Goal: Task Accomplishment & Management: Use online tool/utility

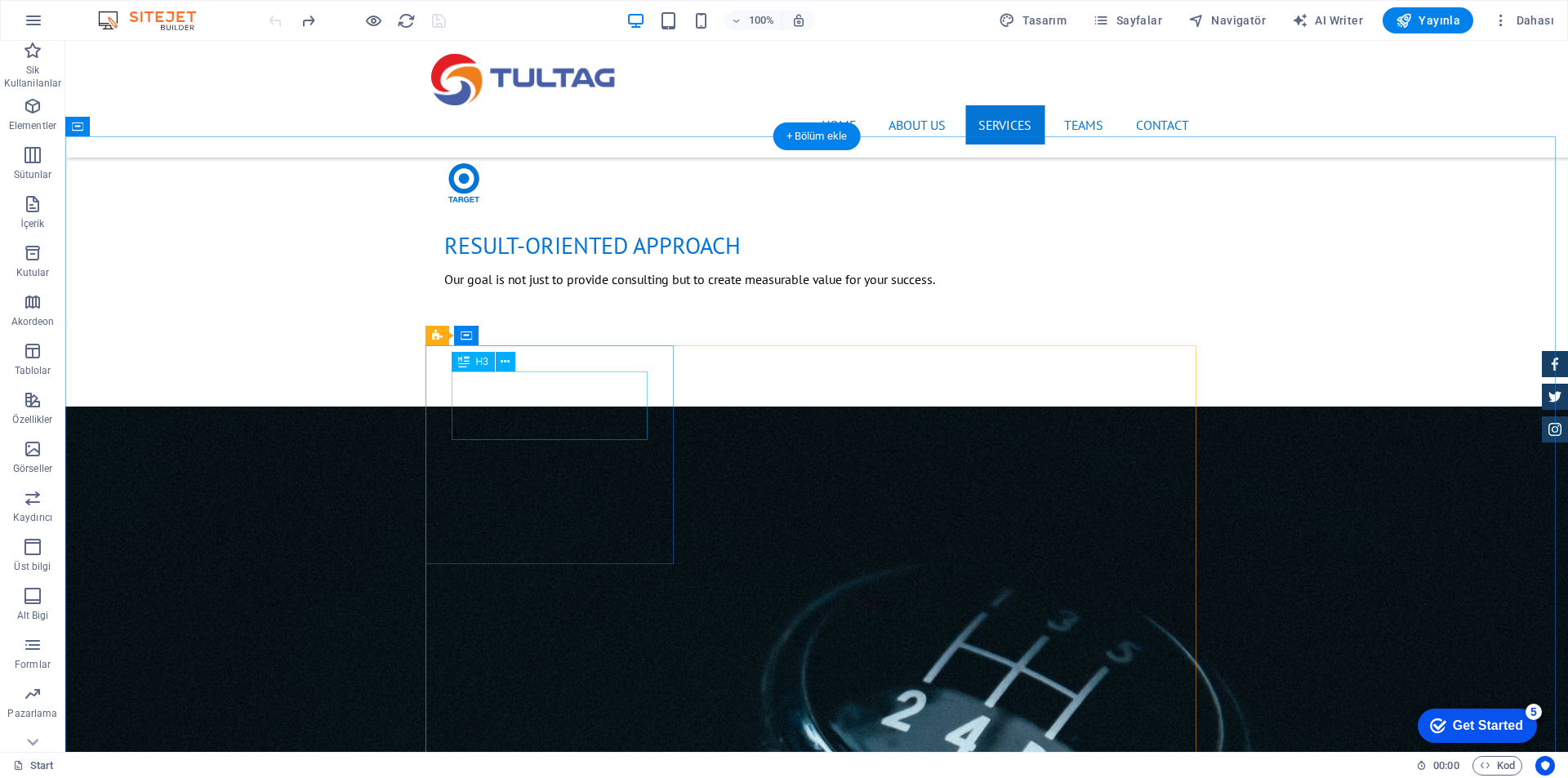
scroll to position [1796, 0]
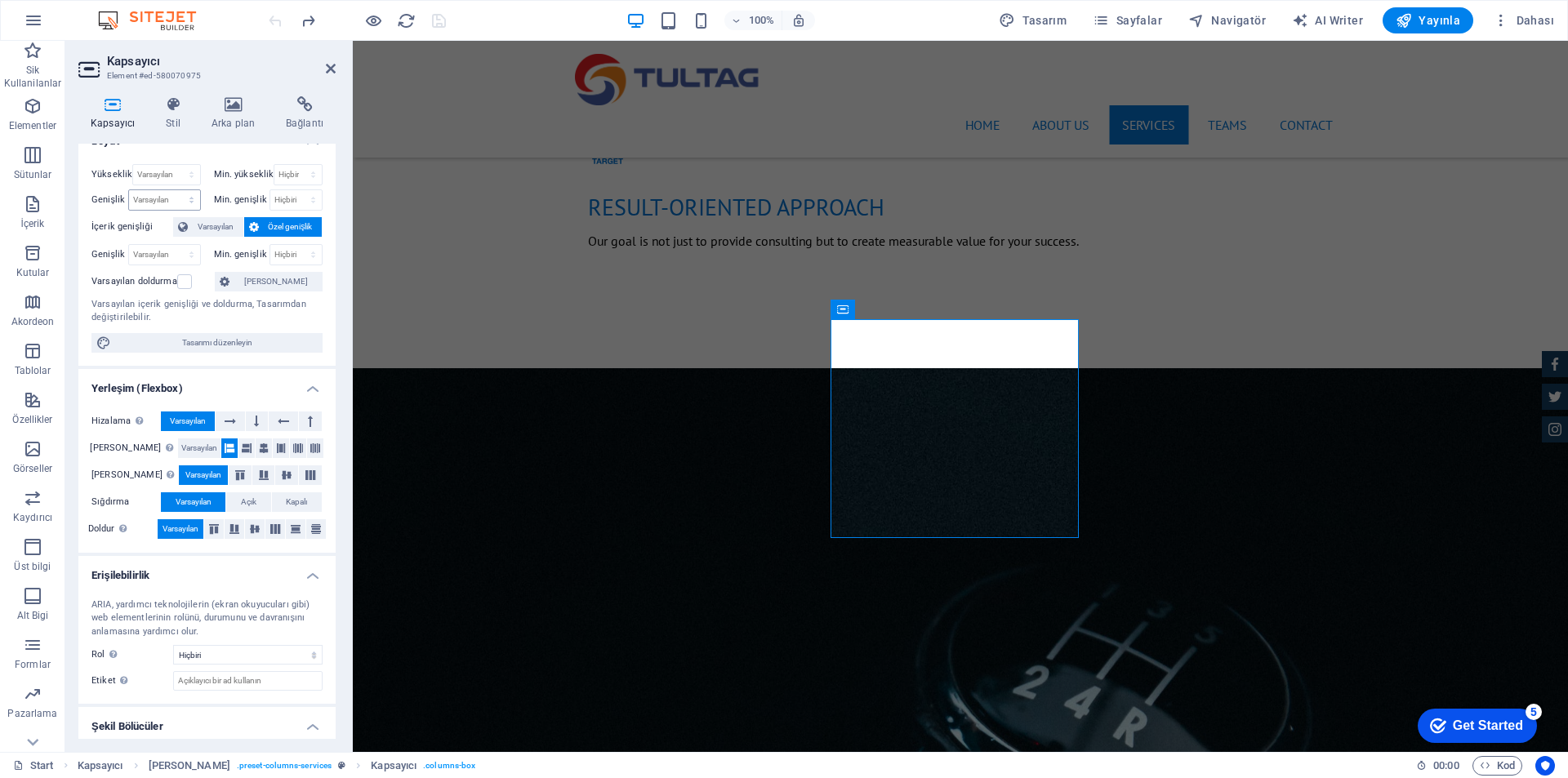
scroll to position [0, 0]
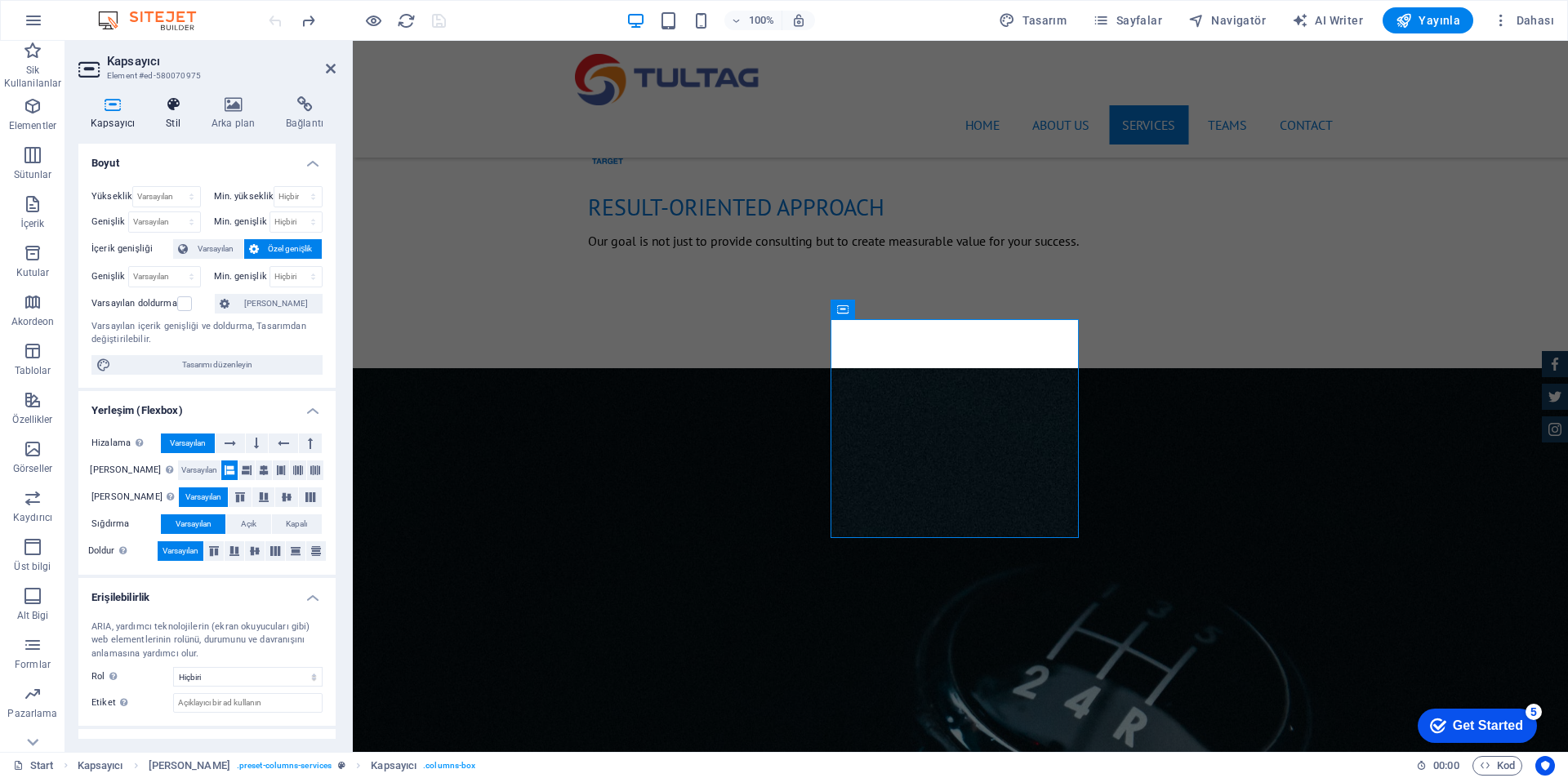
click at [172, 114] on h4 "Stil" at bounding box center [175, 112] width 46 height 34
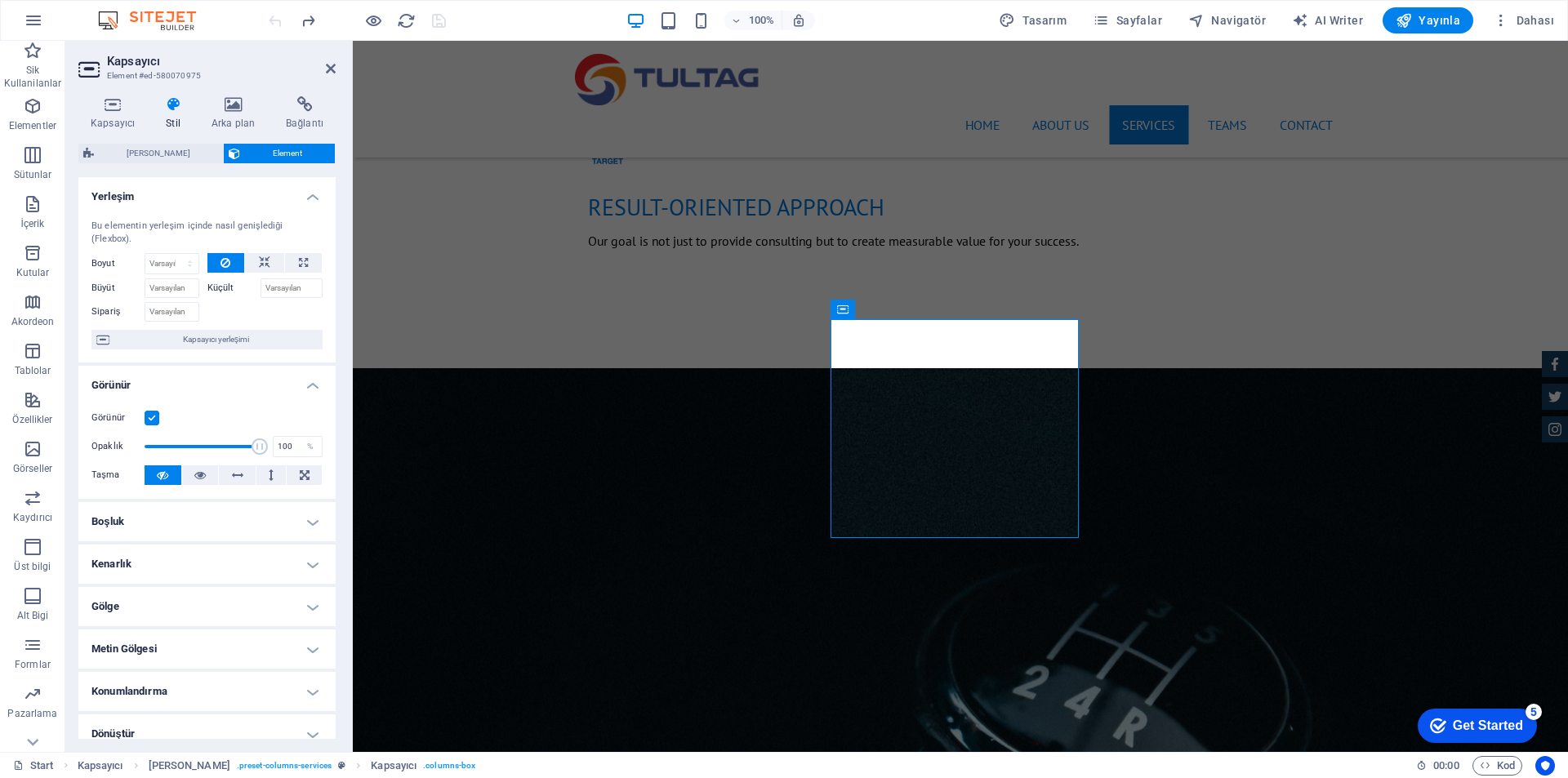
click at [234, 95] on div "Kapsayıcı Stil Arka plan Bağlantı Boyut Yükseklik Varsayılan px rem % vh vw Min…" at bounding box center [206, 418] width 283 height 669
click at [229, 107] on icon at bounding box center [234, 104] width 68 height 16
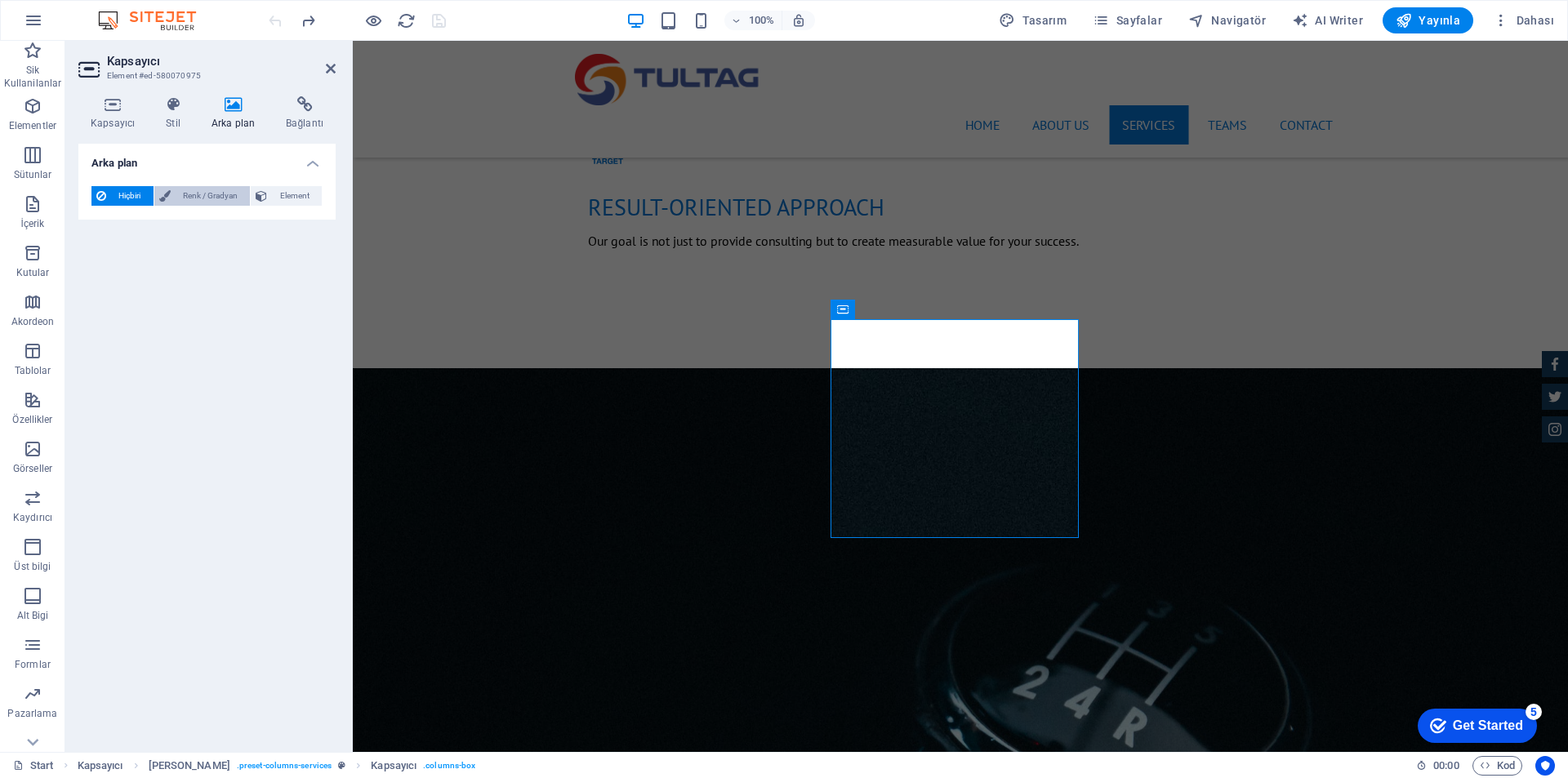
click at [210, 199] on span "Renk / Gradyan" at bounding box center [210, 196] width 70 height 19
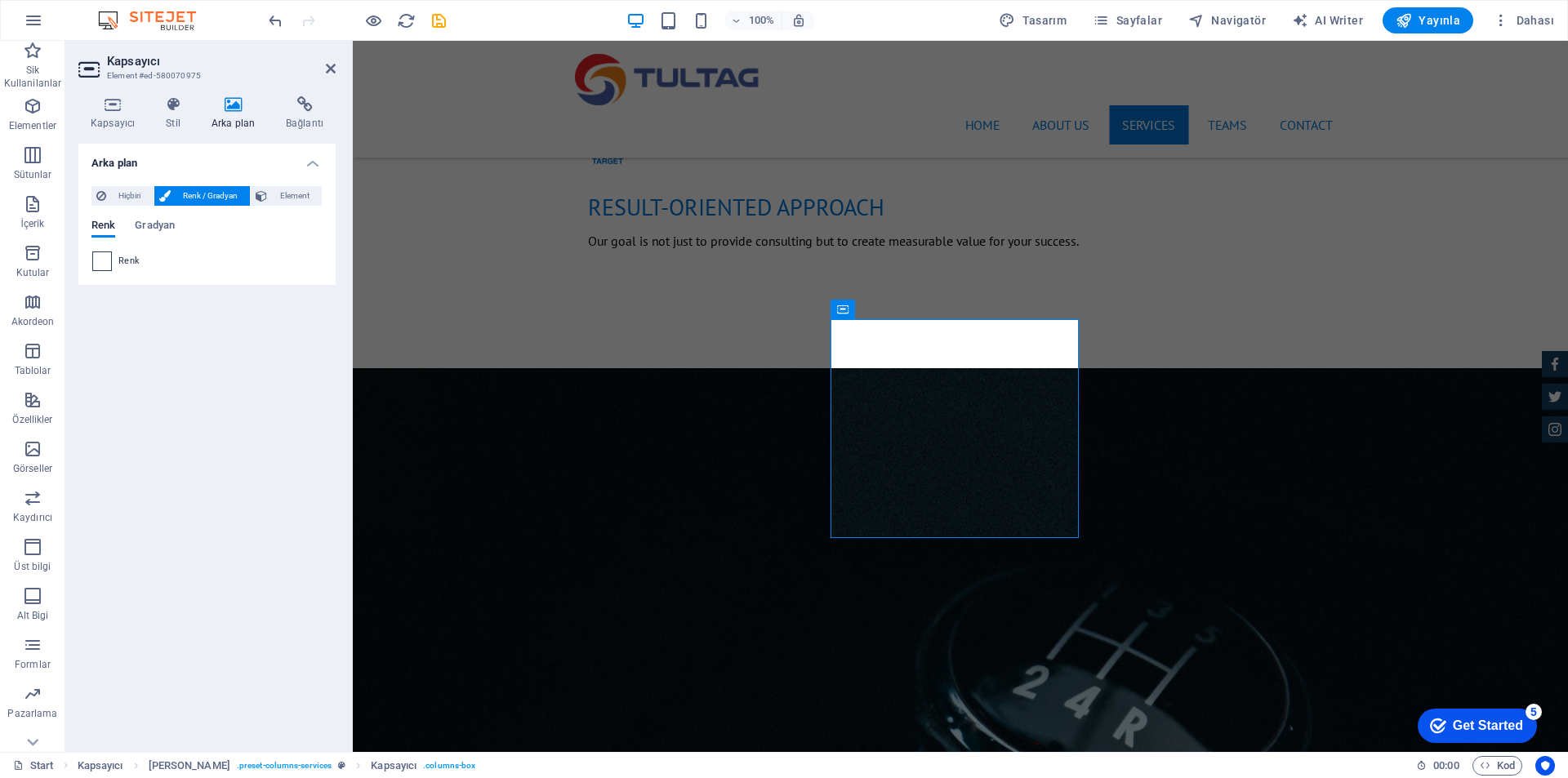
click at [101, 263] on span at bounding box center [102, 261] width 18 height 18
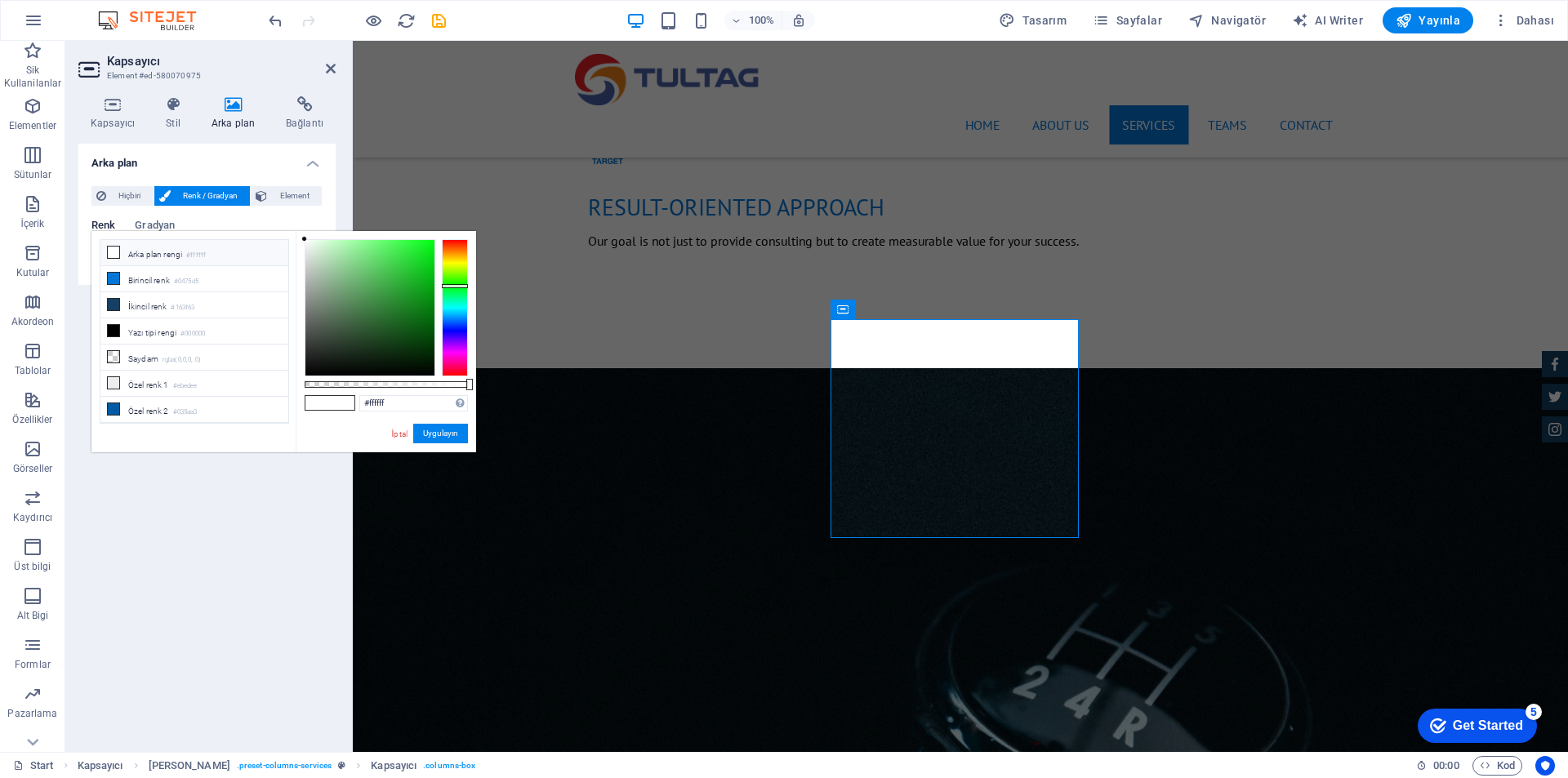
click at [456, 286] on div at bounding box center [455, 308] width 26 height 138
drag, startPoint x: 413, startPoint y: 255, endPoint x: 352, endPoint y: 221, distance: 69.8
click at [352, 221] on body "[DOMAIN_NAME] Start Sik Kullanilanlar Elementler Sütunlar İçerik Kutular Akorde…" at bounding box center [784, 389] width 1568 height 778
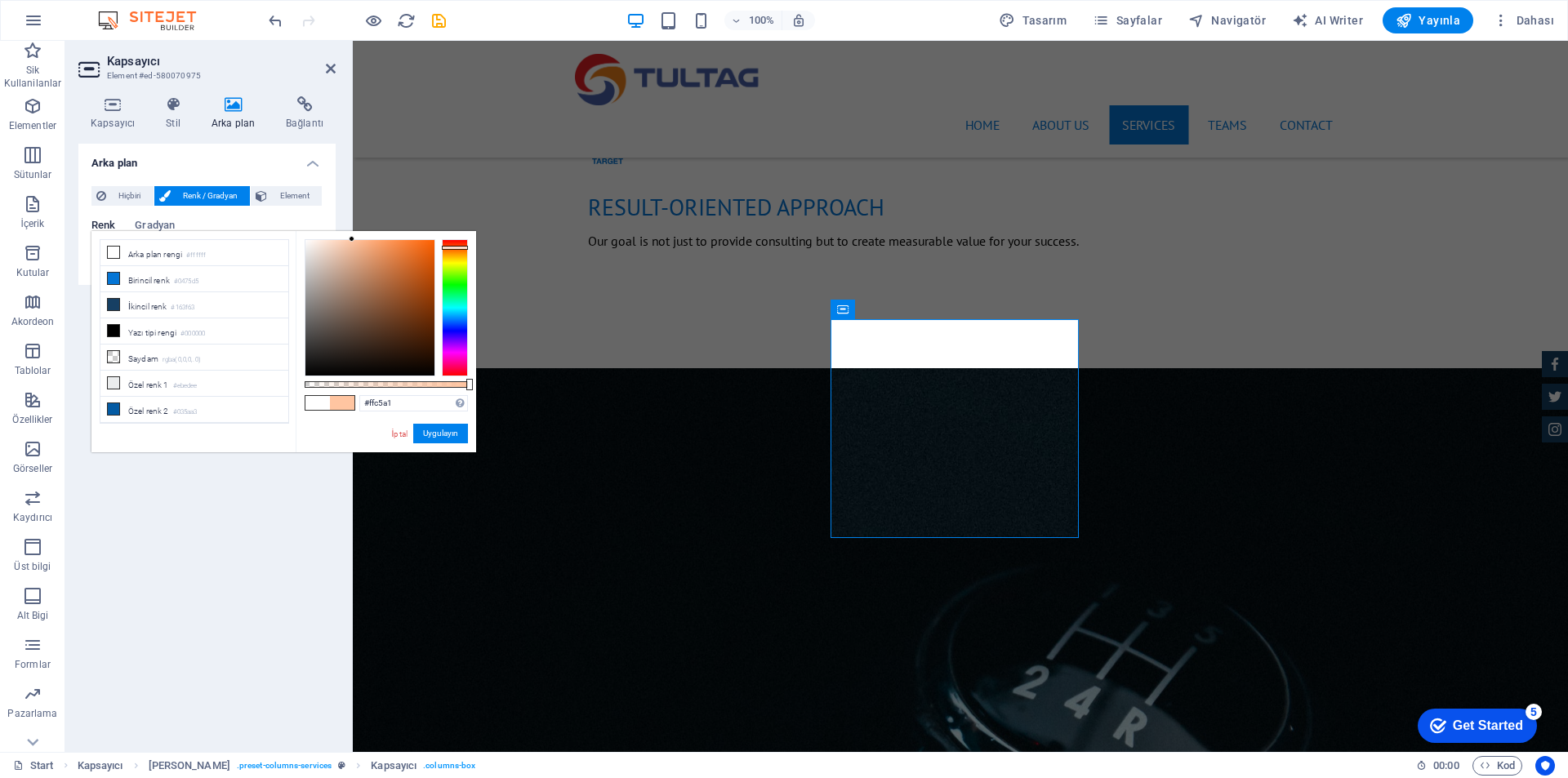
drag, startPoint x: 453, startPoint y: 288, endPoint x: 454, endPoint y: 247, distance: 41.0
click at [454, 247] on div at bounding box center [455, 248] width 26 height 4
drag, startPoint x: 394, startPoint y: 252, endPoint x: 389, endPoint y: 231, distance: 21.6
click at [389, 231] on div "#ff9759 Desteklenen biçimler #0852ed rgb(8, 82, 237) rgba(8, 82, 237, %90) hsv(…" at bounding box center [386, 459] width 180 height 458
click at [152, 326] on li "Yazı tipi rengi #000000" at bounding box center [195, 331] width 188 height 26
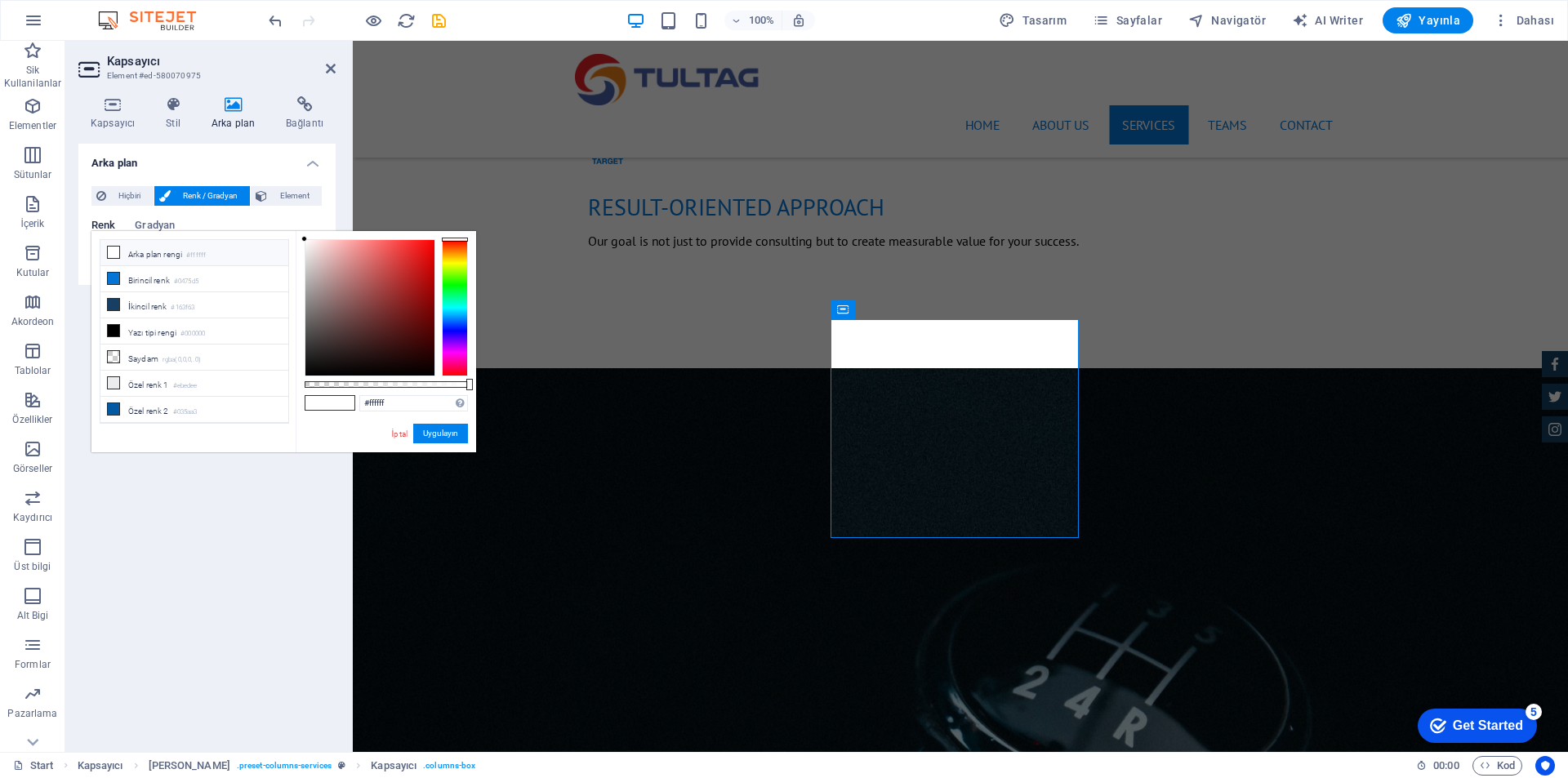
drag, startPoint x: 317, startPoint y: 271, endPoint x: 297, endPoint y: 225, distance: 50.2
click at [297, 225] on body "[DOMAIN_NAME] Start Sik Kullanilanlar Elementler Sütunlar İçerik Kutular Akorde…" at bounding box center [784, 389] width 1568 height 778
click at [113, 250] on icon at bounding box center [113, 252] width 12 height 12
drag, startPoint x: 341, startPoint y: 289, endPoint x: 396, endPoint y: 244, distance: 71.1
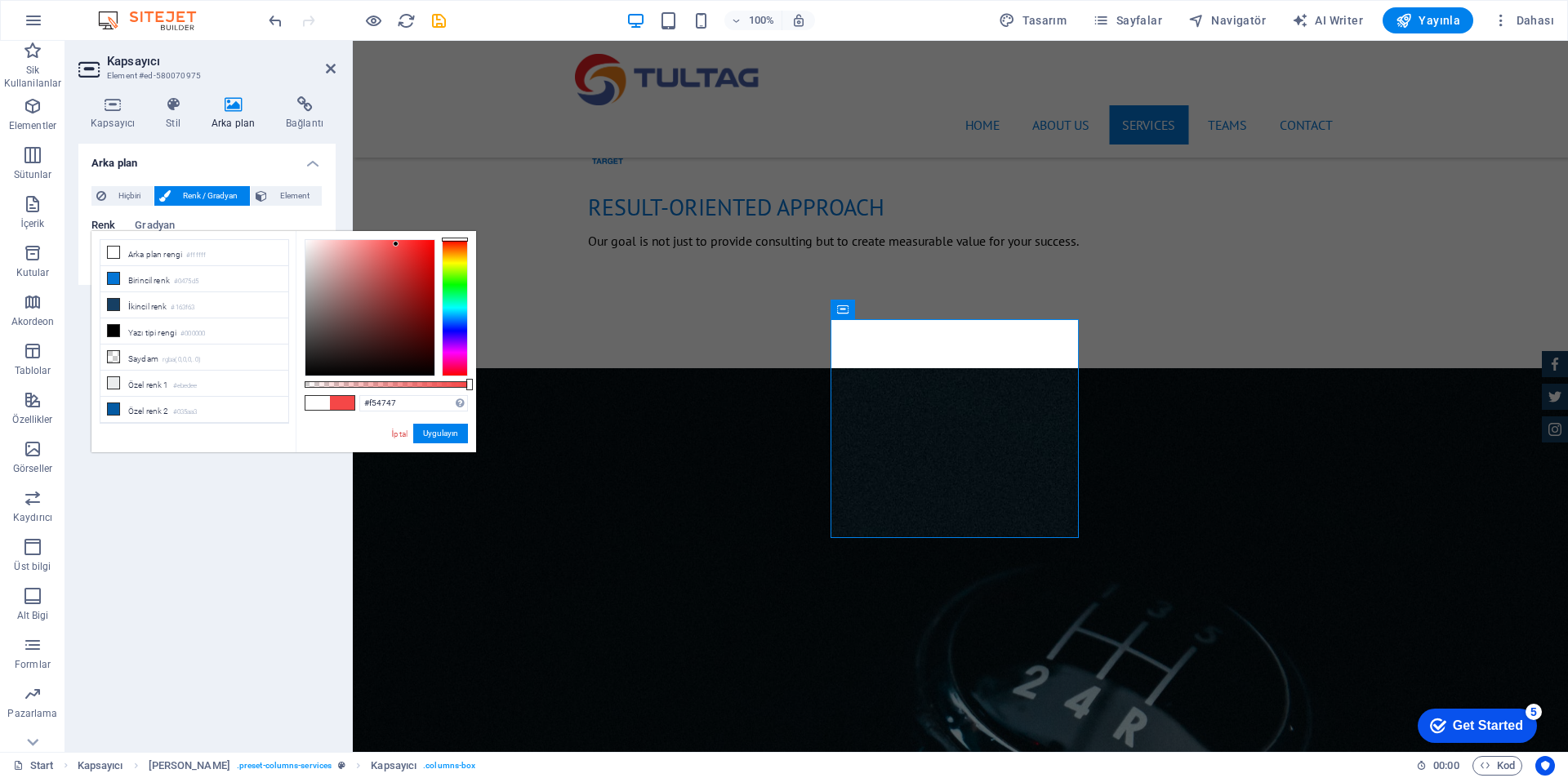
click at [396, 244] on div at bounding box center [369, 308] width 129 height 136
drag, startPoint x: 450, startPoint y: 239, endPoint x: 453, endPoint y: 249, distance: 10.4
click at [453, 249] on div at bounding box center [455, 249] width 26 height 4
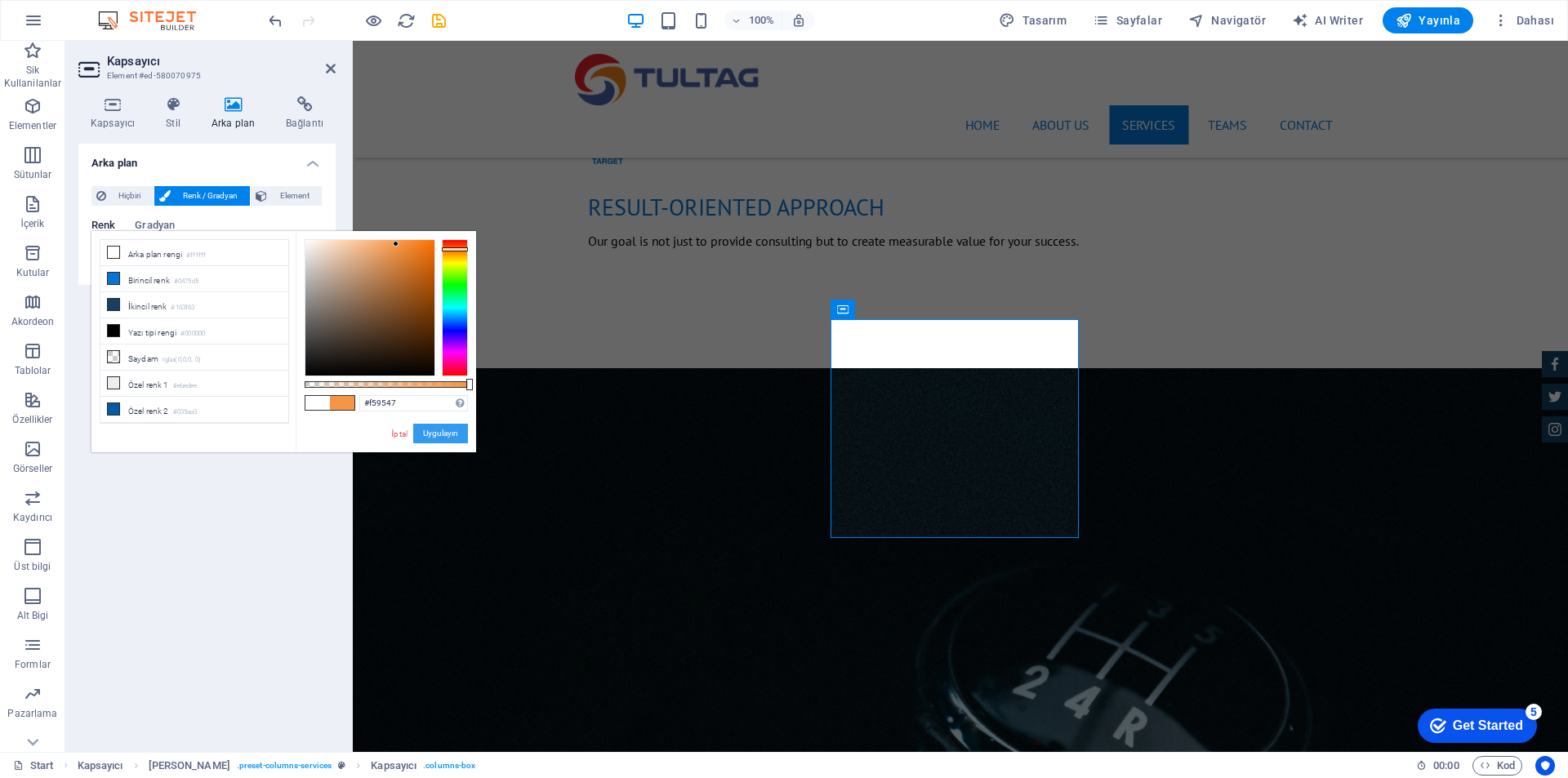
click at [435, 433] on button "Uygulayın" at bounding box center [440, 433] width 54 height 19
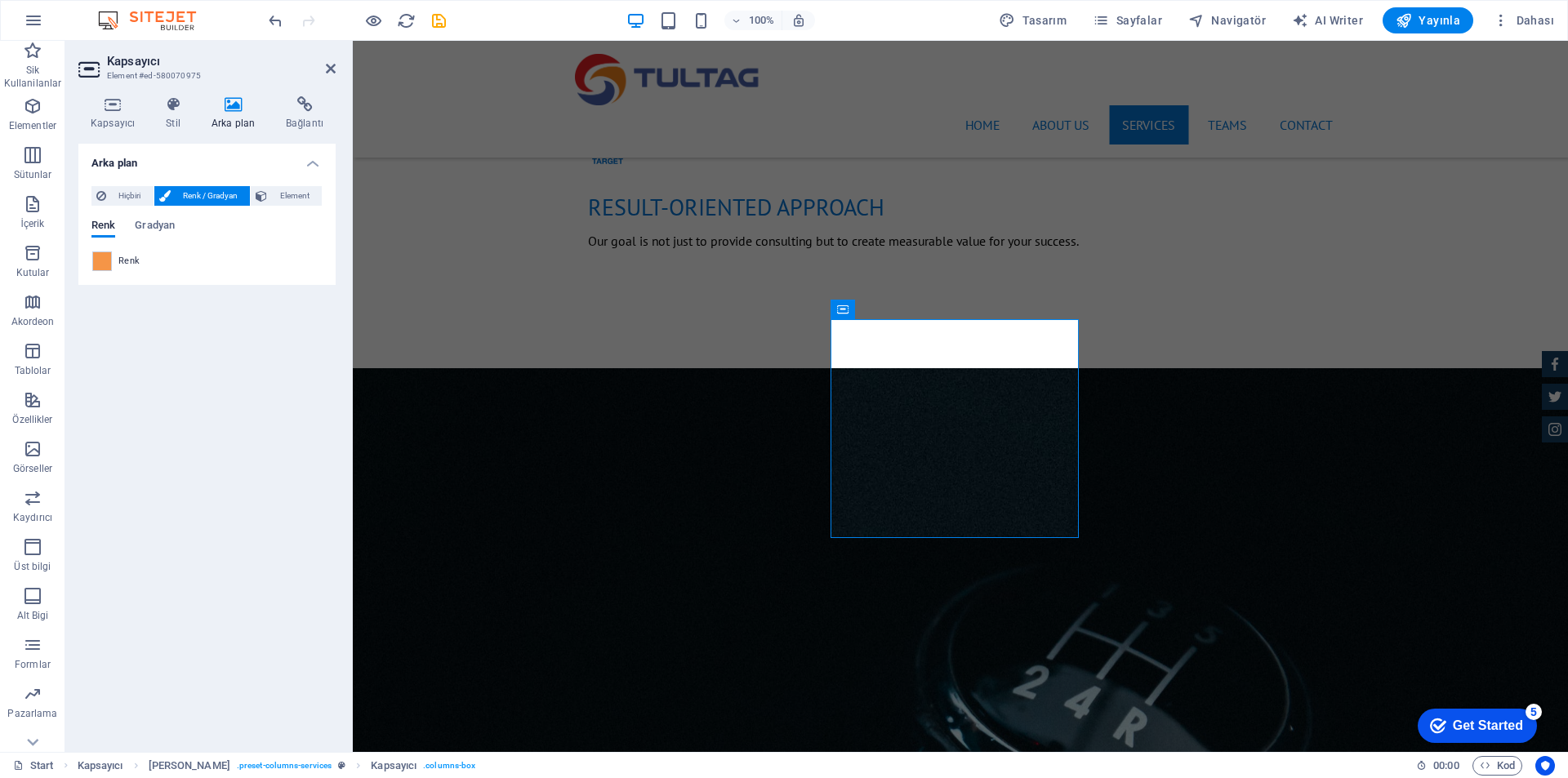
click at [141, 263] on div "Renk" at bounding box center [206, 262] width 230 height 19
click at [195, 196] on span "Renk / Gradyan" at bounding box center [210, 196] width 70 height 19
click at [159, 232] on span "Gradyan" at bounding box center [154, 227] width 40 height 23
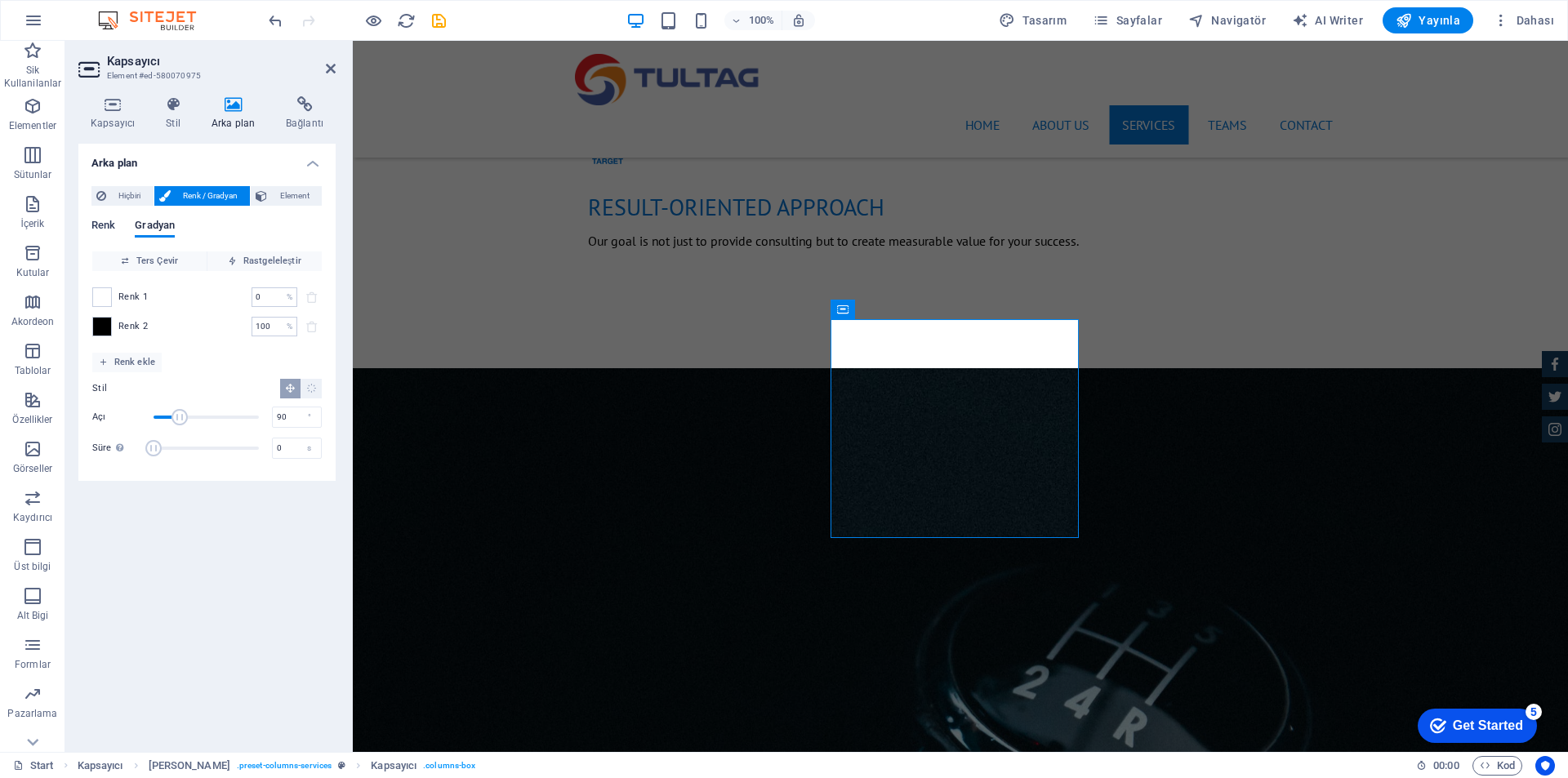
click at [96, 225] on span "Renk" at bounding box center [103, 227] width 23 height 23
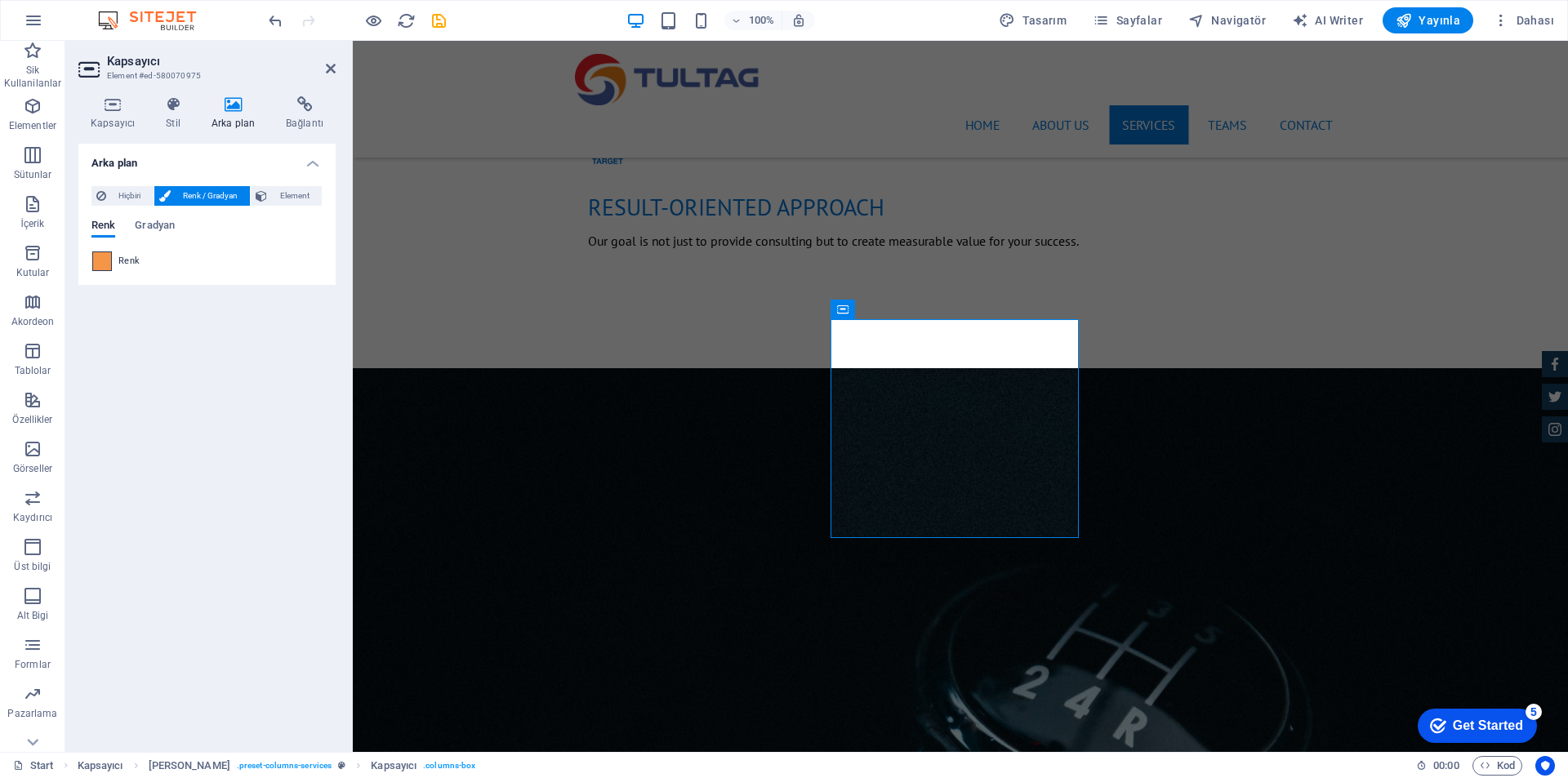
click at [104, 265] on span at bounding box center [102, 261] width 18 height 18
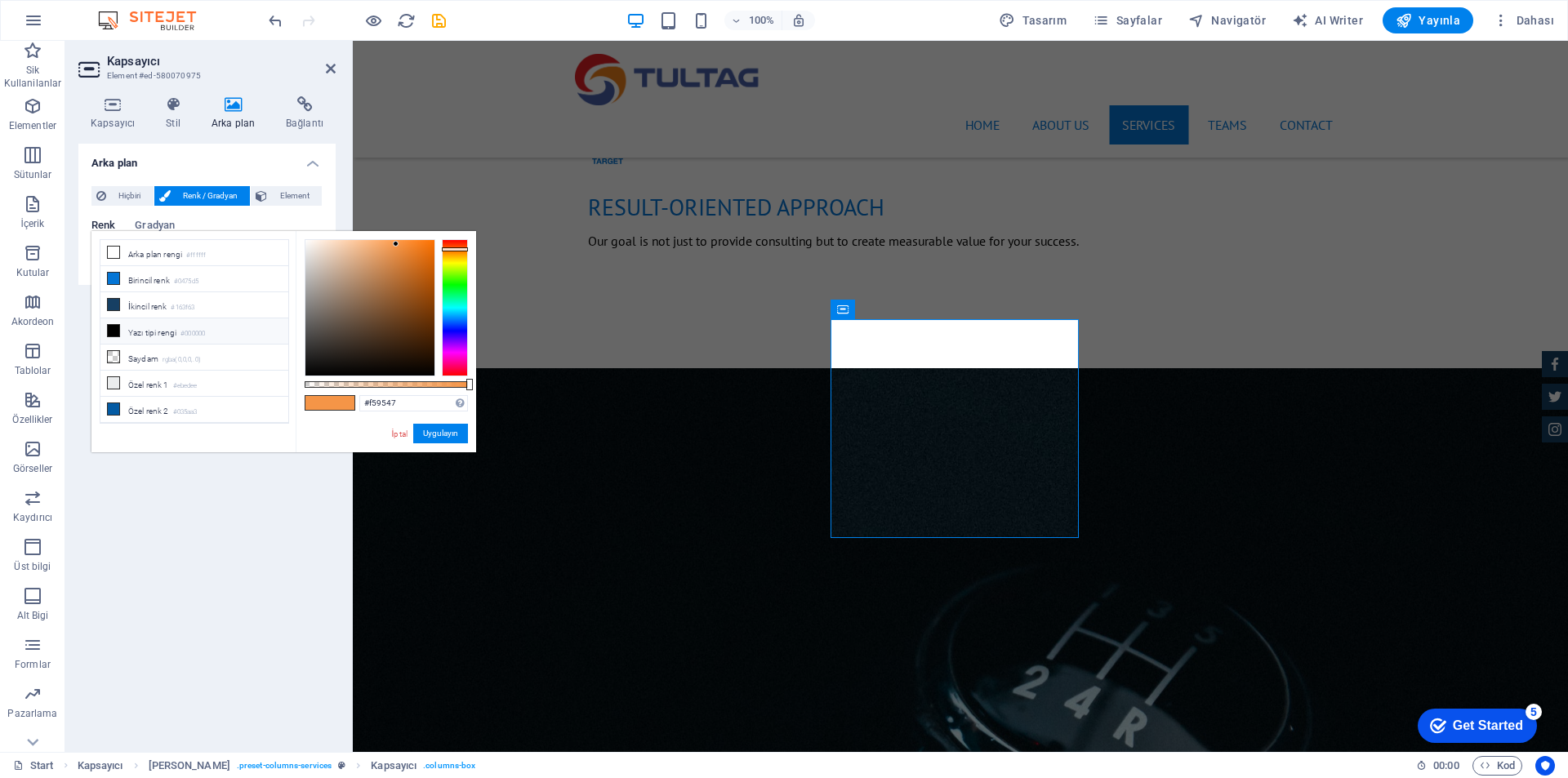
click at [159, 327] on li "Yazı tipi rengi #000000" at bounding box center [195, 331] width 188 height 26
type input "#000000"
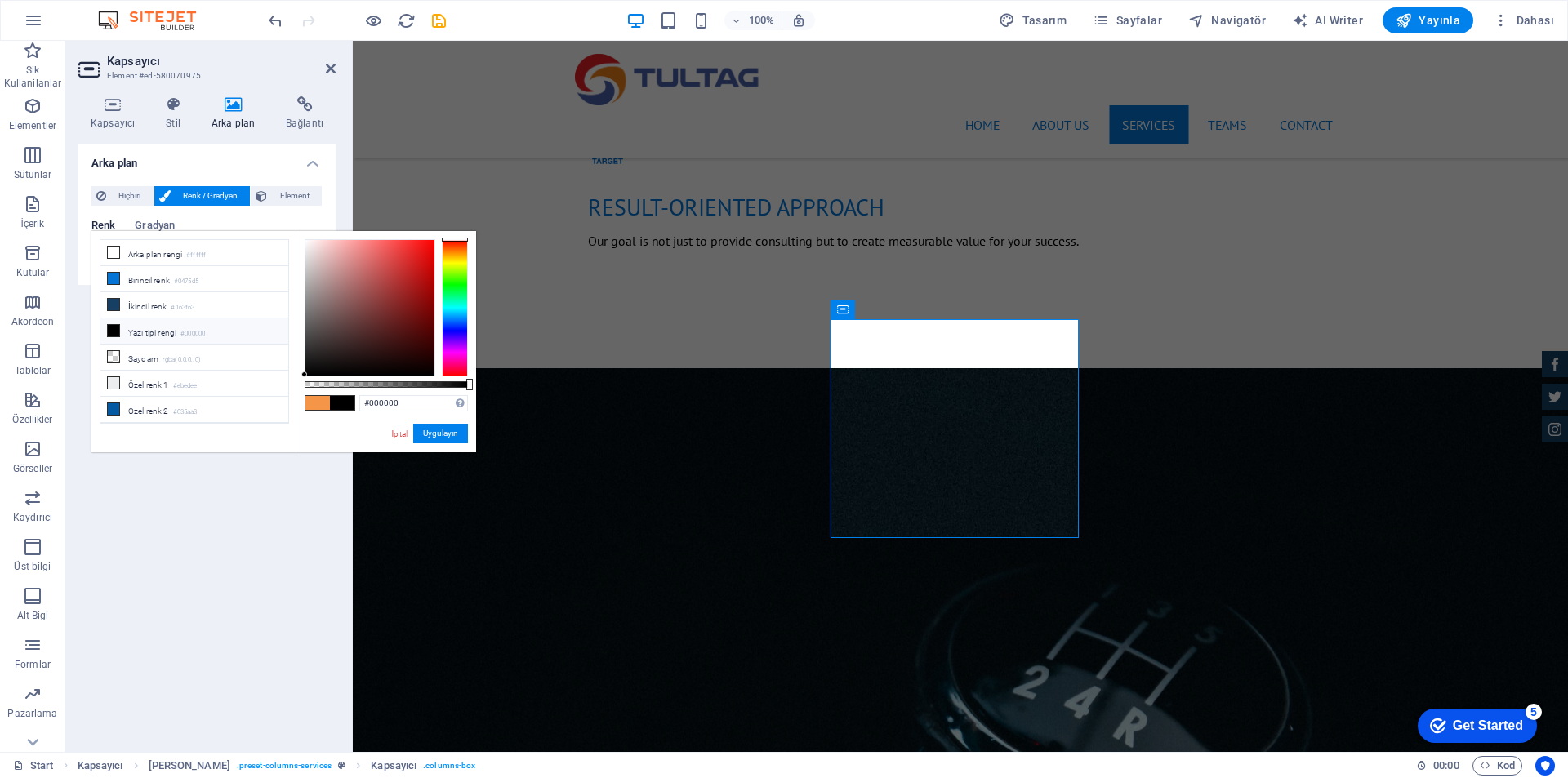
click at [258, 507] on div "Arka plan Hiçbiri Renk / Gradyan Element Arka planı tam genişliğe genişlet Renk…" at bounding box center [206, 441] width 257 height 595
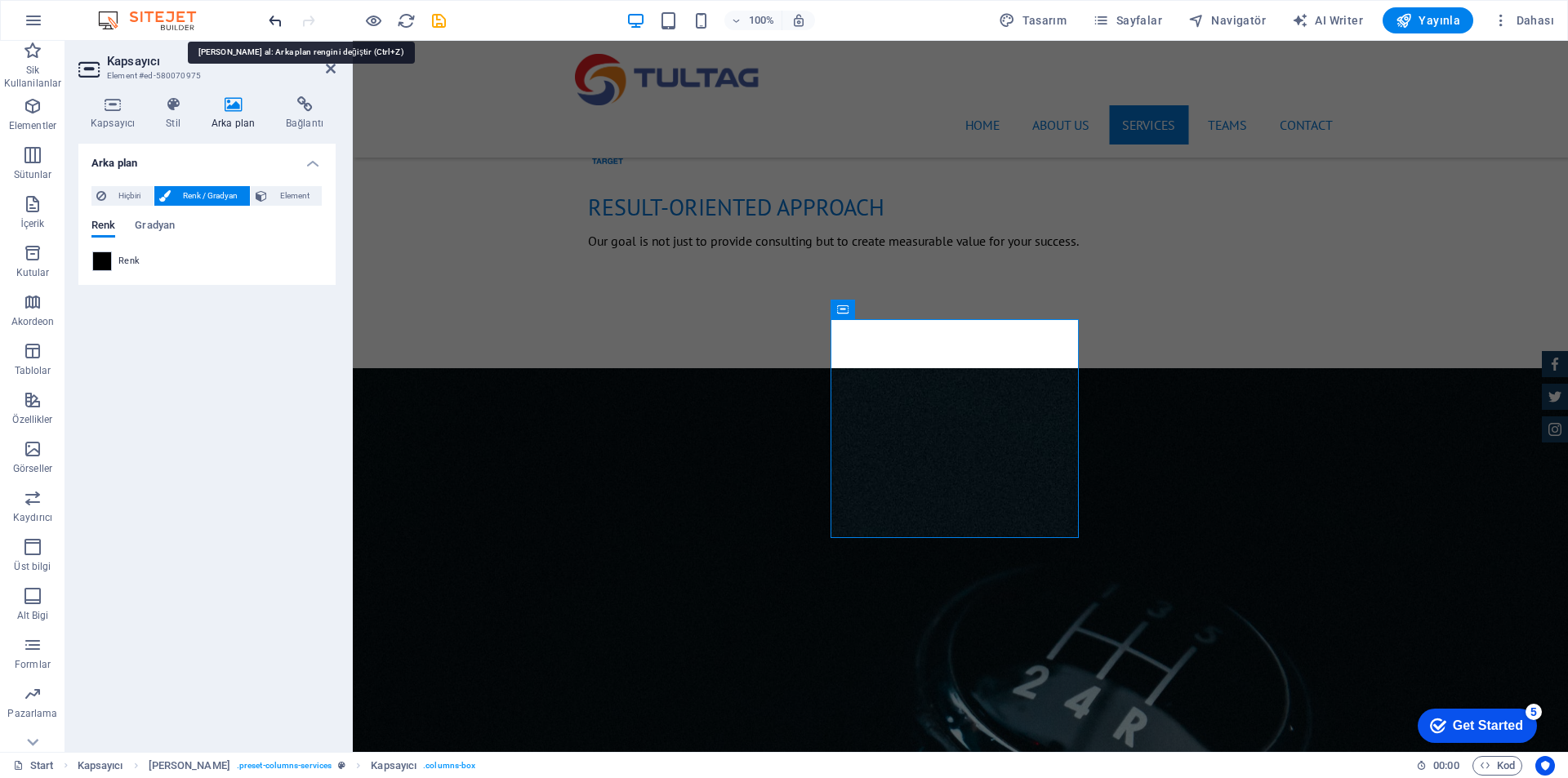
click at [277, 22] on icon "undo" at bounding box center [275, 20] width 18 height 18
click at [248, 330] on div "Arka plan Hiçbiri Renk / Gradyan Element Arka planı tam genişliğe genişlet Renk…" at bounding box center [206, 441] width 257 height 595
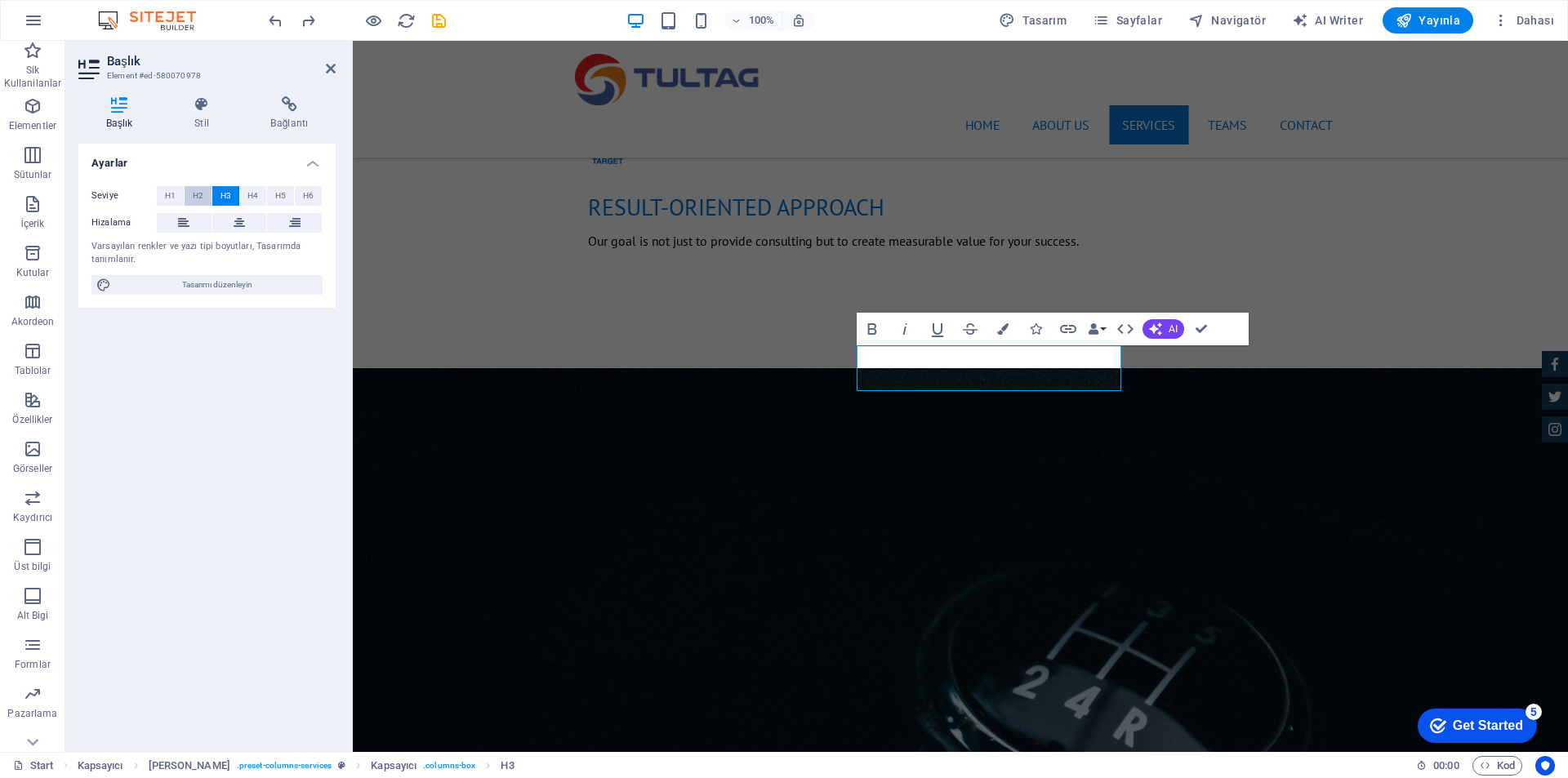
click at [189, 195] on button "H2" at bounding box center [198, 196] width 27 height 19
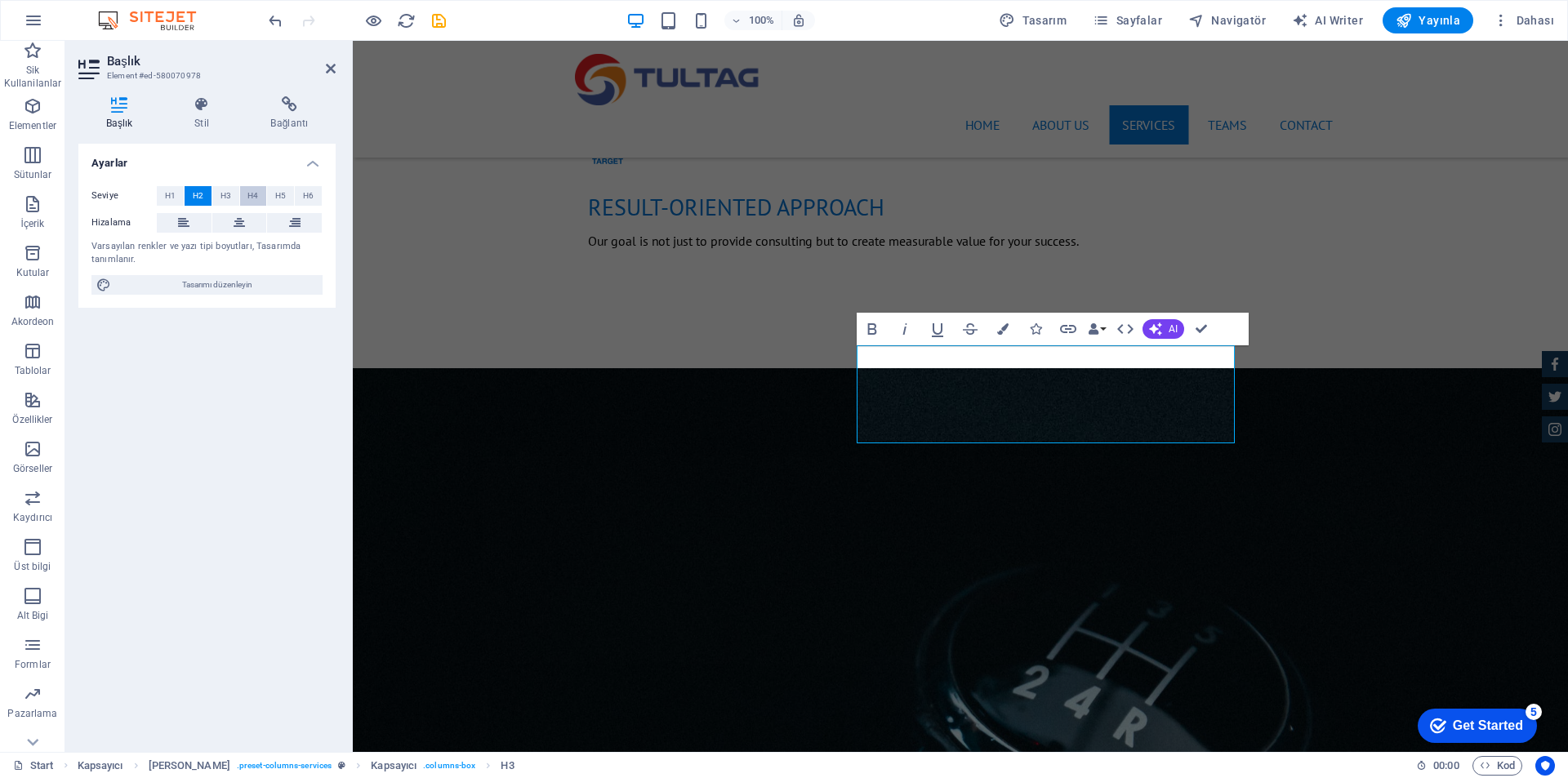
click at [253, 196] on span "H4" at bounding box center [252, 196] width 11 height 19
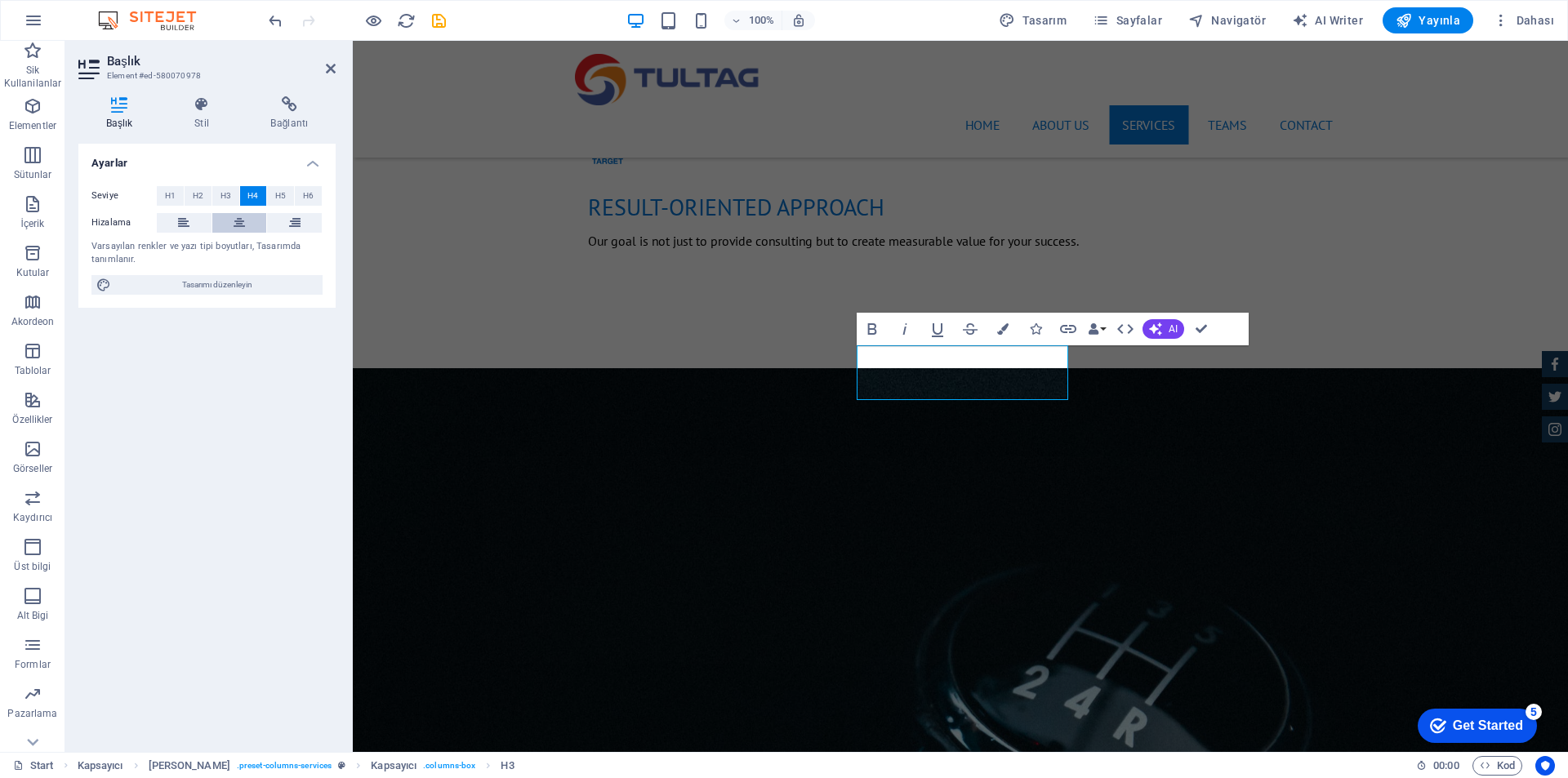
click at [235, 226] on icon at bounding box center [239, 223] width 12 height 19
click at [1011, 323] on button "Colors" at bounding box center [1003, 329] width 31 height 33
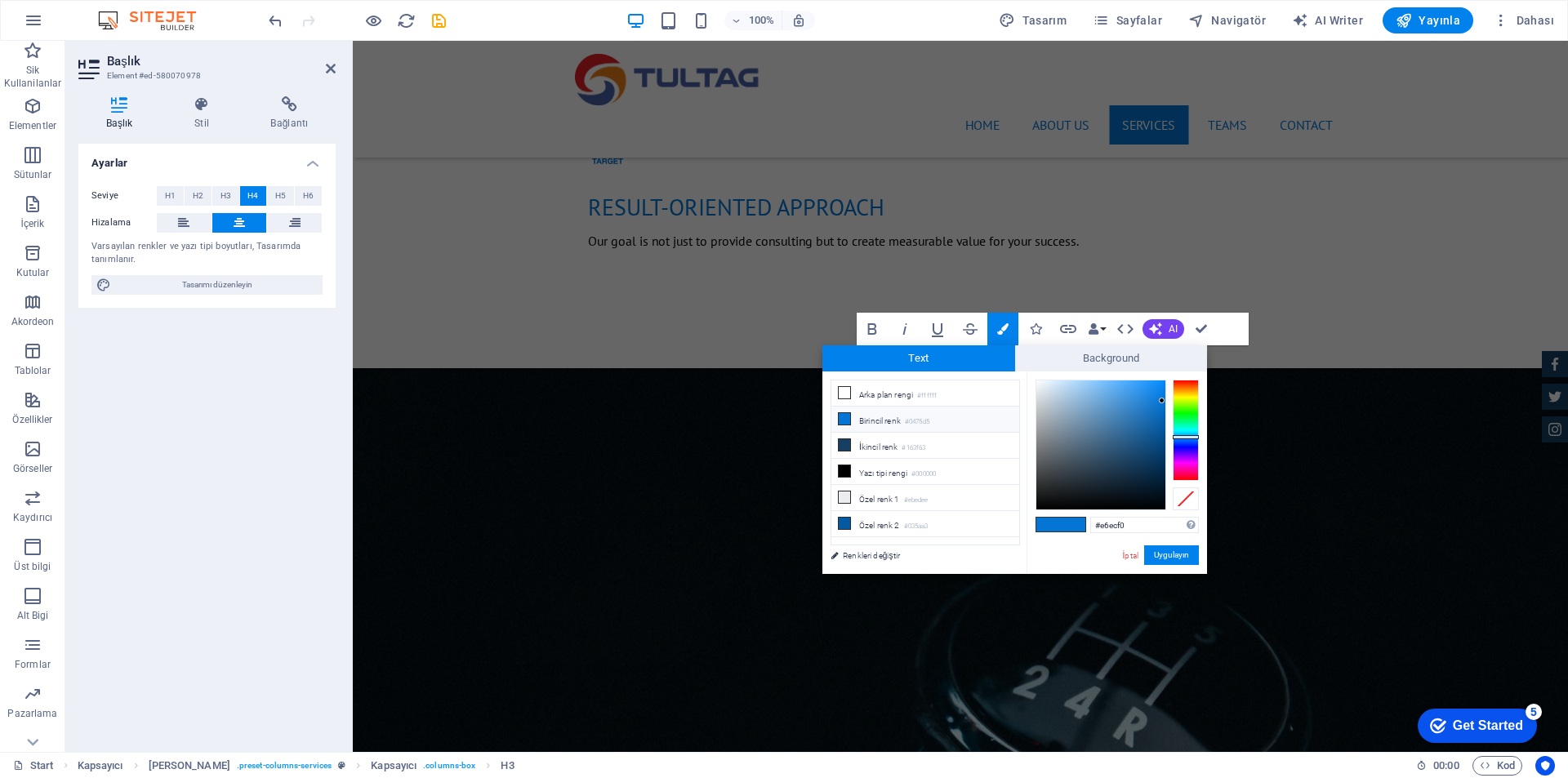
click at [1041, 387] on div at bounding box center [1100, 445] width 129 height 129
click at [1043, 387] on div at bounding box center [1100, 445] width 129 height 129
click at [1181, 557] on button "Uygulayın" at bounding box center [1171, 555] width 54 height 19
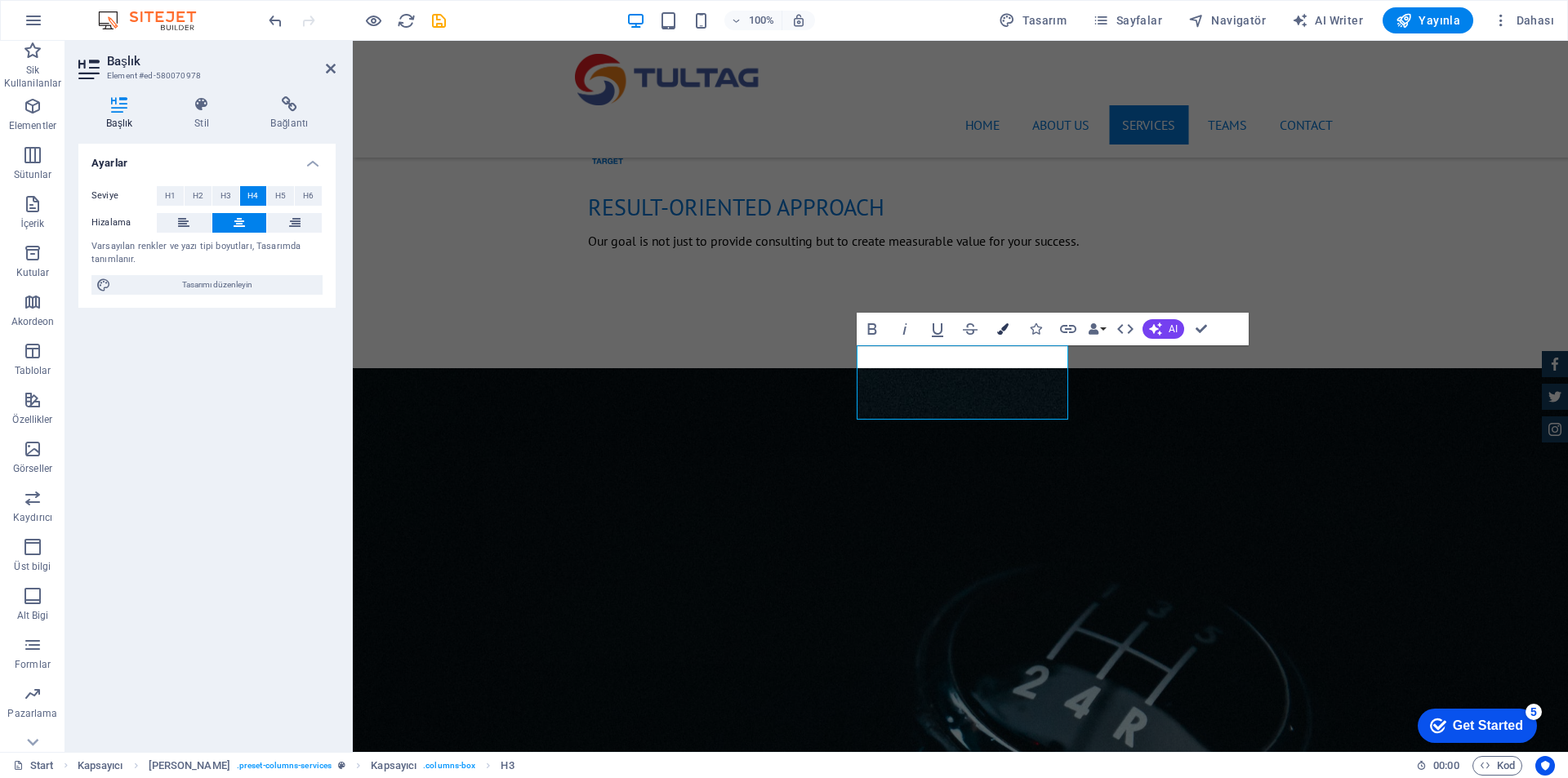
click at [998, 325] on icon "button" at bounding box center [1003, 329] width 12 height 12
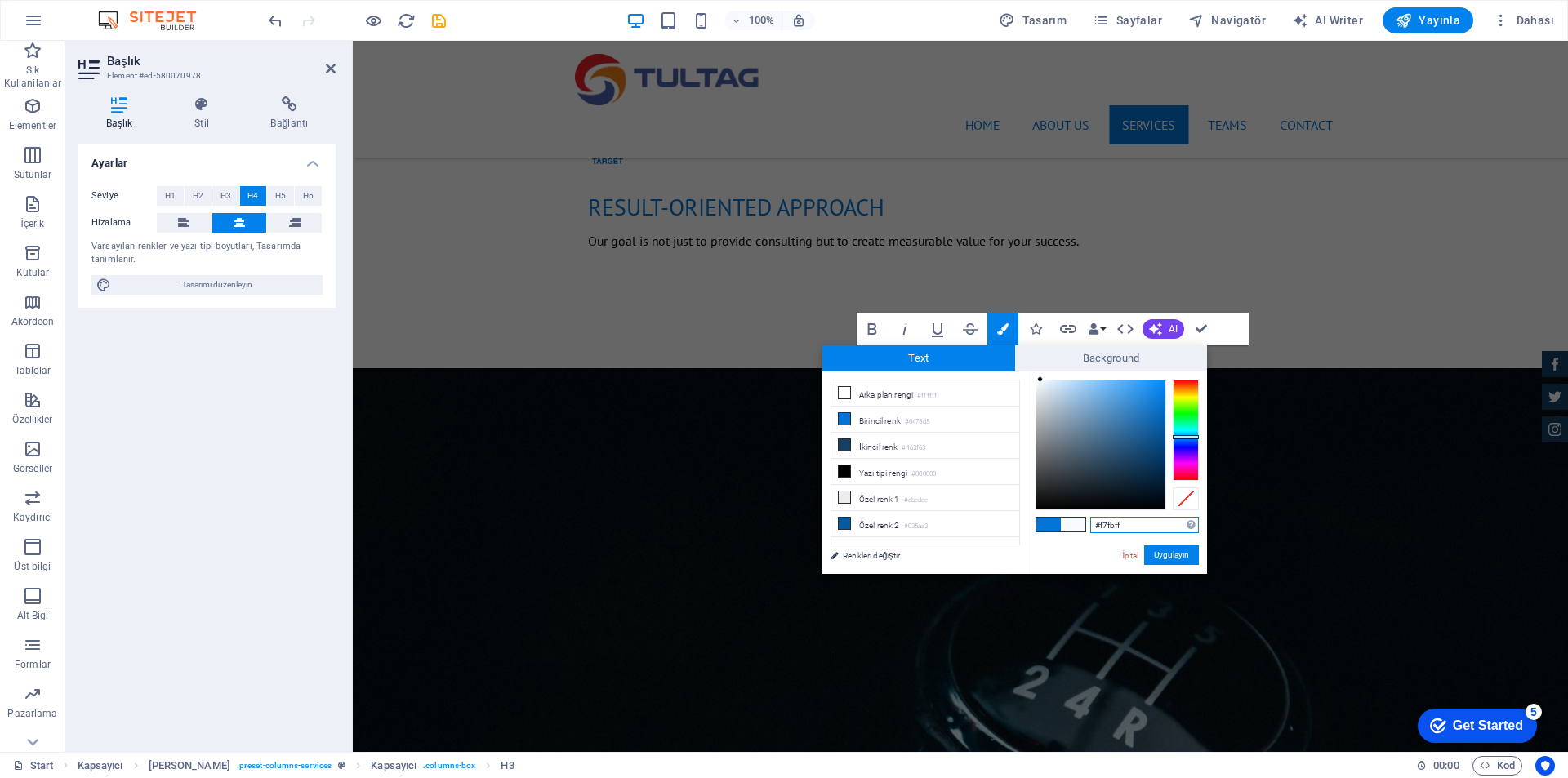
type input "#f9fcff"
drag, startPoint x: 1049, startPoint y: 397, endPoint x: 1039, endPoint y: 379, distance: 20.6
click at [1039, 381] on div at bounding box center [1100, 445] width 129 height 129
click at [1077, 521] on span at bounding box center [1073, 524] width 24 height 14
click at [1166, 550] on button "Uygulayın" at bounding box center [1171, 555] width 54 height 19
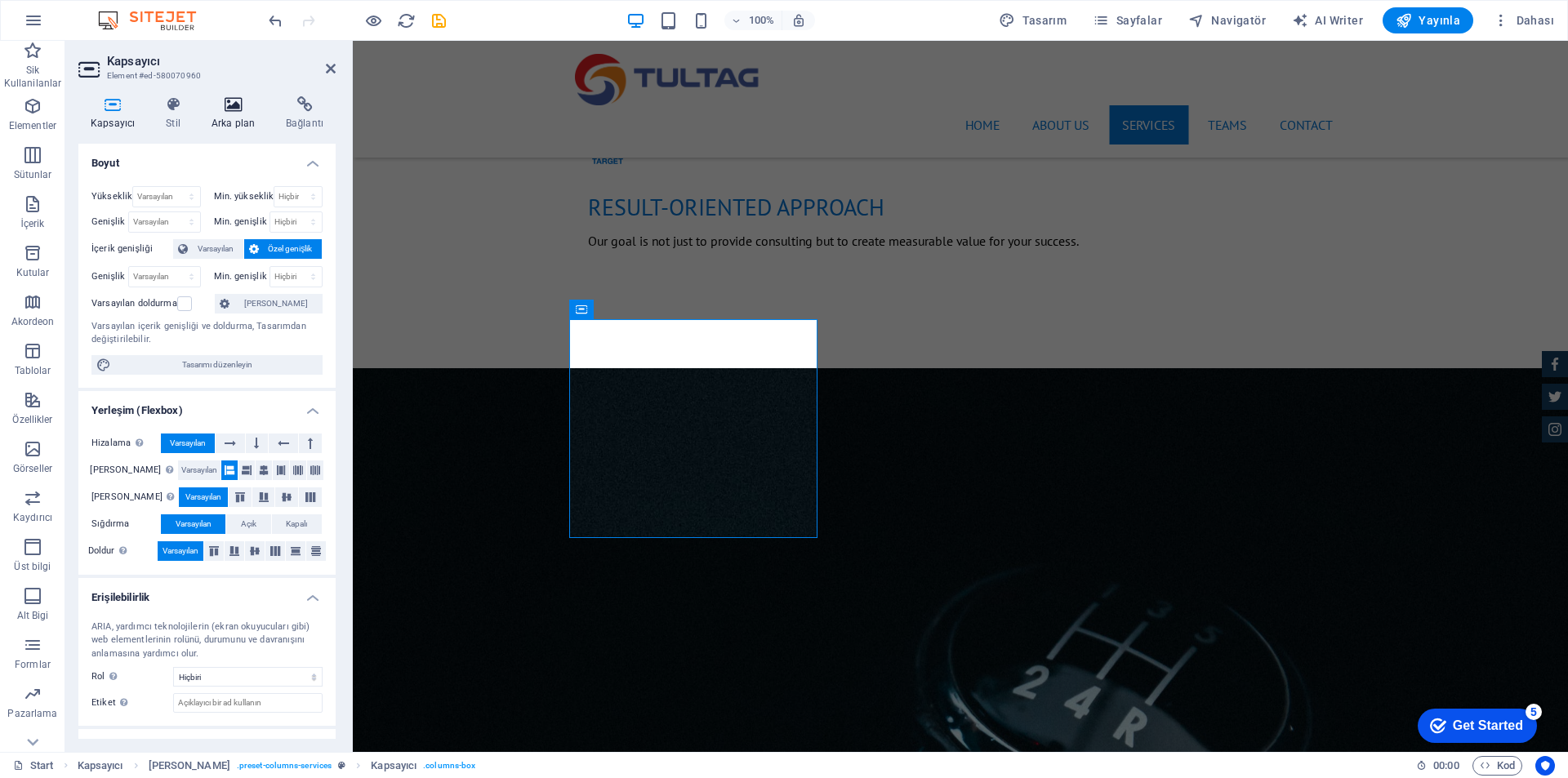
click at [231, 110] on icon at bounding box center [234, 104] width 68 height 16
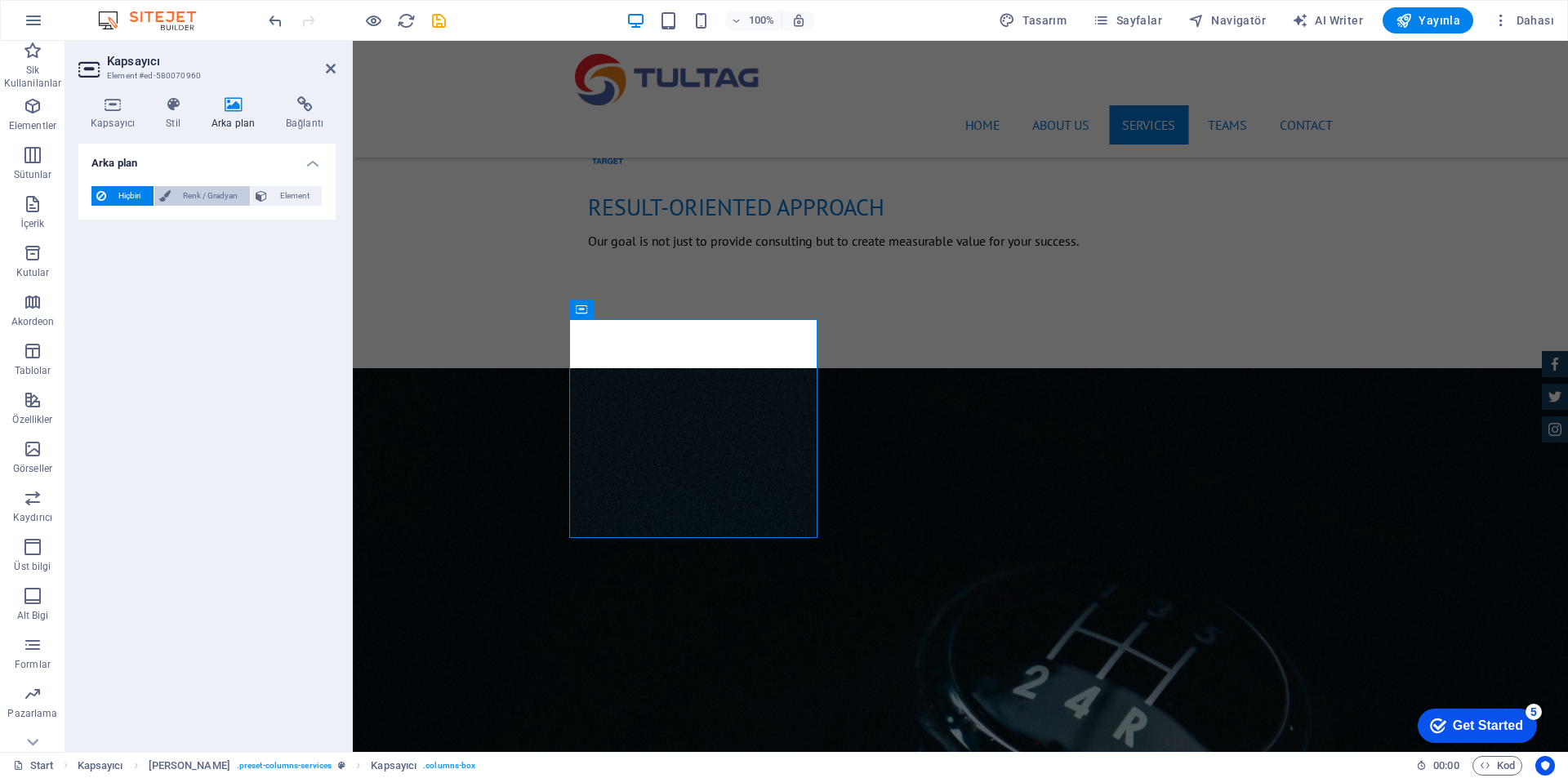
click at [189, 199] on span "Renk / Gradyan" at bounding box center [210, 196] width 70 height 19
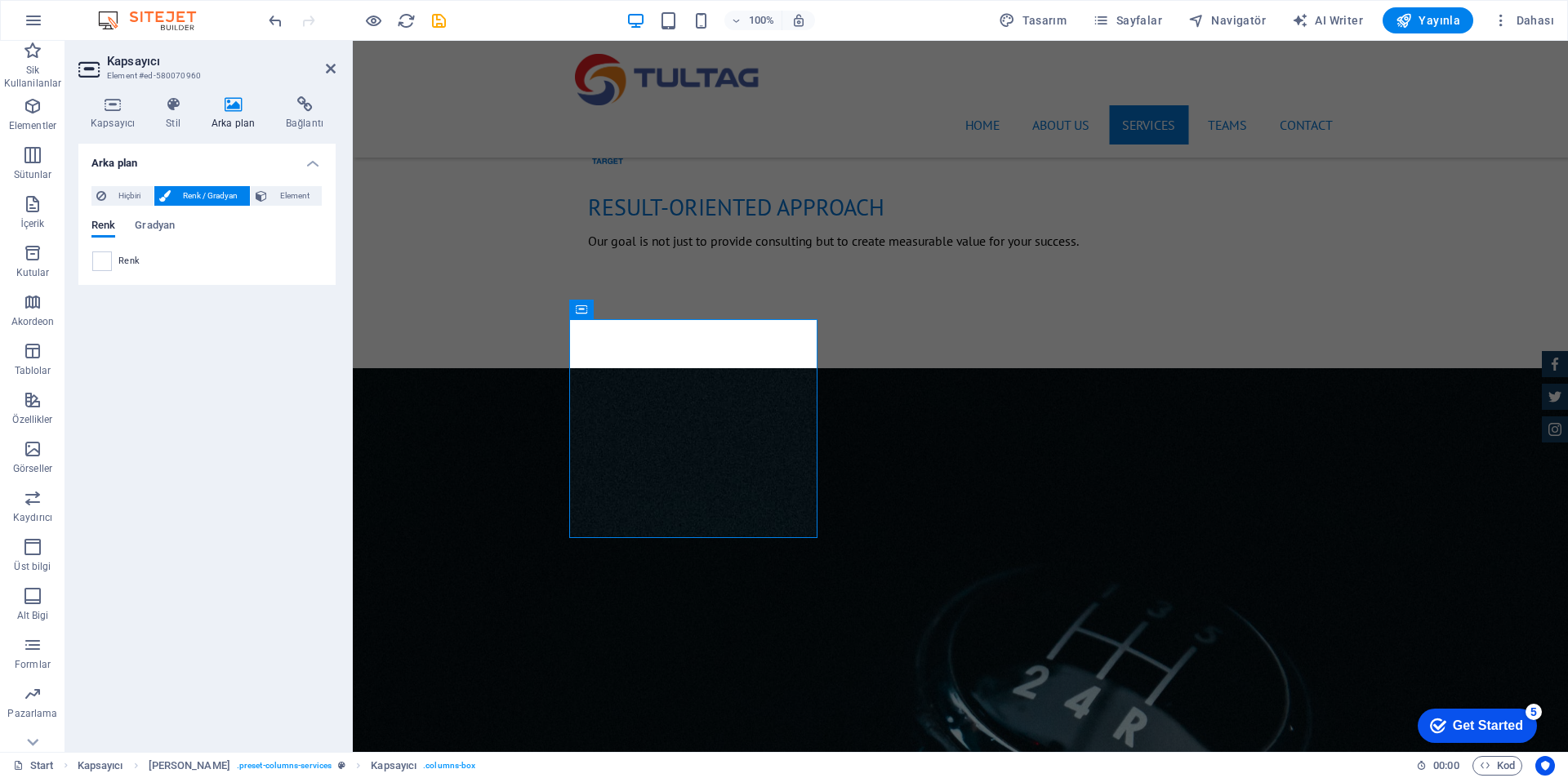
click at [109, 254] on span at bounding box center [102, 261] width 18 height 18
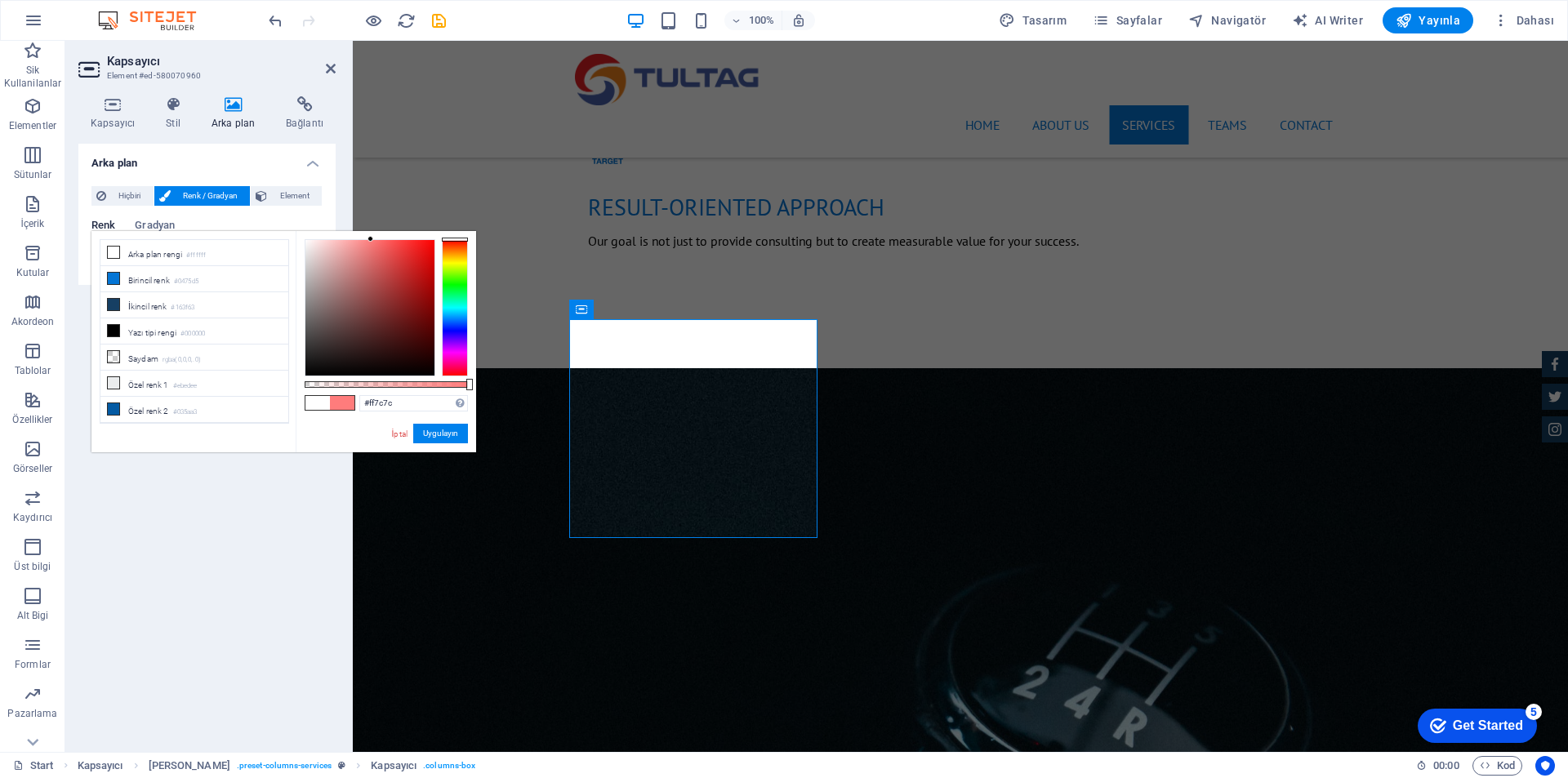
drag, startPoint x: 351, startPoint y: 265, endPoint x: 371, endPoint y: 238, distance: 33.6
click at [371, 240] on div at bounding box center [369, 308] width 129 height 136
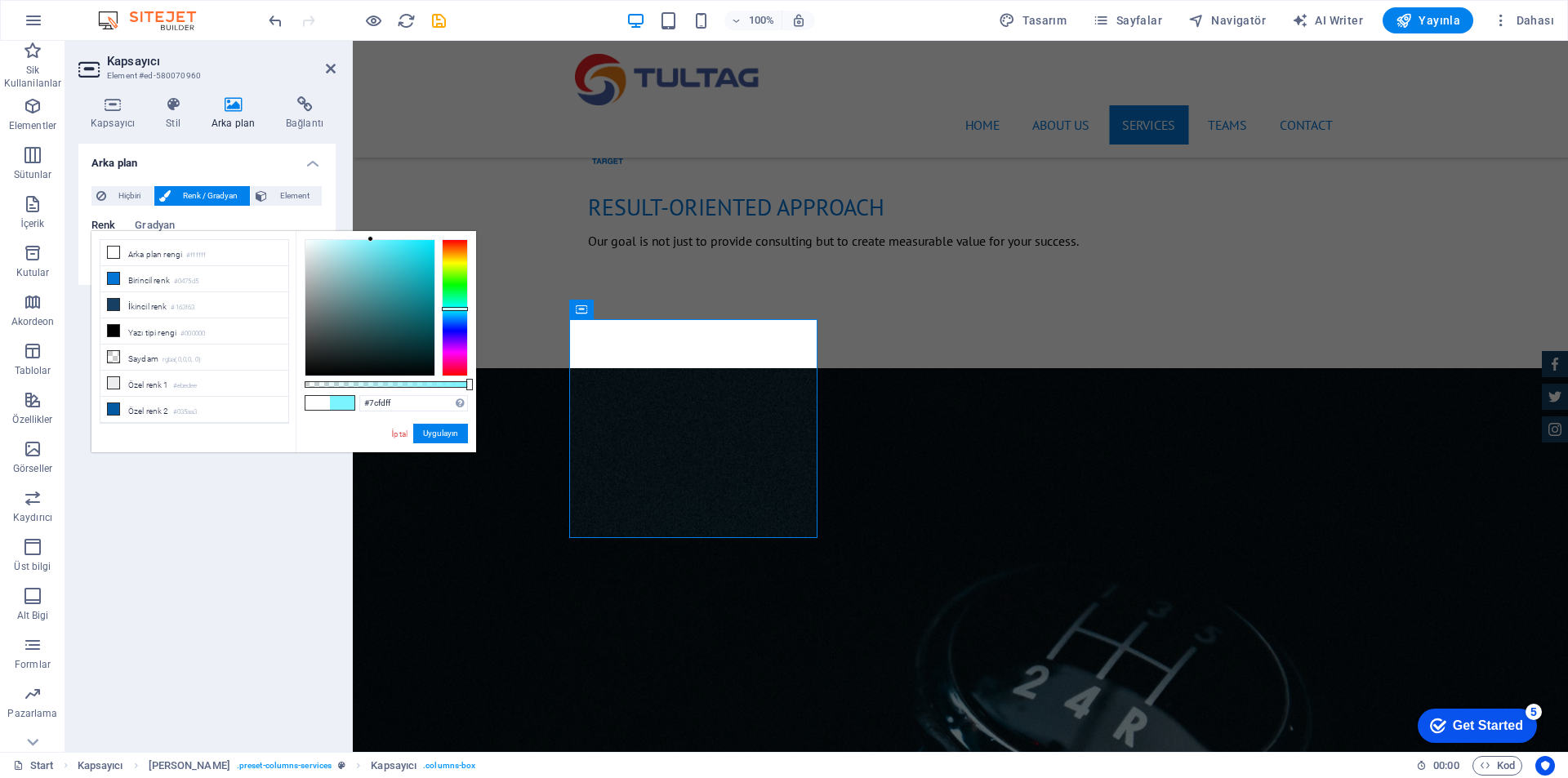
type input "#7cfffc"
click at [455, 306] on div at bounding box center [455, 308] width 26 height 138
click at [444, 437] on button "Uygulayın" at bounding box center [440, 433] width 54 height 19
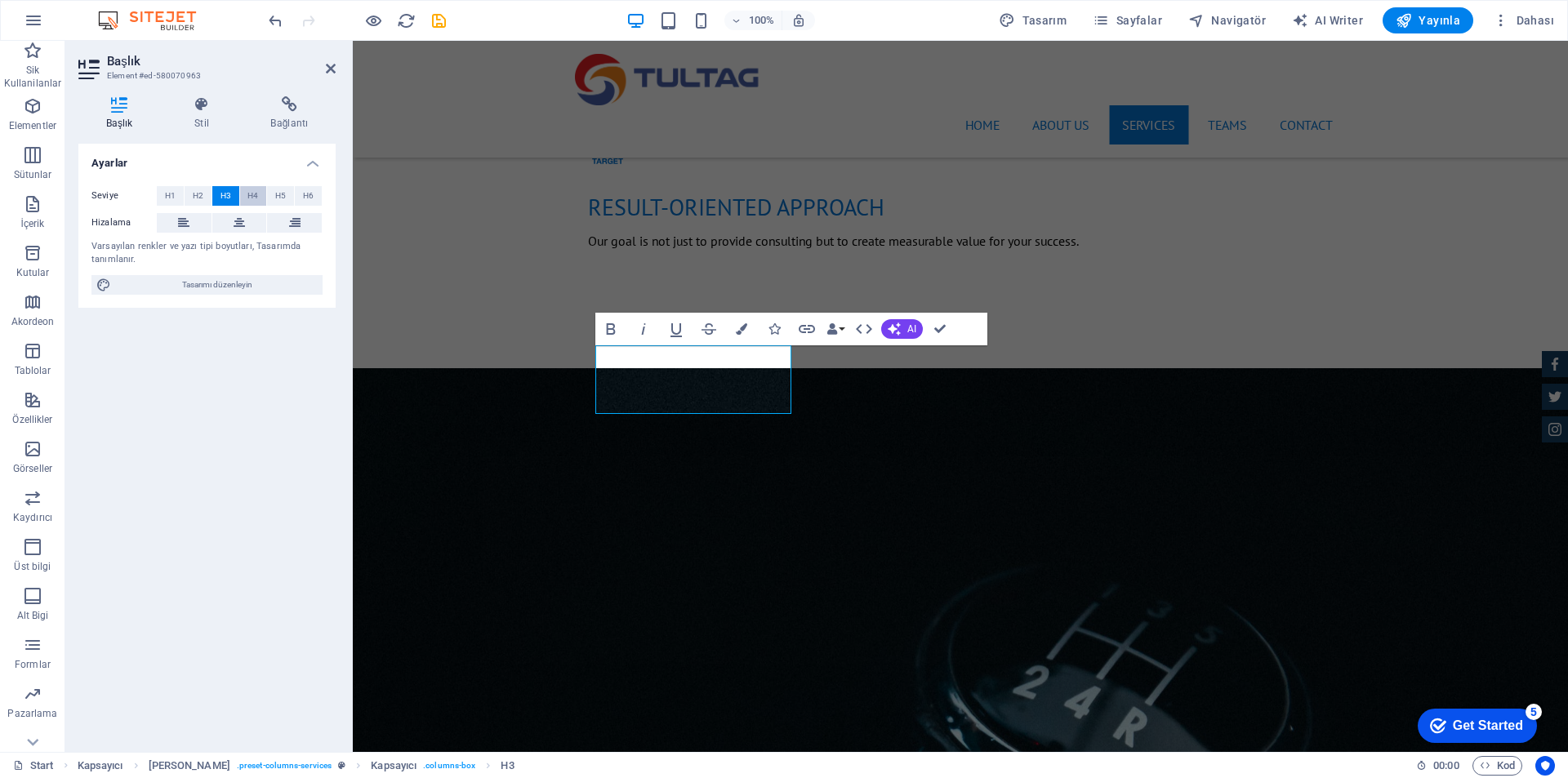
click at [253, 196] on span "H4" at bounding box center [252, 196] width 11 height 19
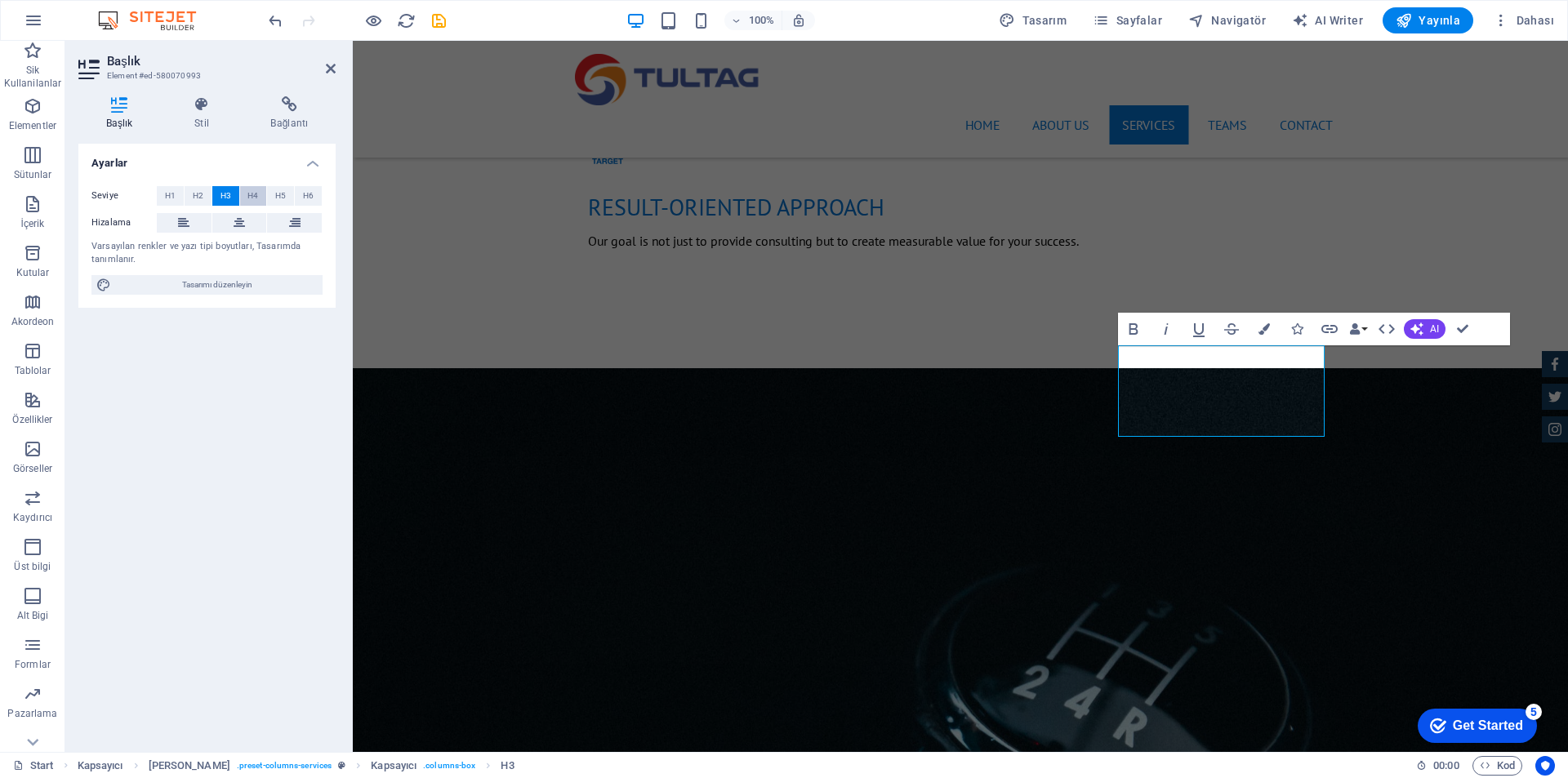
click at [245, 195] on button "H4" at bounding box center [254, 196] width 27 height 19
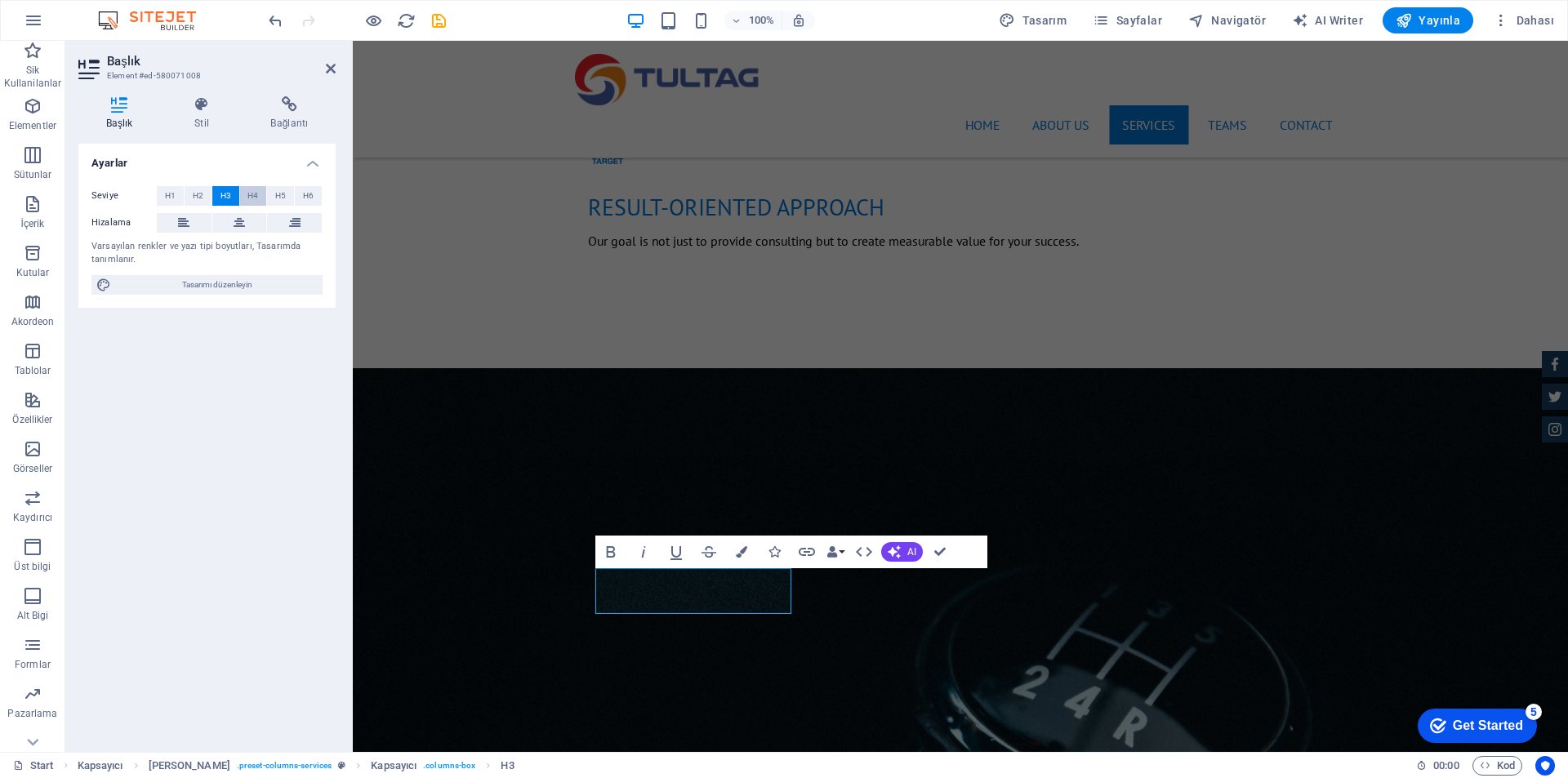
click at [254, 199] on span "H4" at bounding box center [252, 196] width 11 height 19
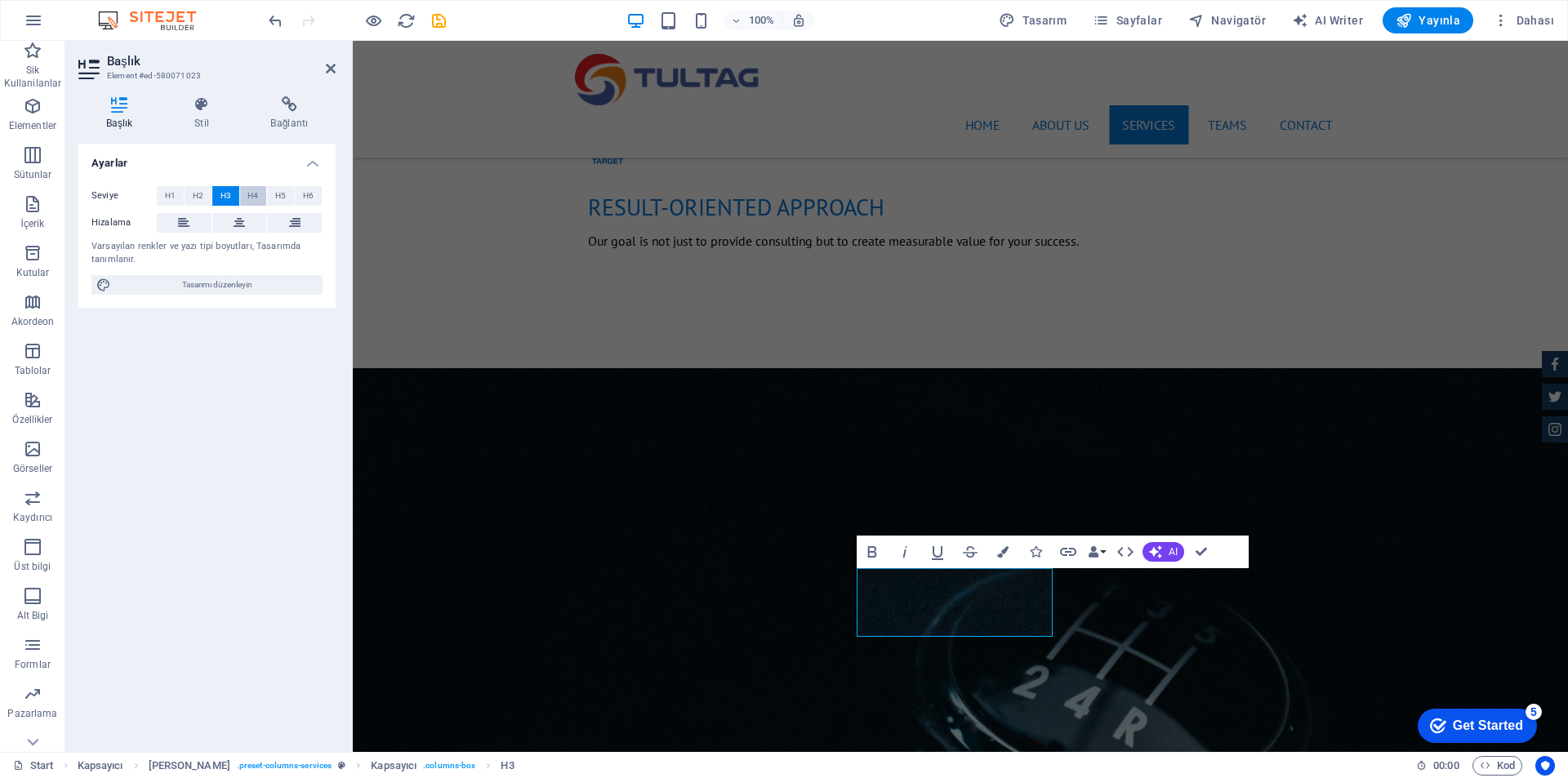
click at [253, 197] on span "H4" at bounding box center [252, 196] width 11 height 19
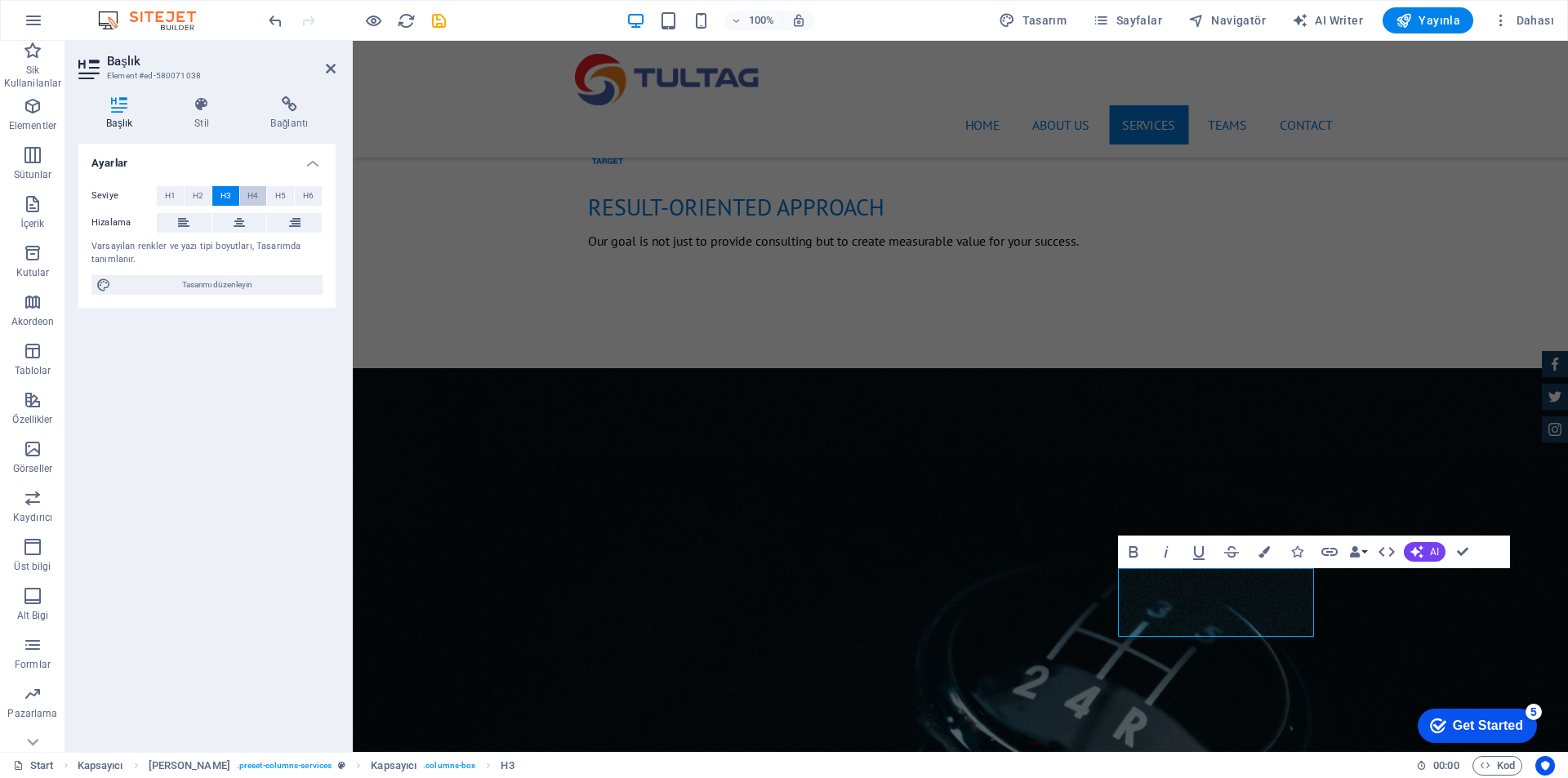
click at [254, 198] on span "H4" at bounding box center [252, 196] width 11 height 19
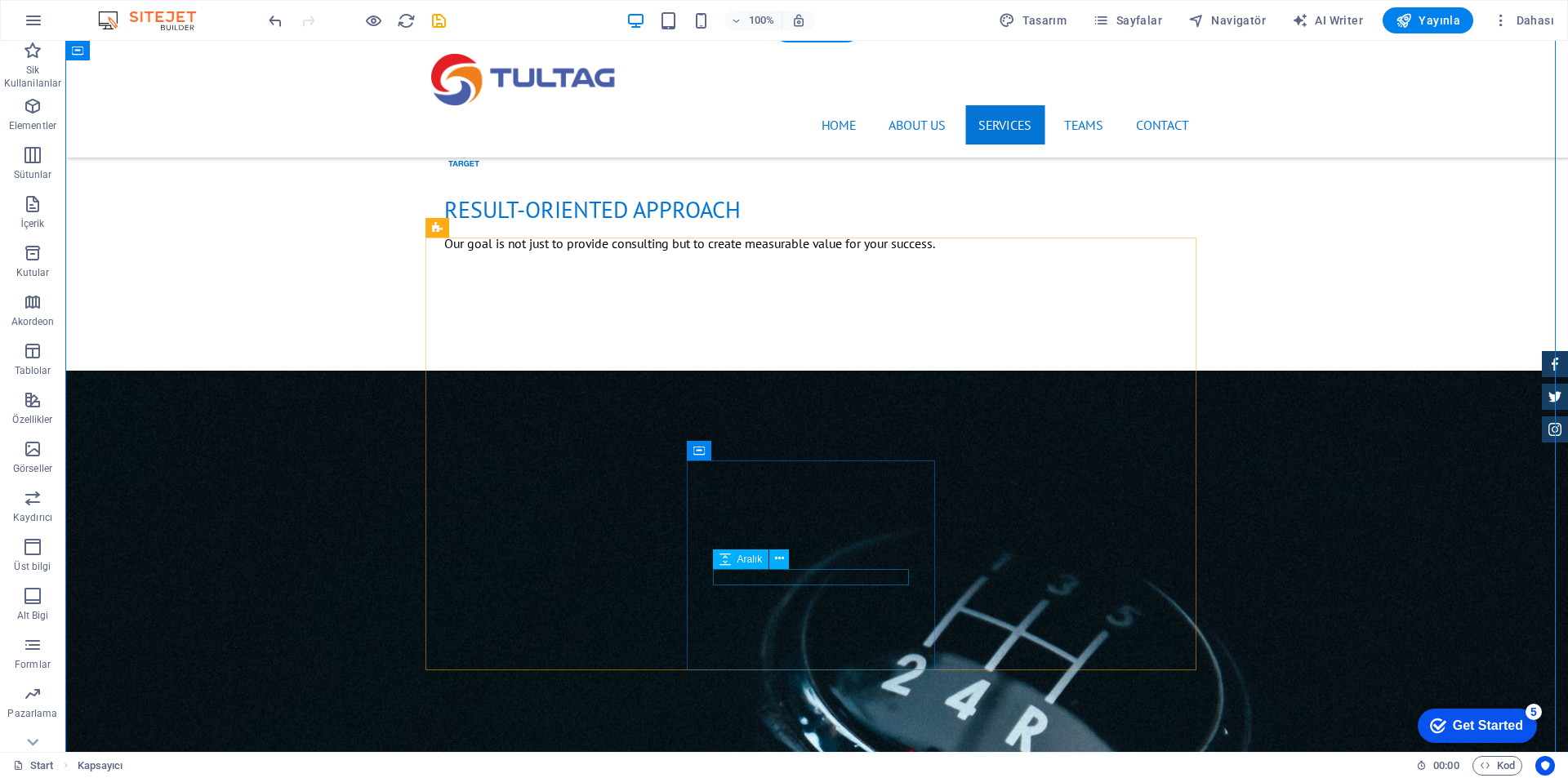
scroll to position [1714, 0]
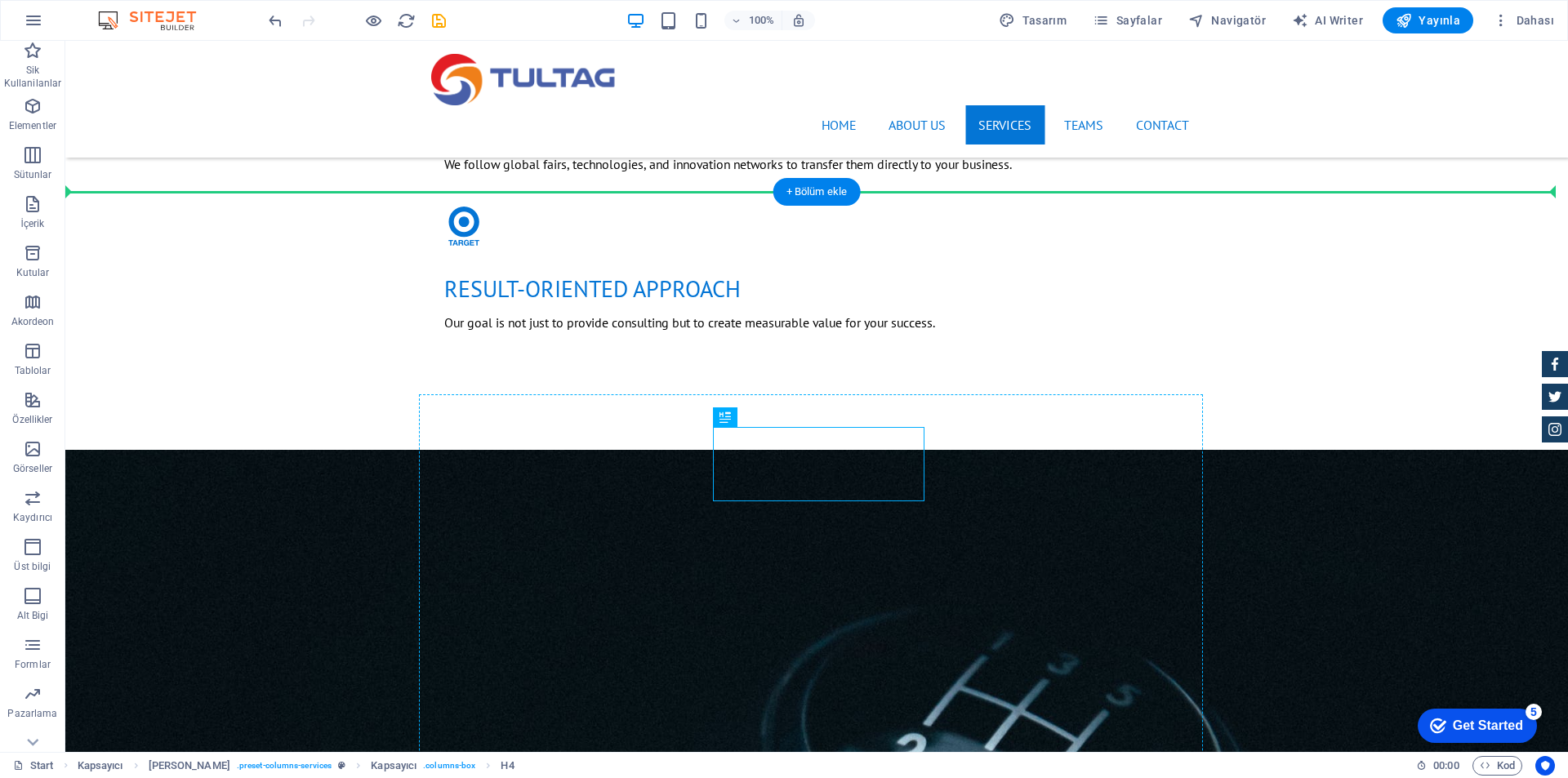
drag, startPoint x: 776, startPoint y: 464, endPoint x: 765, endPoint y: 422, distance: 43.4
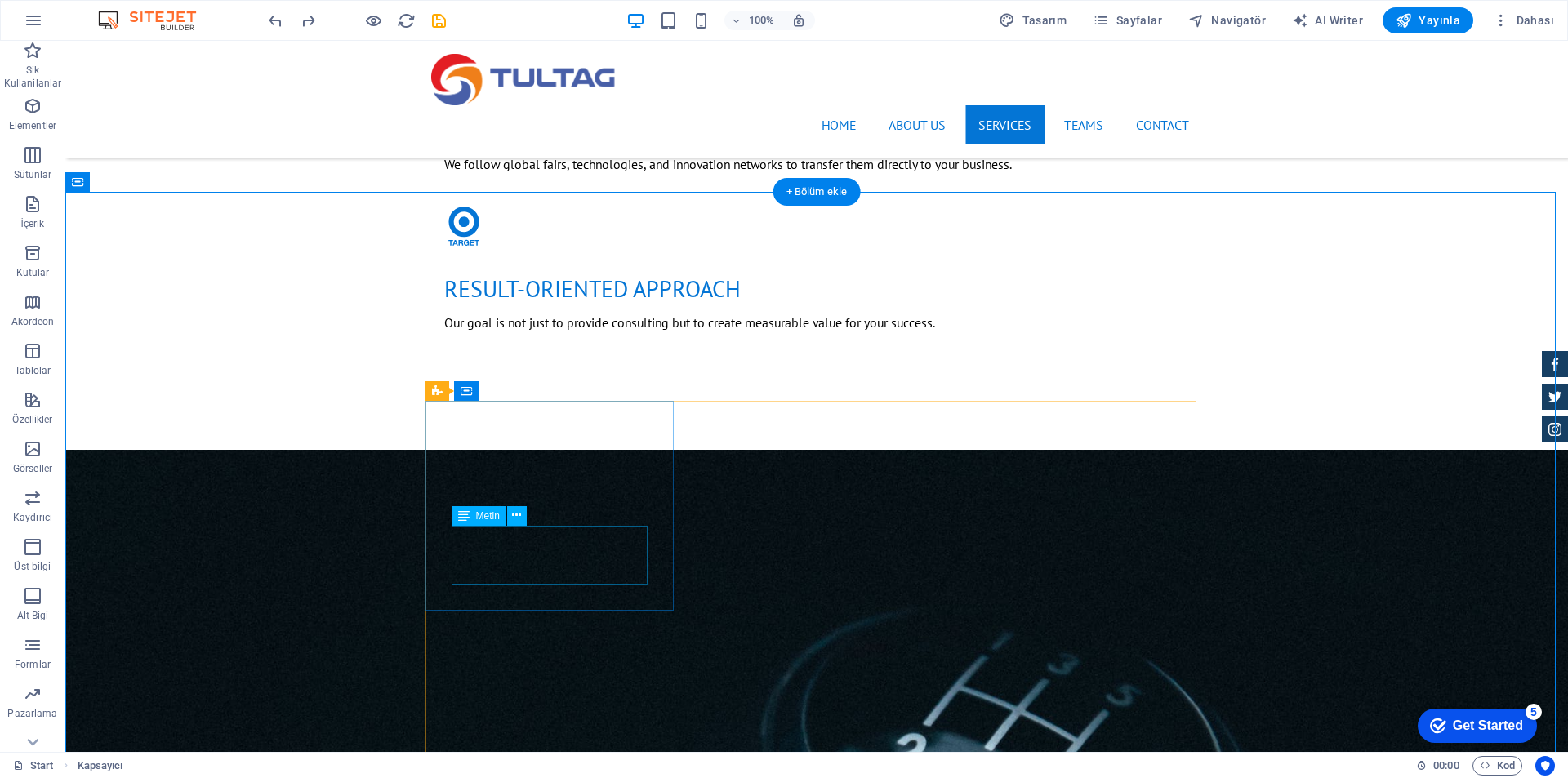
click at [517, 515] on icon at bounding box center [516, 515] width 9 height 17
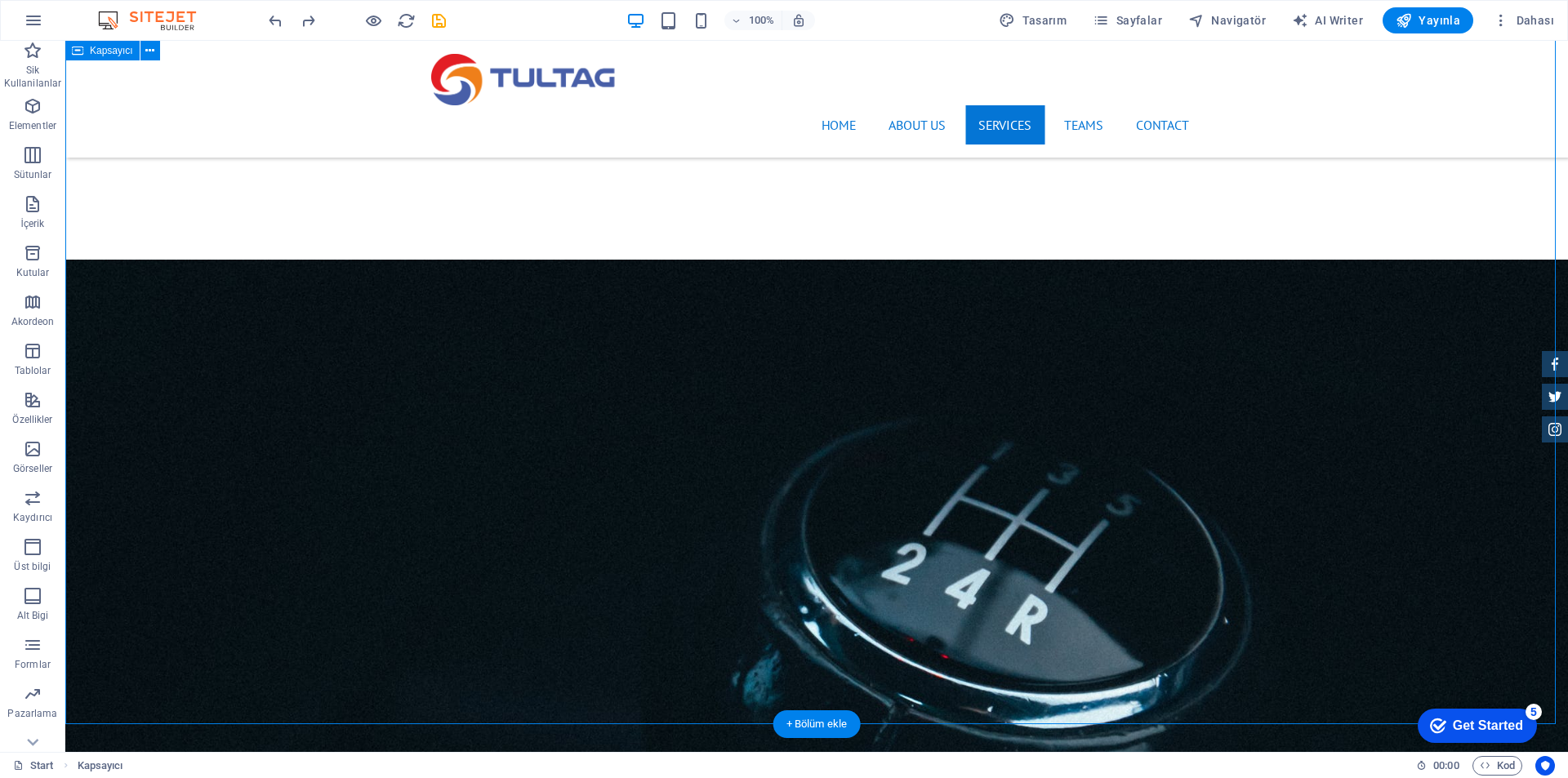
scroll to position [1878, 0]
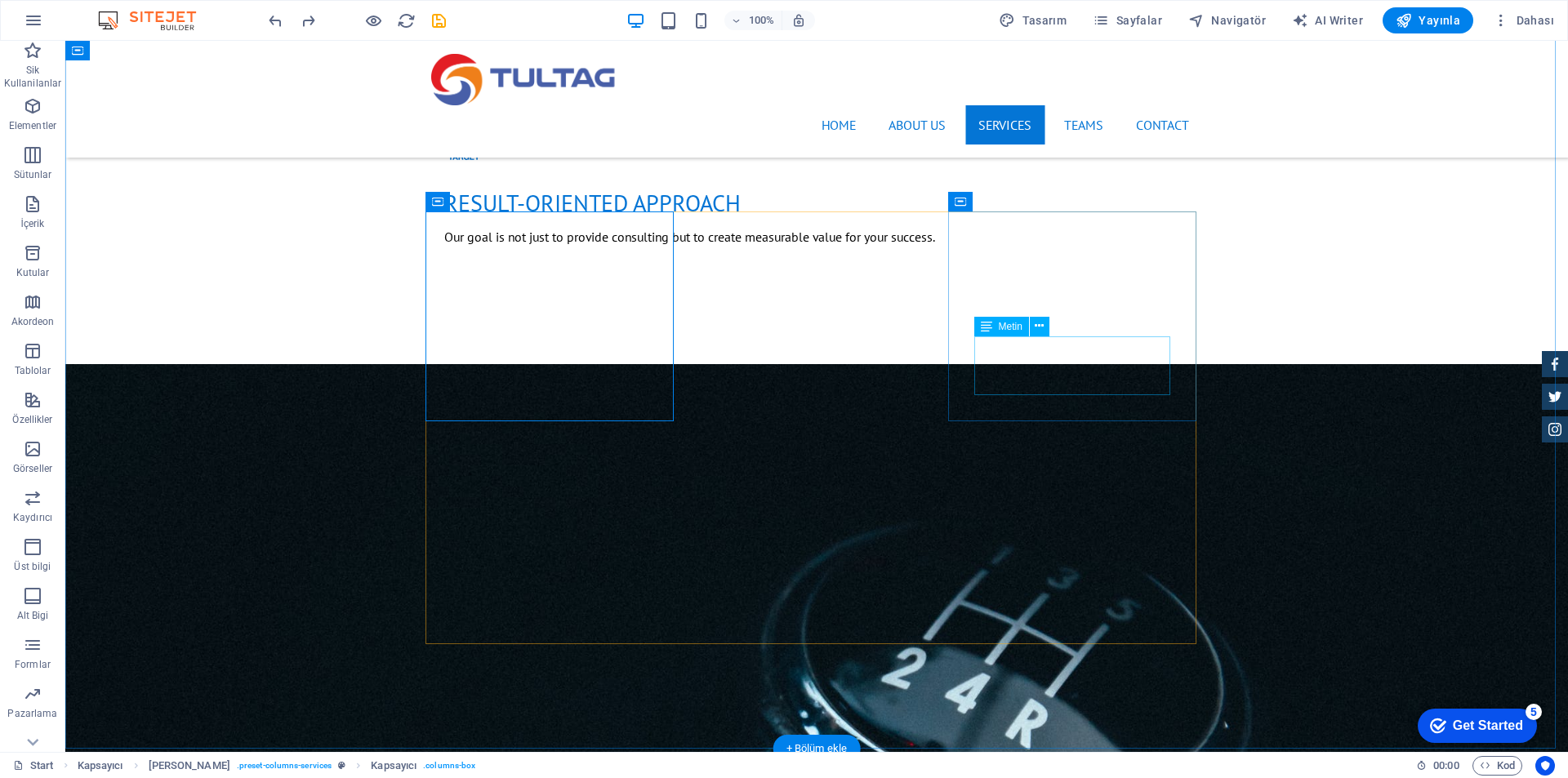
scroll to position [1796, 0]
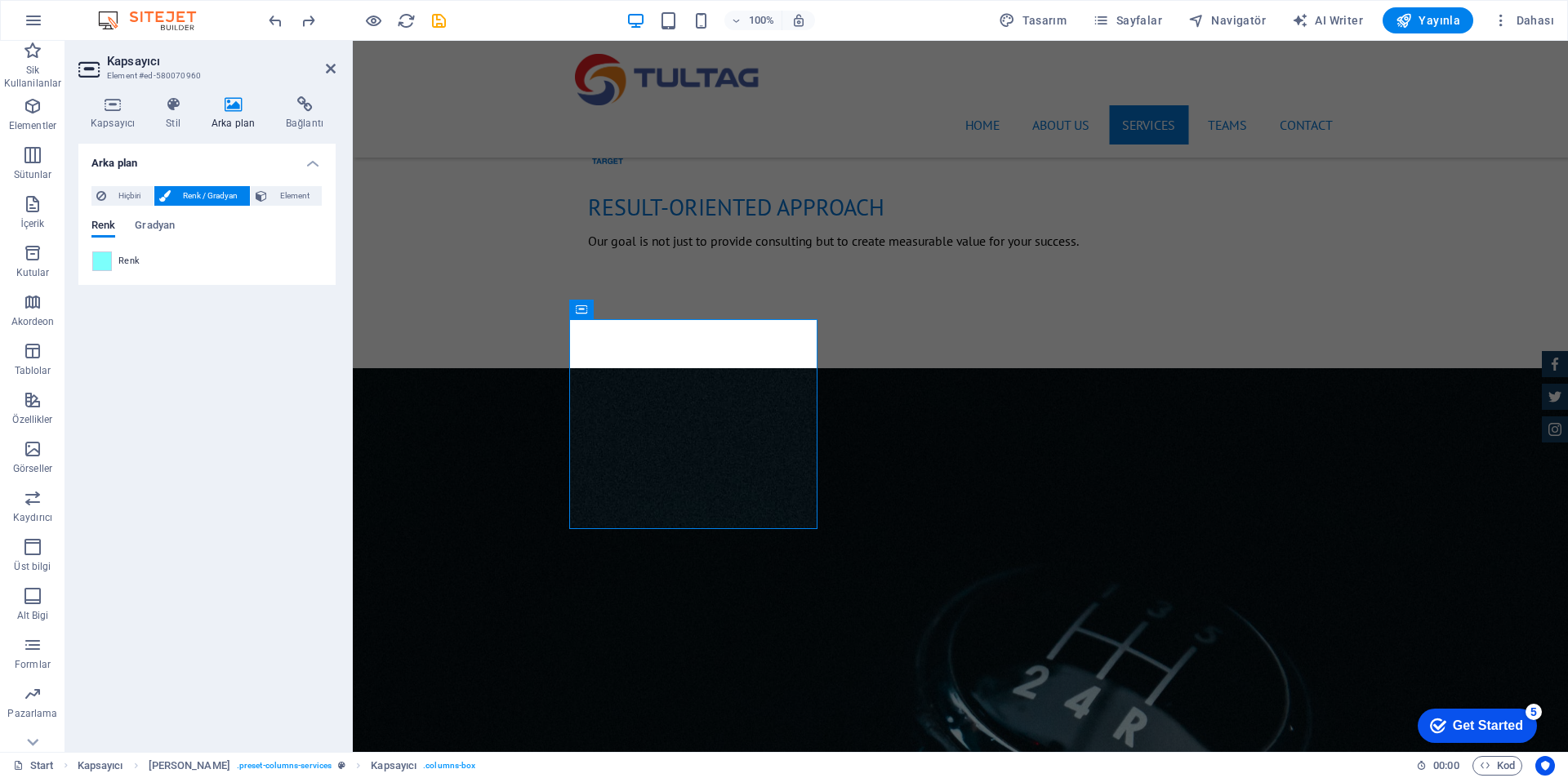
click at [233, 116] on h4 "Arka plan" at bounding box center [236, 112] width 75 height 34
click at [270, 200] on button "Element" at bounding box center [286, 196] width 71 height 19
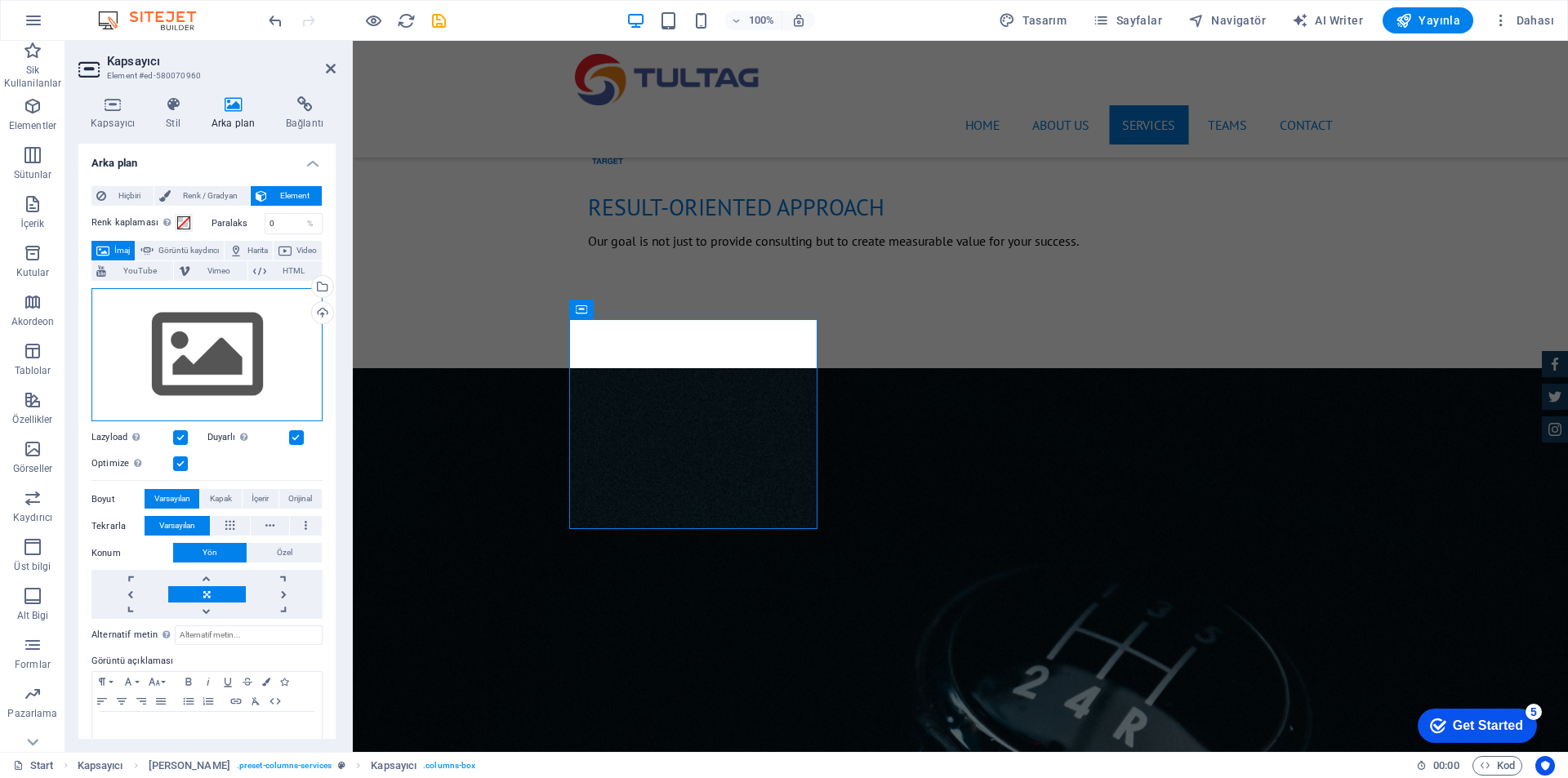
click at [230, 343] on div "Dosyaları buraya sürükleyin, dosyaları seçmek için tıklayın veya Dosyalardan ya…" at bounding box center [206, 355] width 231 height 134
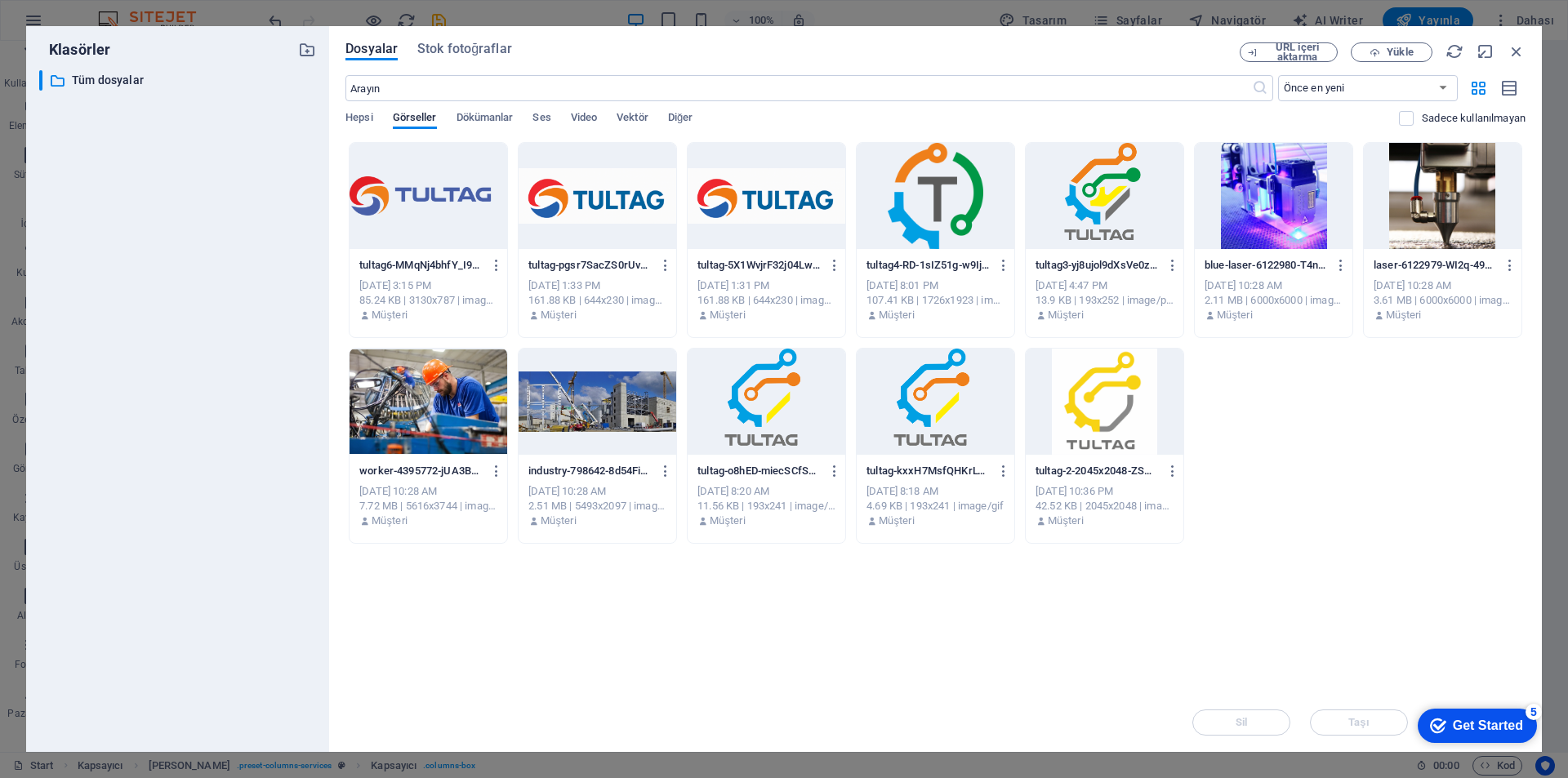
click at [1266, 238] on div at bounding box center [1273, 196] width 158 height 107
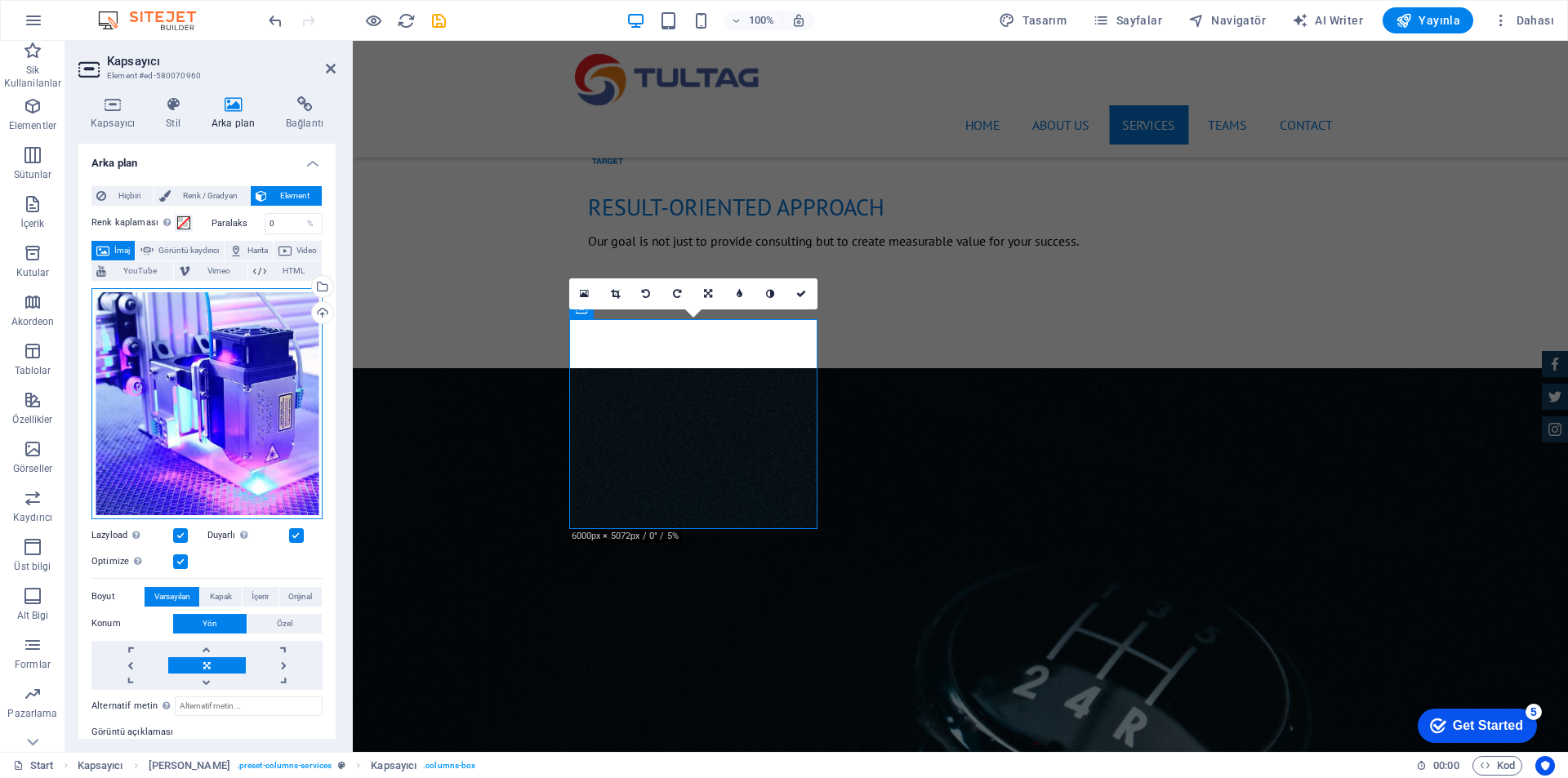
click at [171, 365] on div "Dosyaları buraya sürükleyin, dosyaları seçmek için tıklayın veya Dosyalardan ya…" at bounding box center [206, 403] width 231 height 231
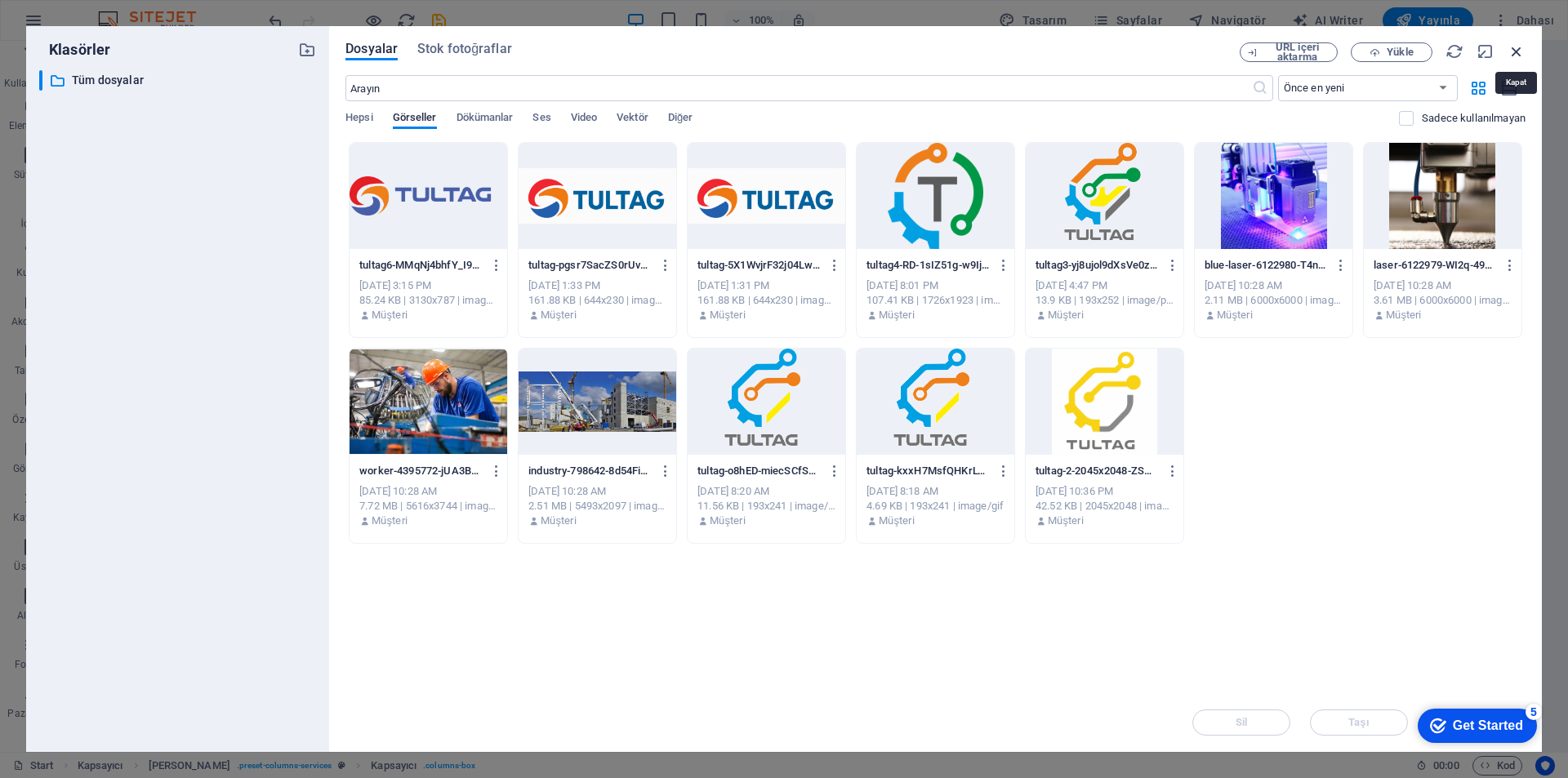
click at [1518, 48] on icon "button" at bounding box center [1516, 51] width 18 height 18
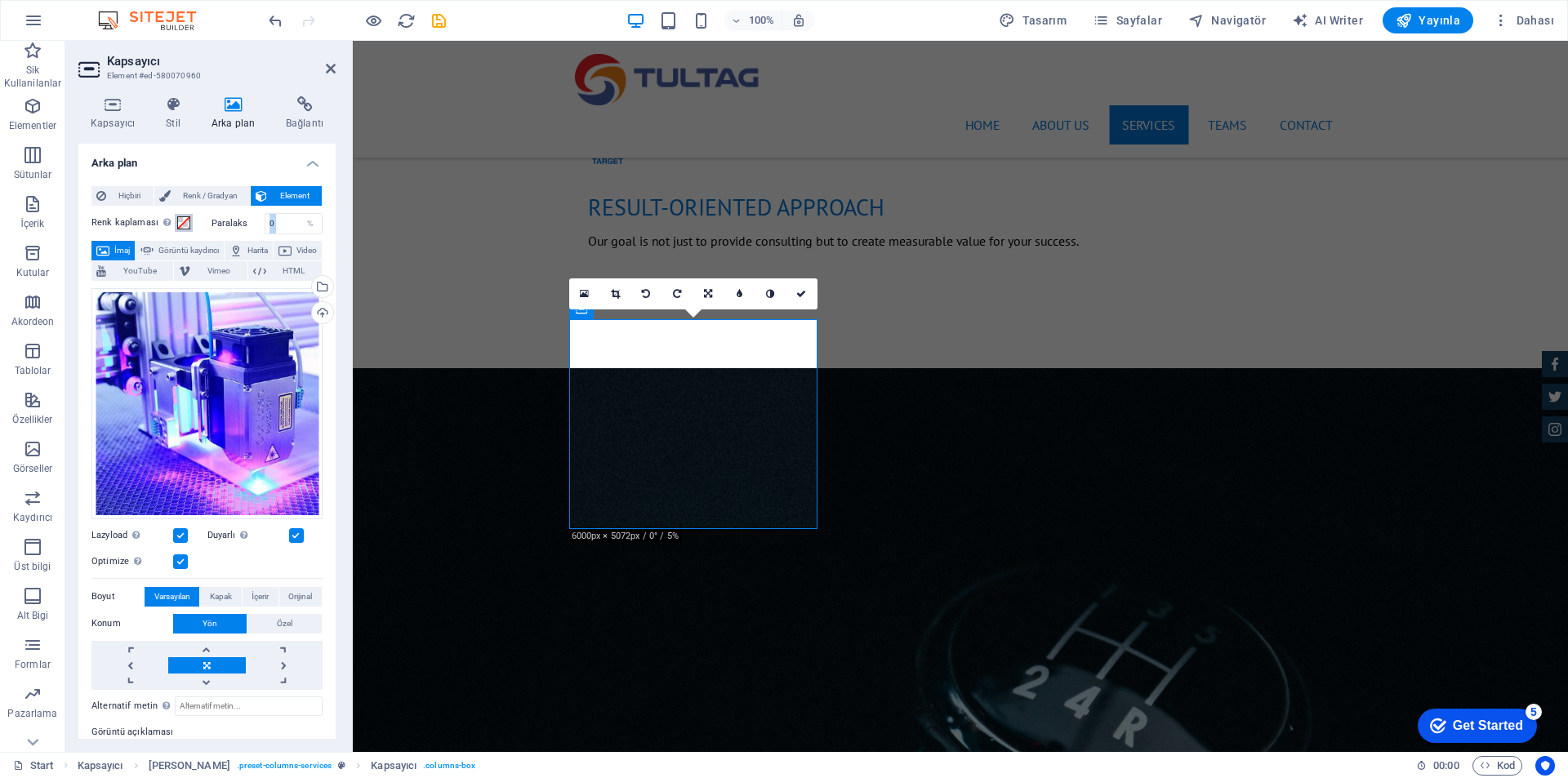
click at [179, 220] on span at bounding box center [183, 222] width 13 height 13
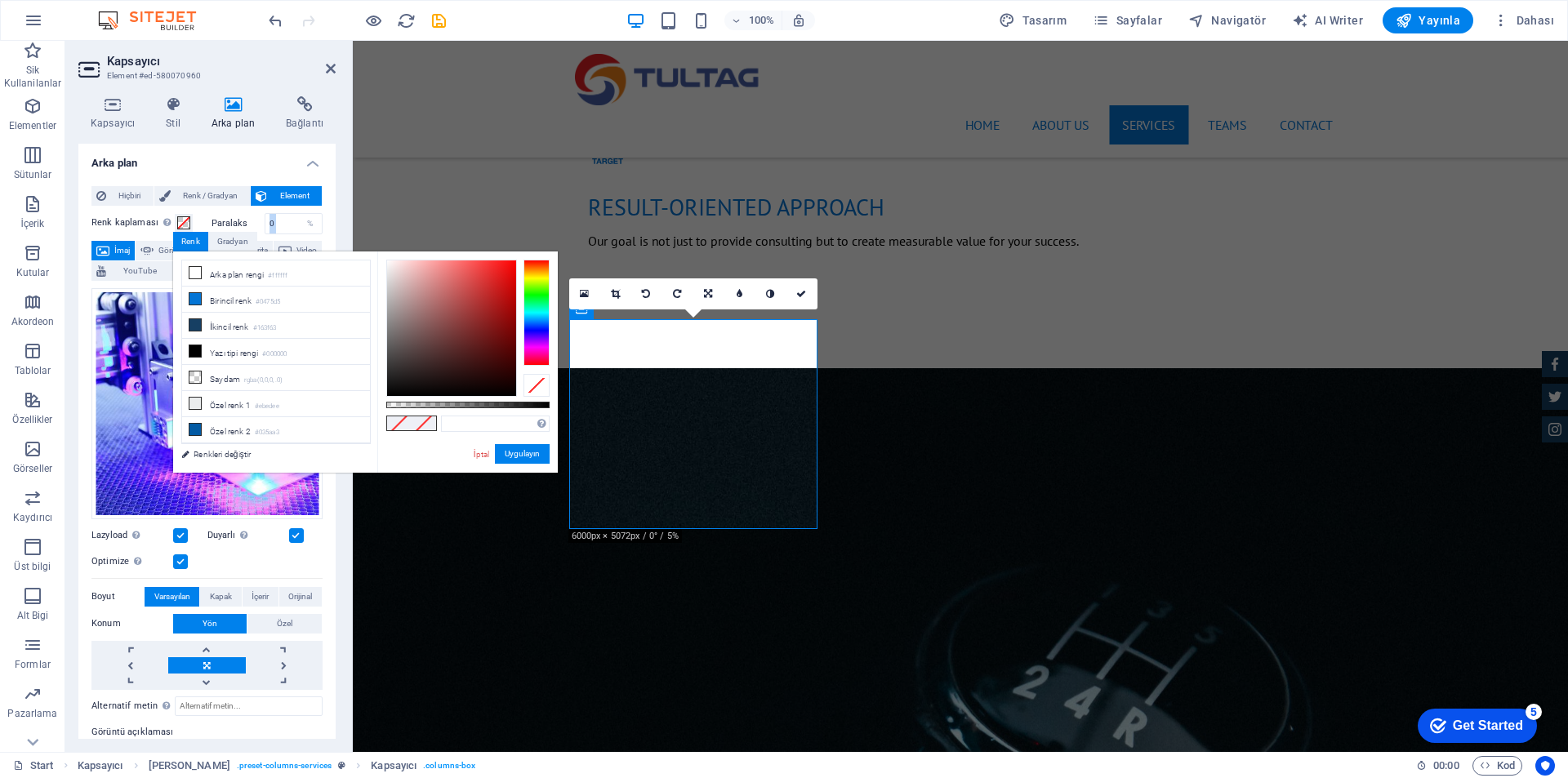
click at [284, 193] on span "Element" at bounding box center [295, 196] width 45 height 19
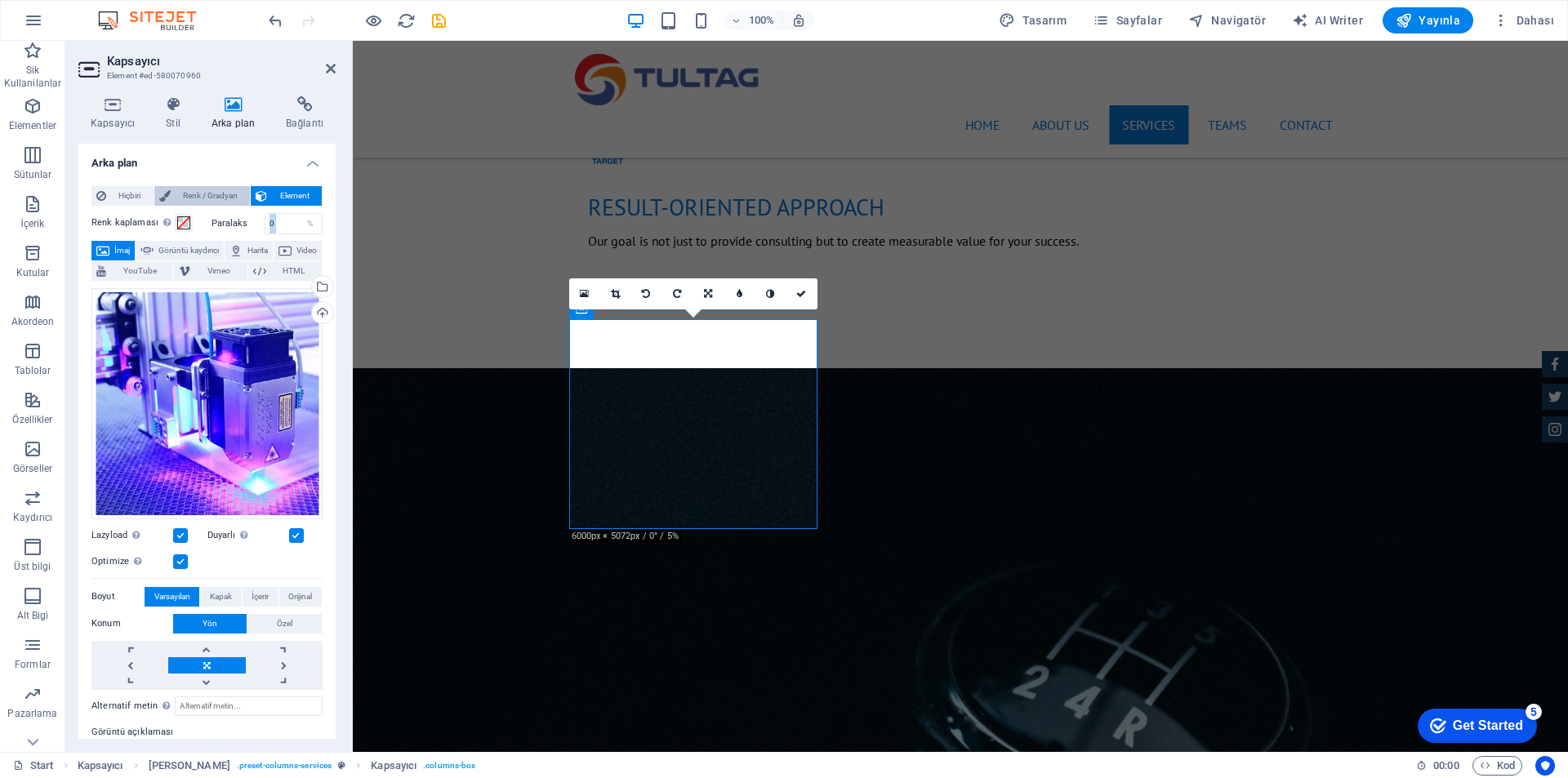
click at [232, 193] on span "Renk / Gradyan" at bounding box center [210, 196] width 70 height 19
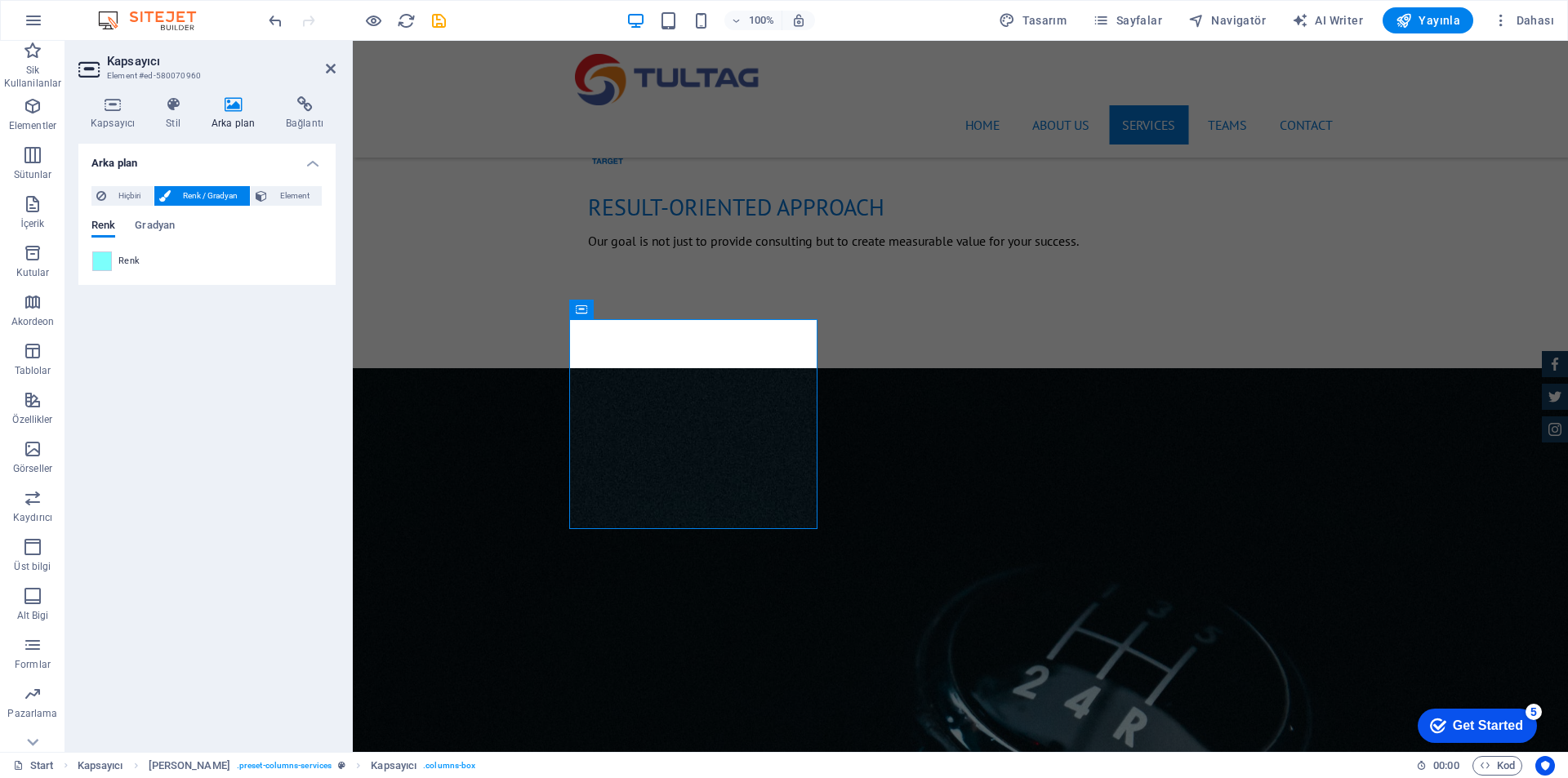
click at [241, 282] on div "Hiçbiri Renk / Gradyan Element Arka planı tam genişliğe genişlet Renk kaplaması…" at bounding box center [206, 229] width 257 height 111
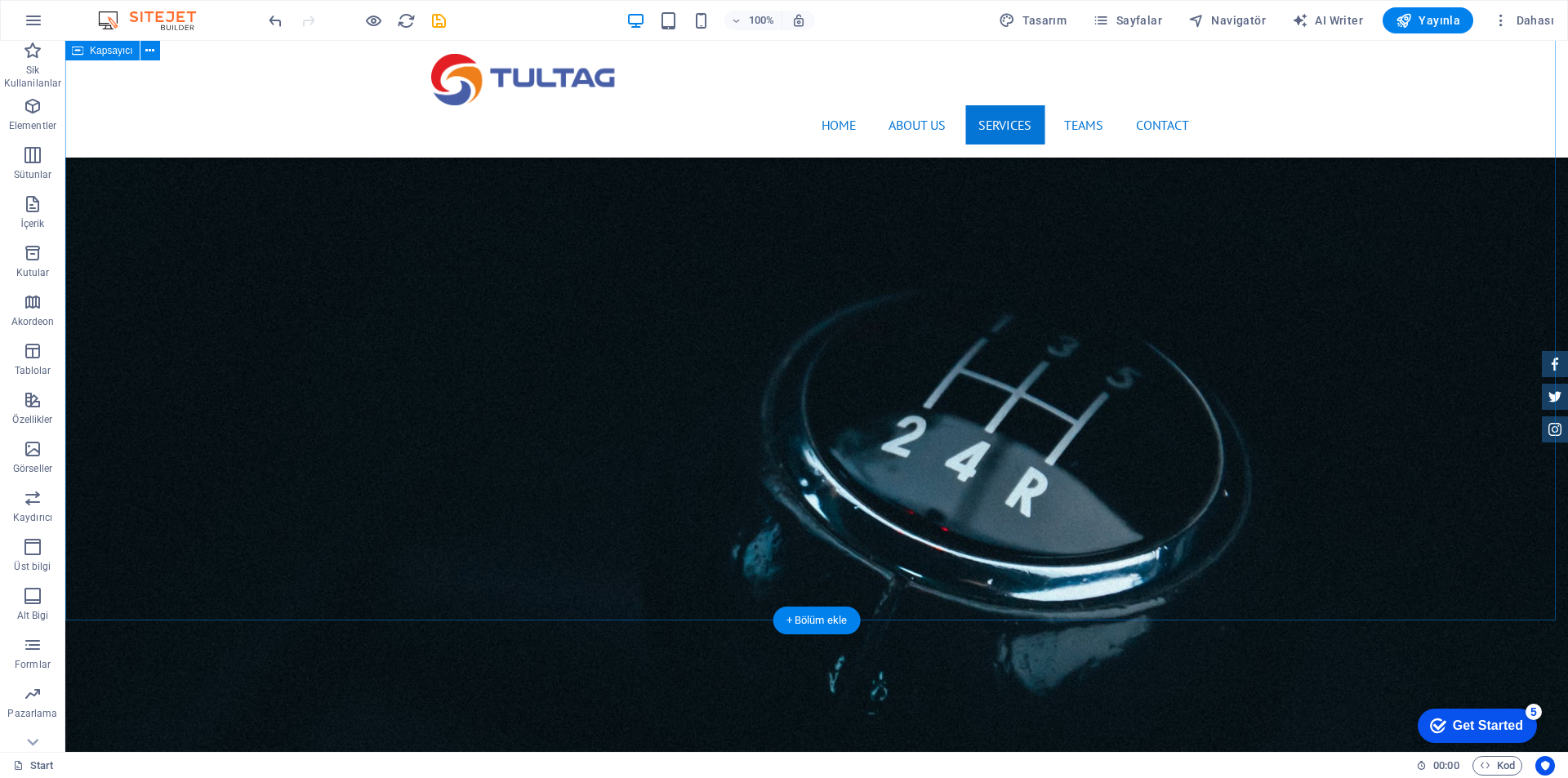
scroll to position [1959, 0]
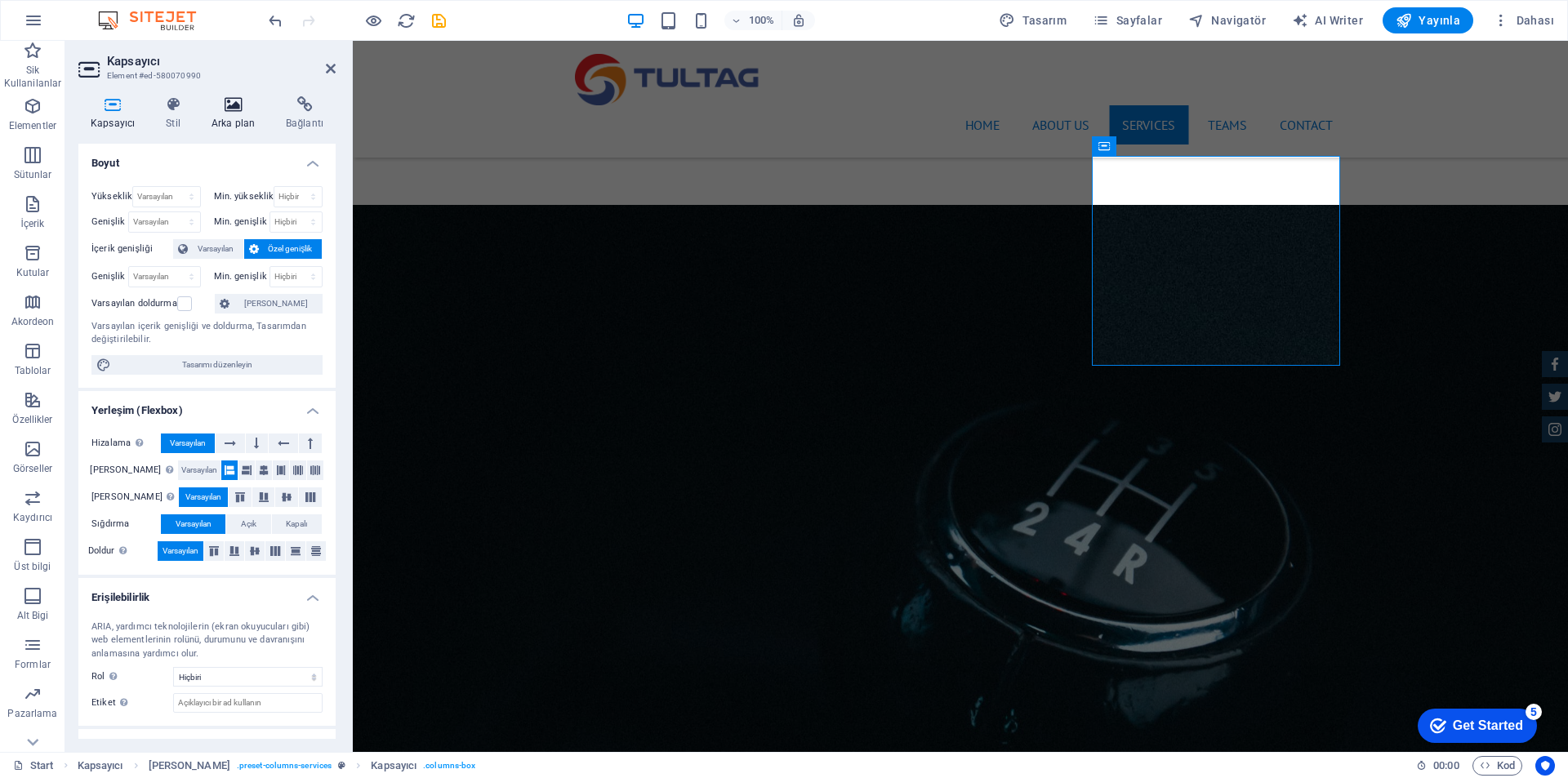
click at [225, 109] on icon at bounding box center [234, 104] width 68 height 16
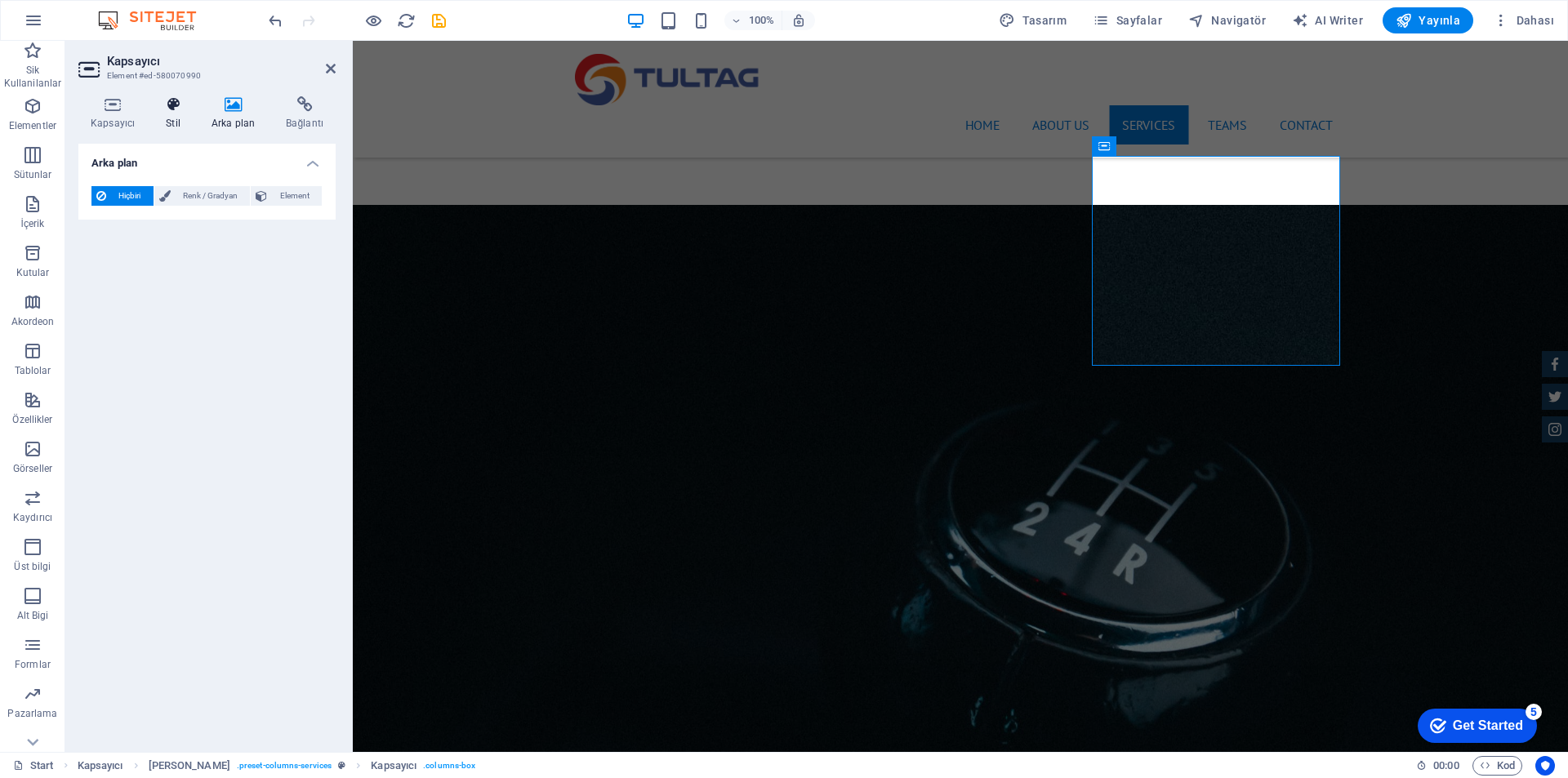
click at [175, 109] on icon at bounding box center [172, 104] width 39 height 16
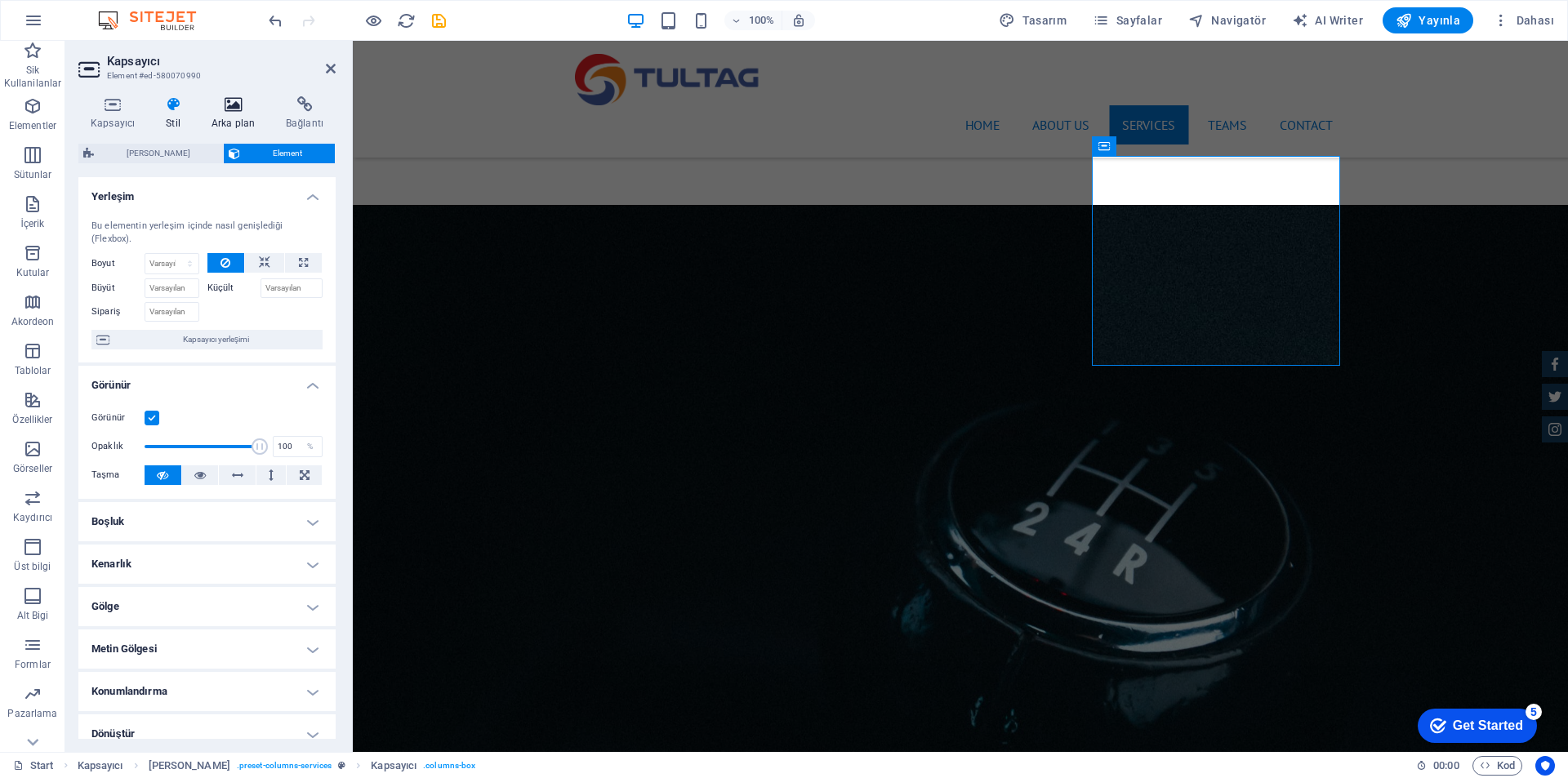
click at [244, 116] on h4 "Arka plan" at bounding box center [236, 112] width 75 height 34
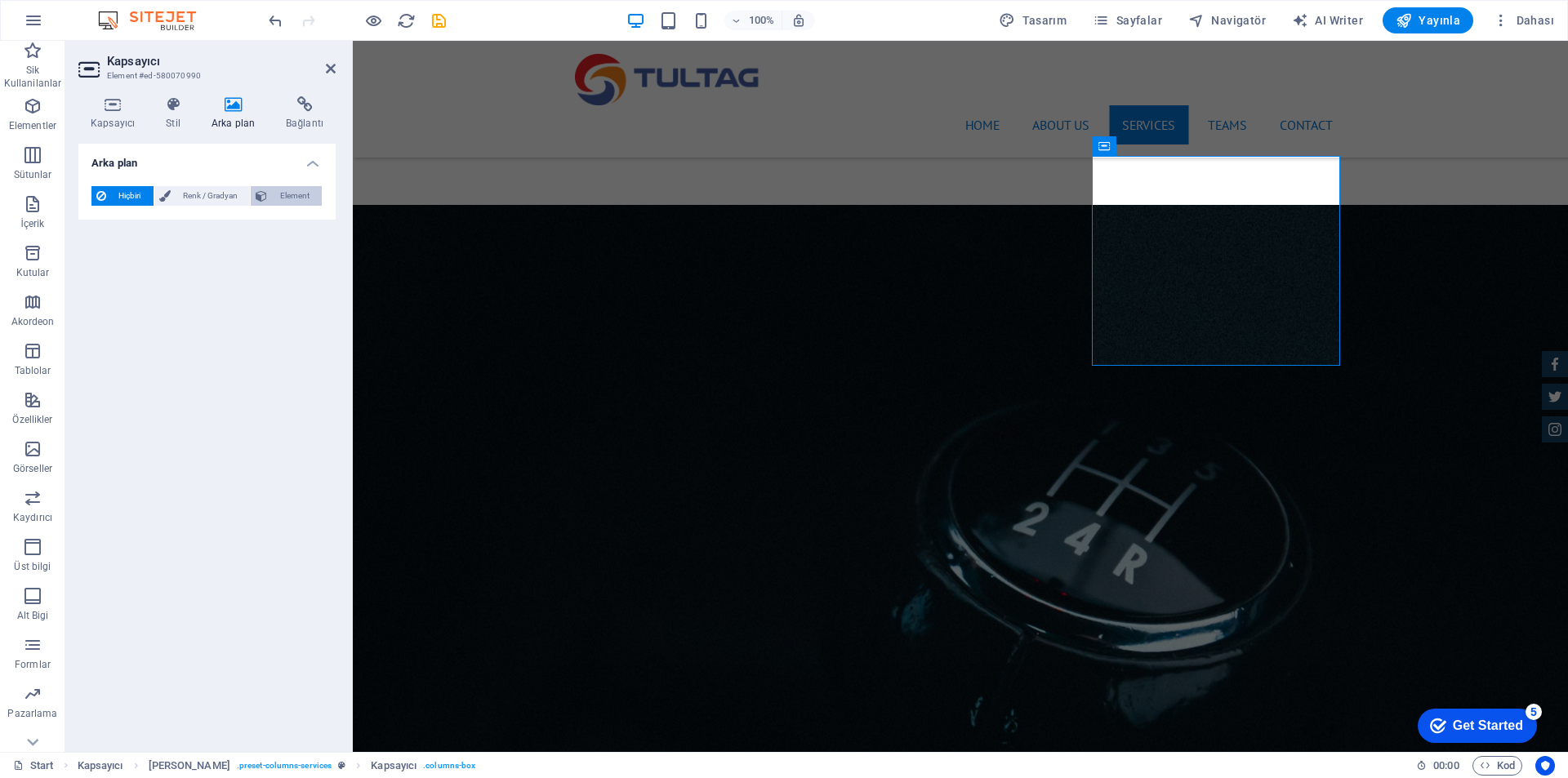
click at [298, 192] on span "Element" at bounding box center [295, 196] width 45 height 19
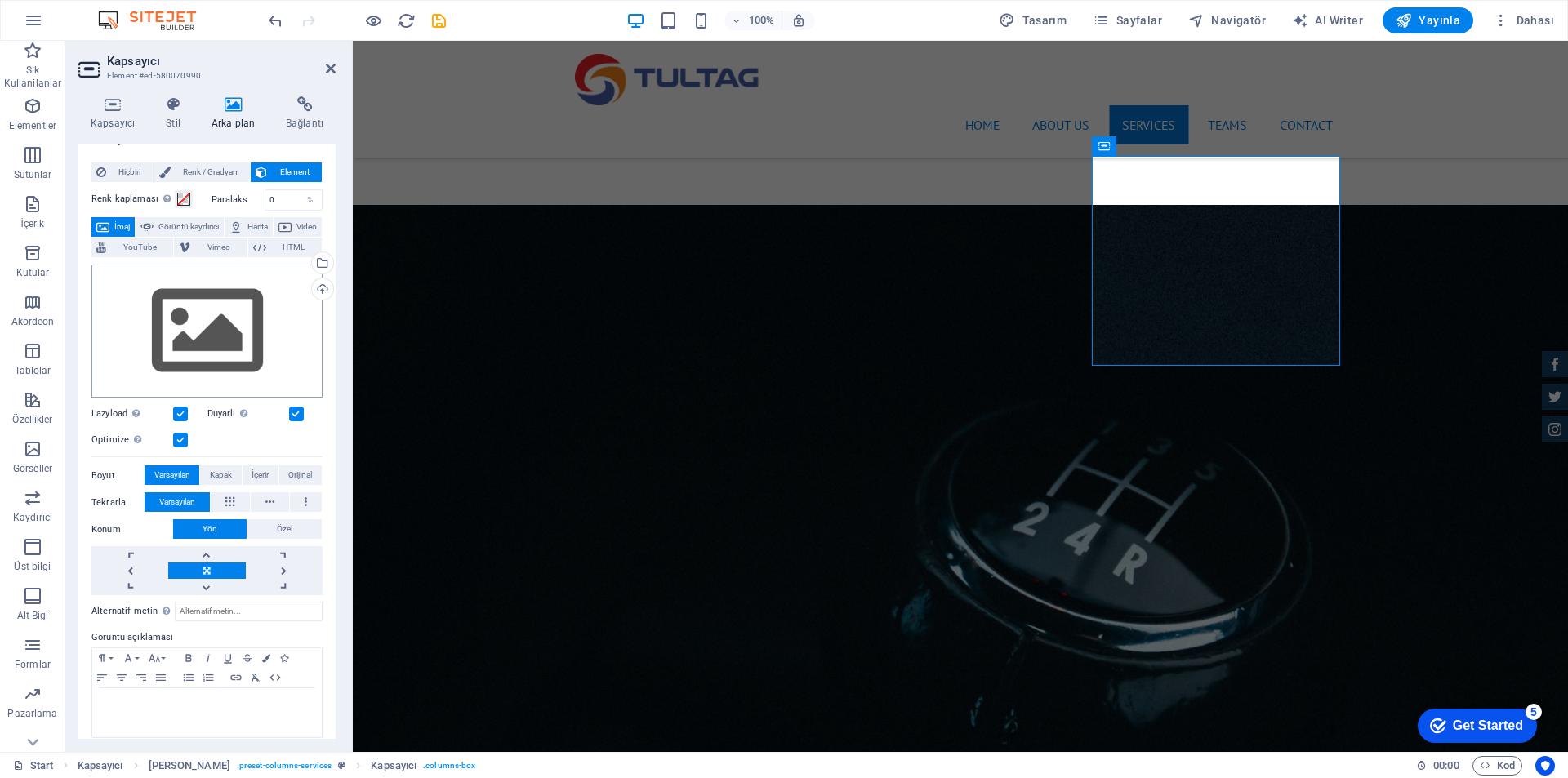
scroll to position [35, 0]
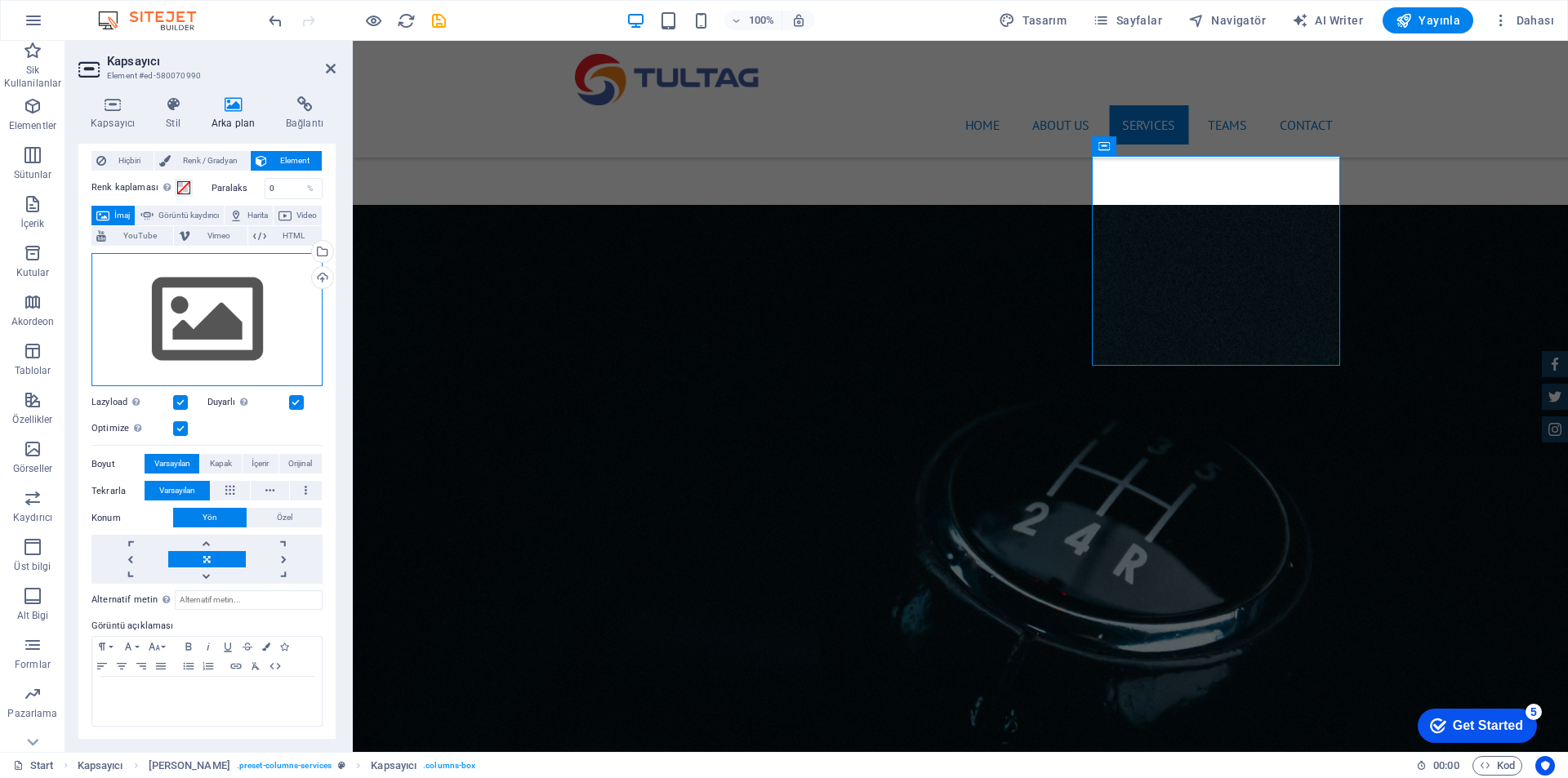
click at [262, 298] on div "Dosyaları buraya sürükleyin, dosyaları seçmek için tıklayın veya Dosyalardan ya…" at bounding box center [206, 320] width 231 height 134
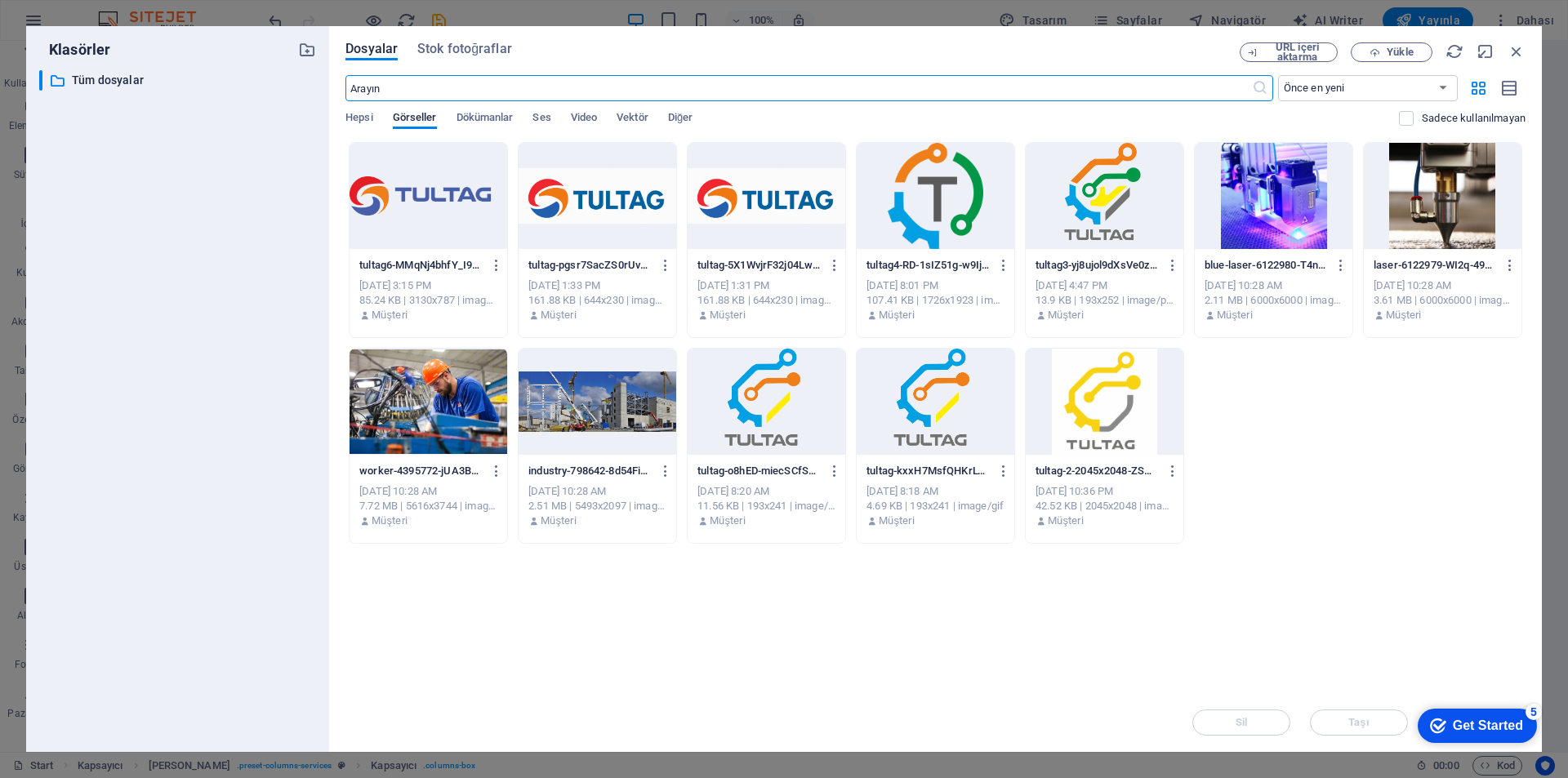
scroll to position [8, 0]
click at [1521, 60] on div "URL içeri aktarma Yükle" at bounding box center [1382, 52] width 286 height 19
click at [1519, 55] on icon "button" at bounding box center [1516, 51] width 18 height 18
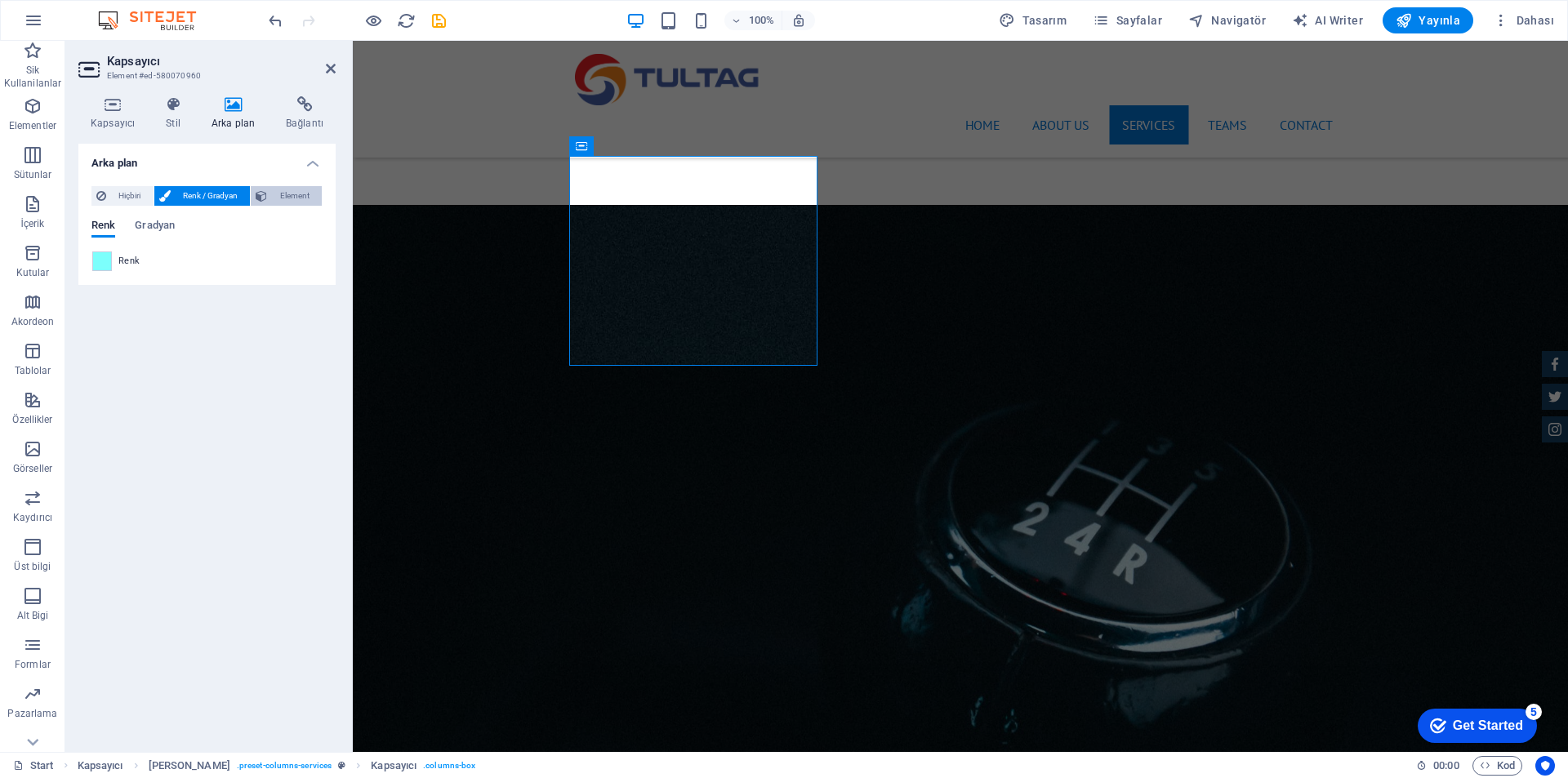
click at [272, 193] on span "Element" at bounding box center [295, 196] width 45 height 19
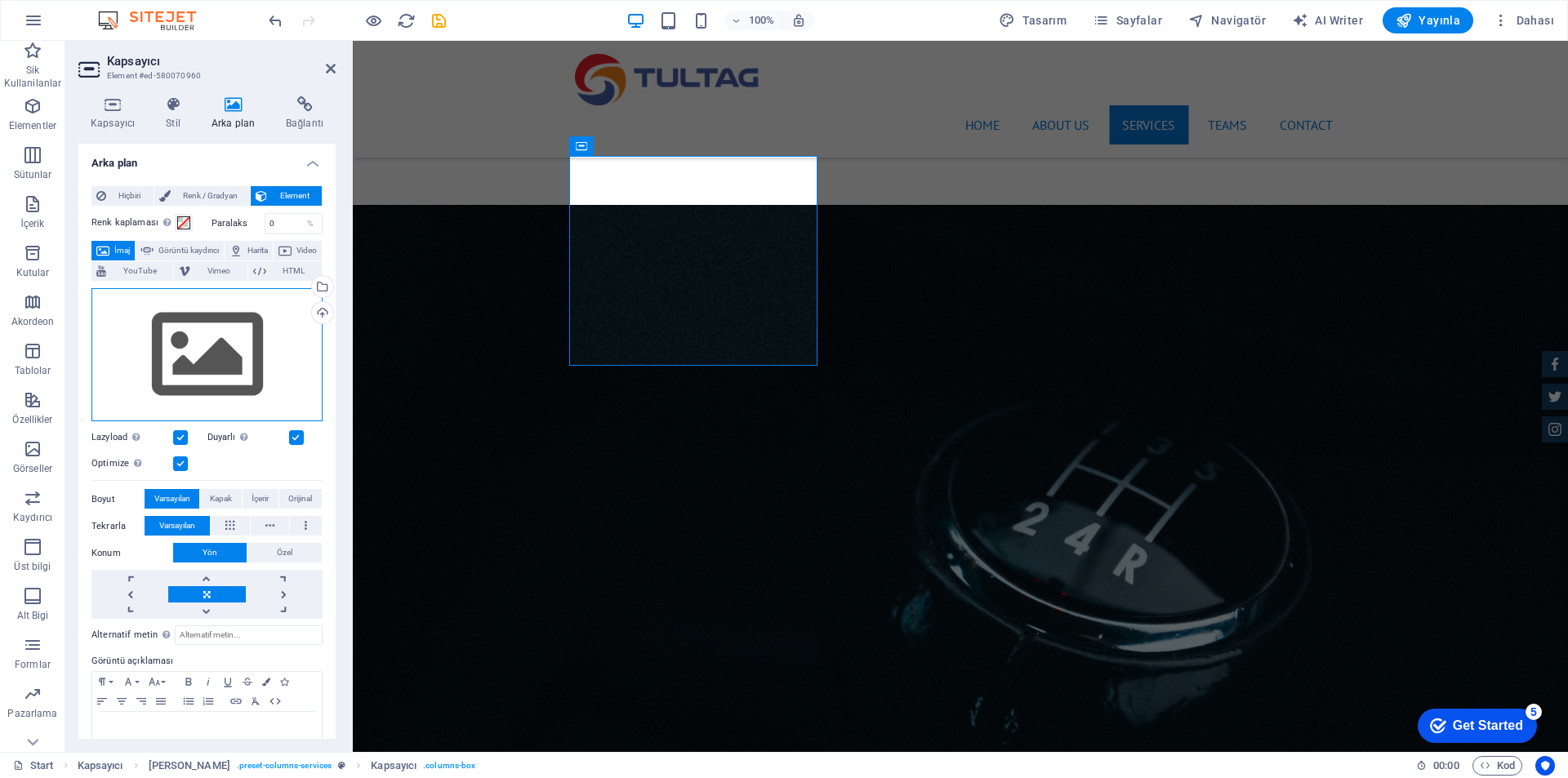
click at [254, 357] on div "Dosyaları buraya sürükleyin, dosyaları seçmek için tıklayın veya Dosyalardan ya…" at bounding box center [206, 355] width 231 height 134
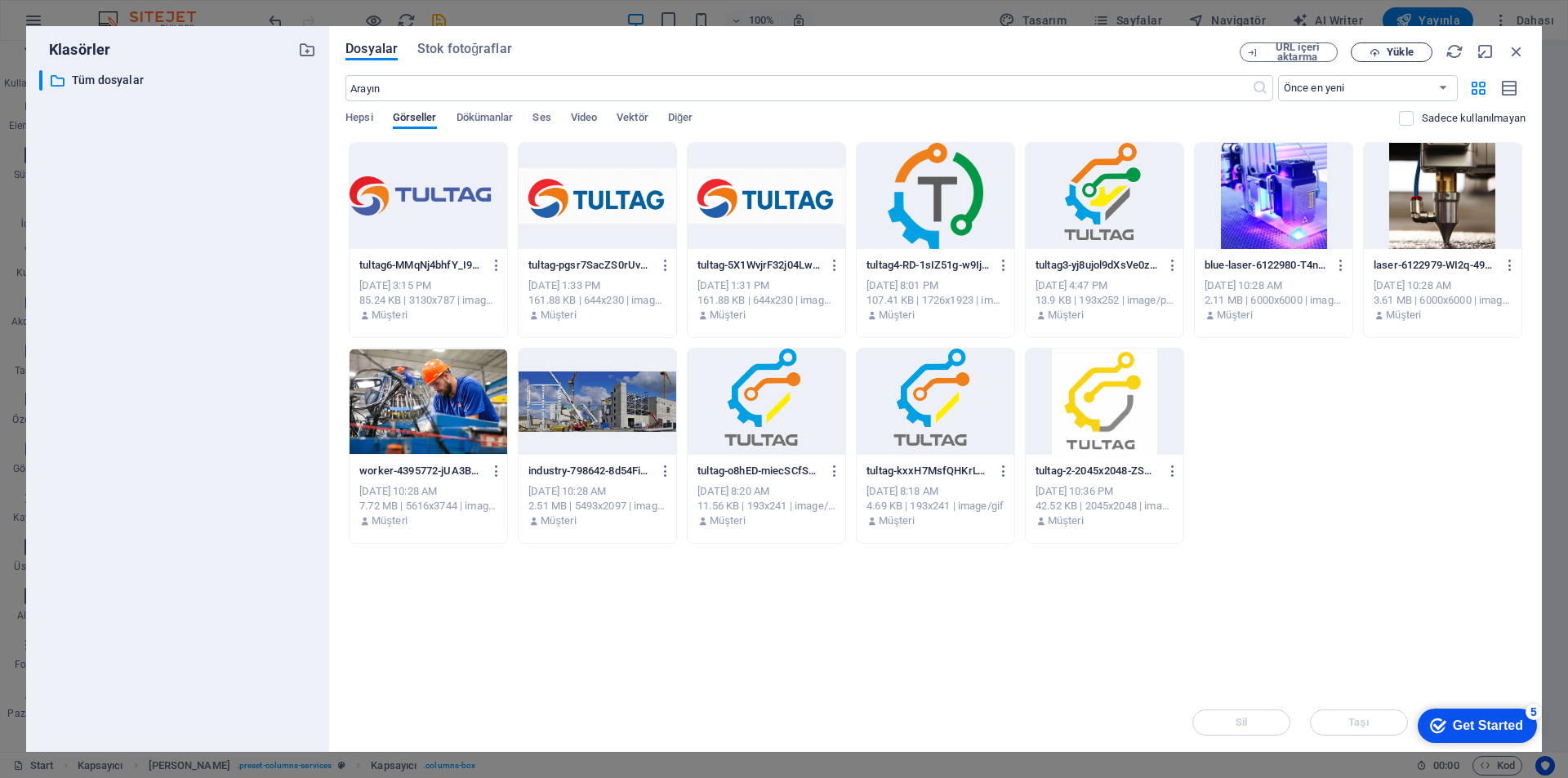
click at [1386, 48] on span "Yükle" at bounding box center [1391, 52] width 67 height 11
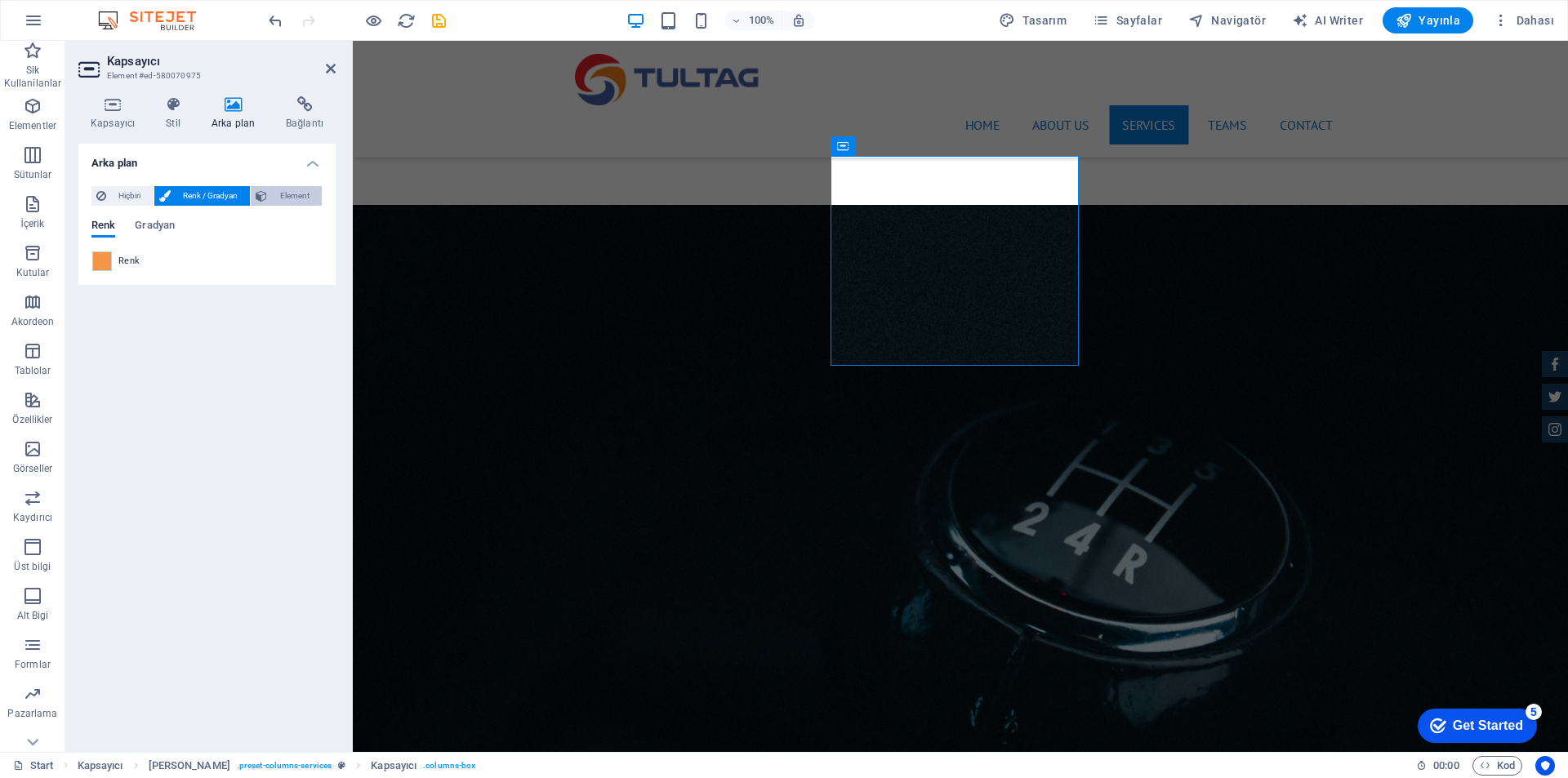
click at [298, 197] on span "Element" at bounding box center [295, 196] width 45 height 19
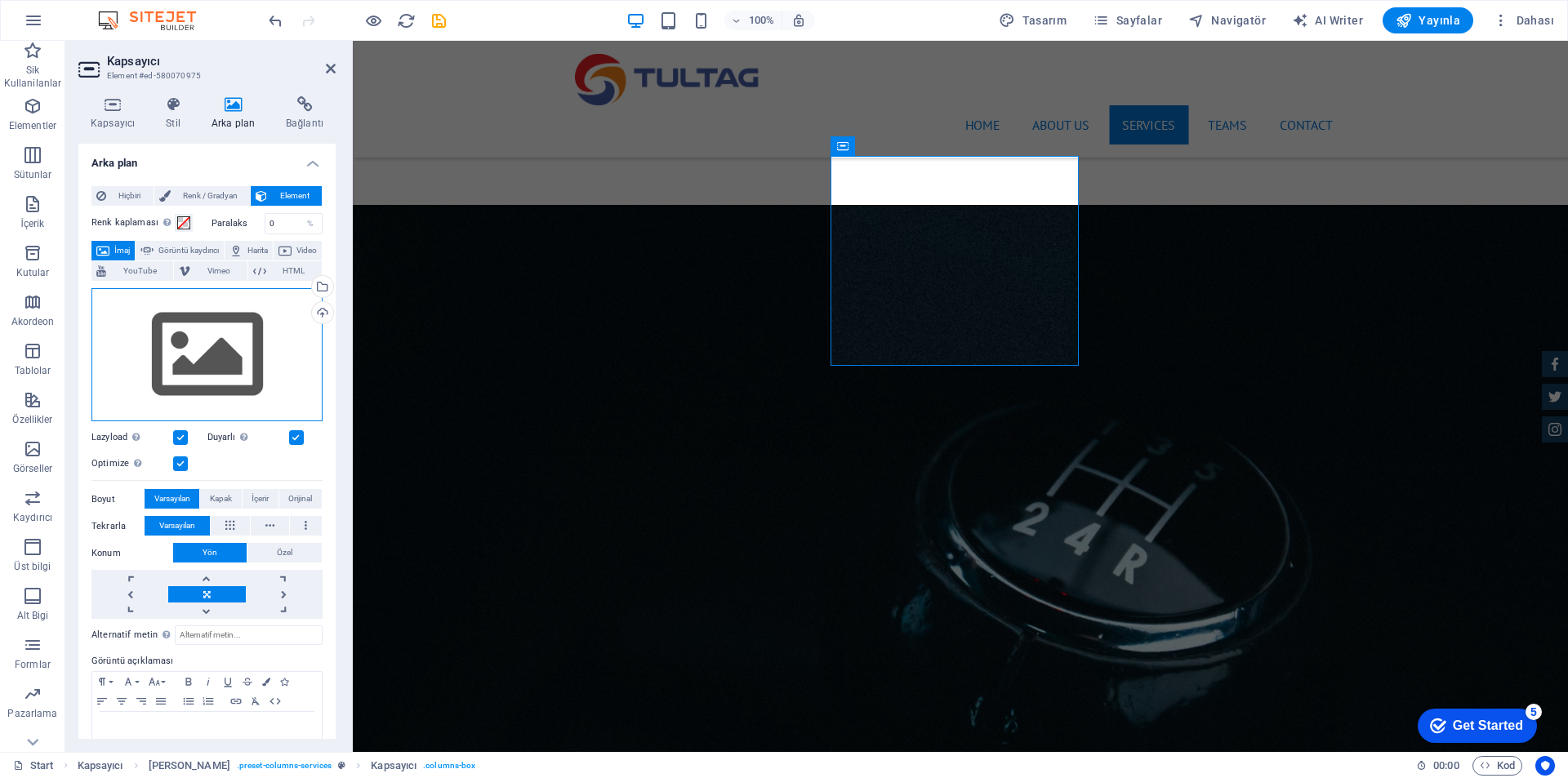
click at [213, 372] on div "Dosyaları buraya sürükleyin, dosyaları seçmek için tıklayın veya Dosyalardan ya…" at bounding box center [206, 355] width 231 height 134
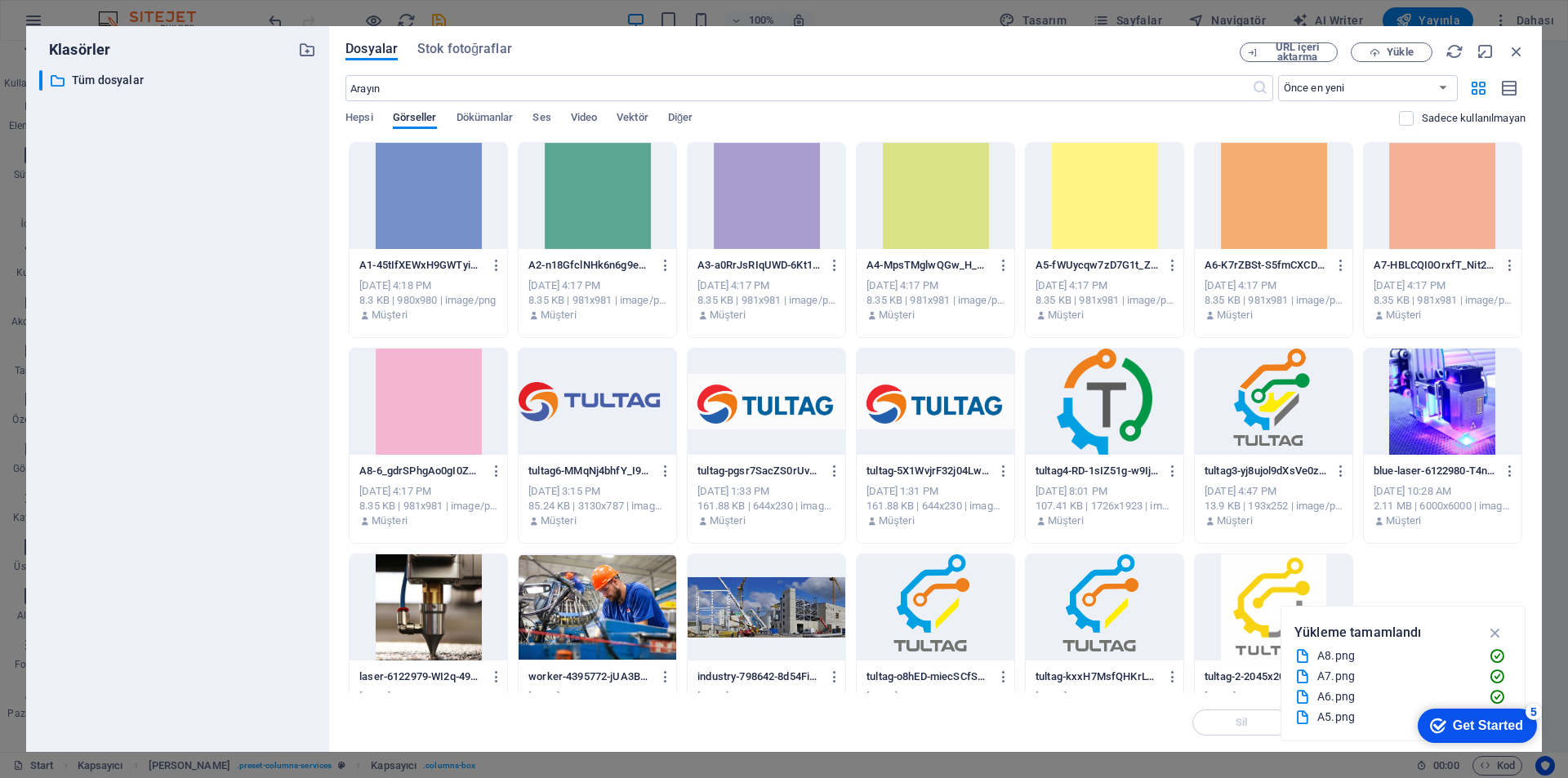
click at [438, 210] on div at bounding box center [428, 196] width 158 height 107
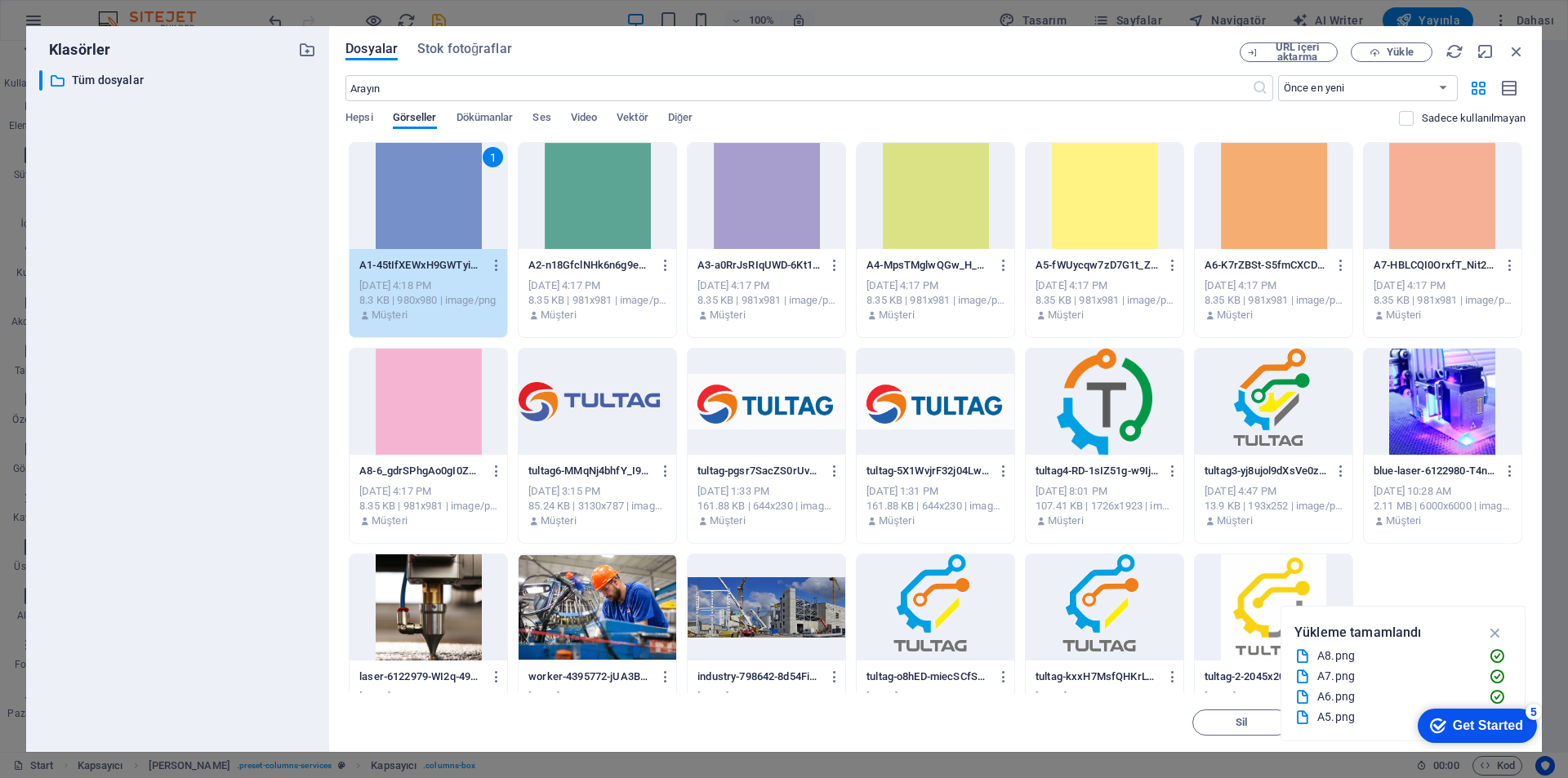
click at [469, 202] on div "1" at bounding box center [428, 196] width 158 height 107
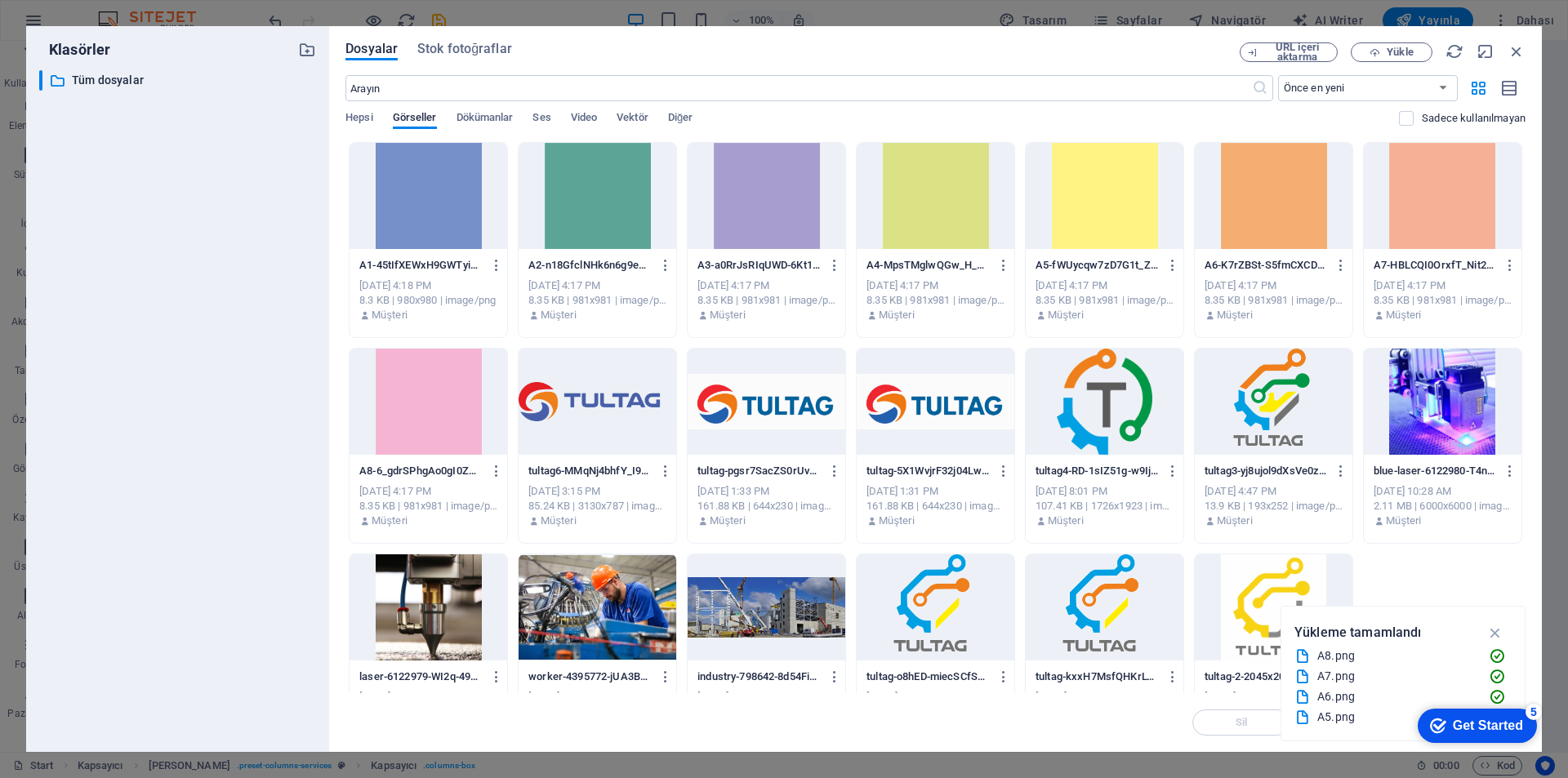
click at [469, 202] on div at bounding box center [428, 196] width 158 height 107
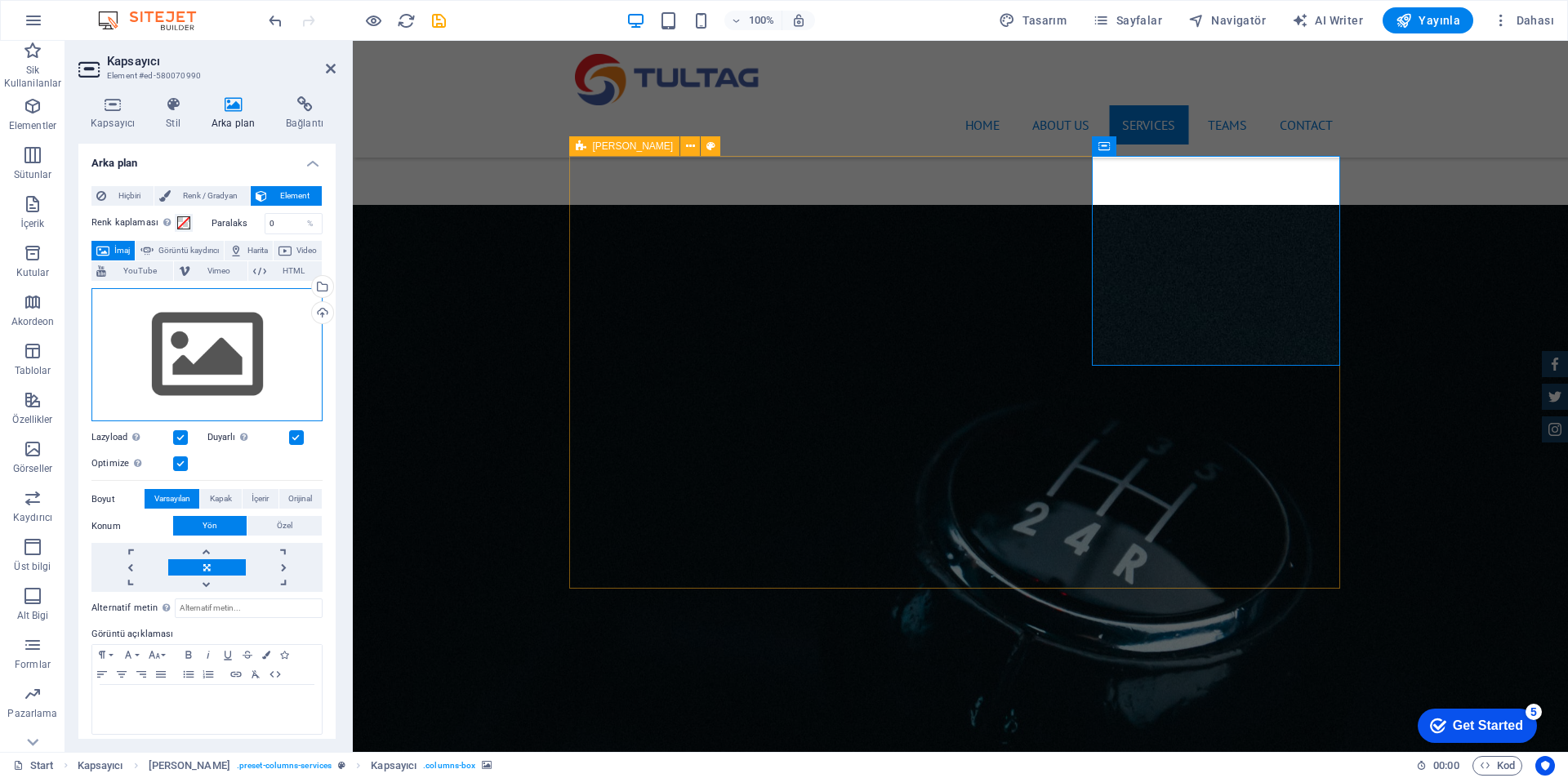
click at [273, 345] on div "Dosyaları buraya sürükleyin, dosyaları seçmek için tıklayın veya Dosyalardan ya…" at bounding box center [206, 355] width 231 height 134
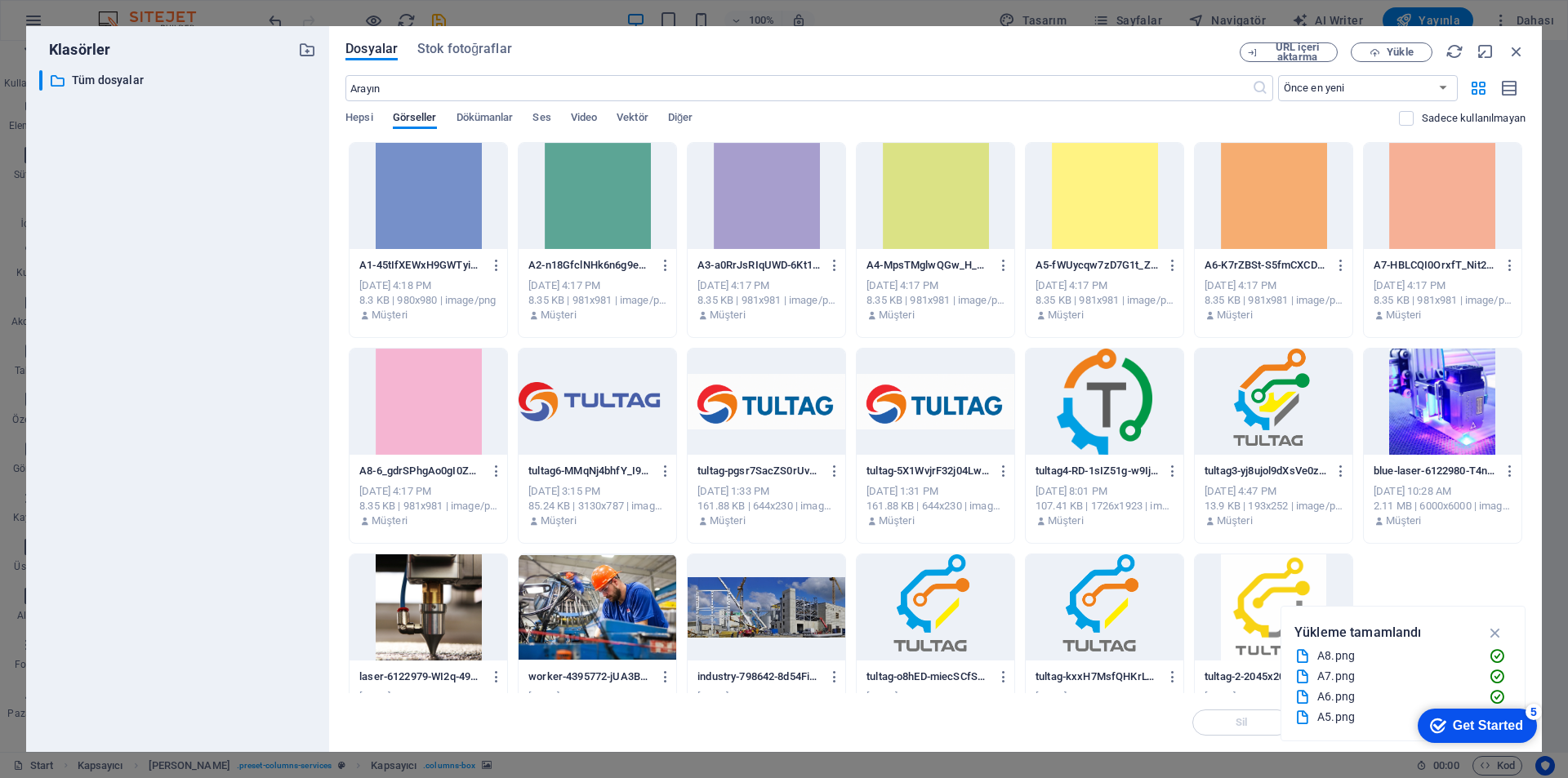
click at [941, 204] on div at bounding box center [935, 196] width 158 height 107
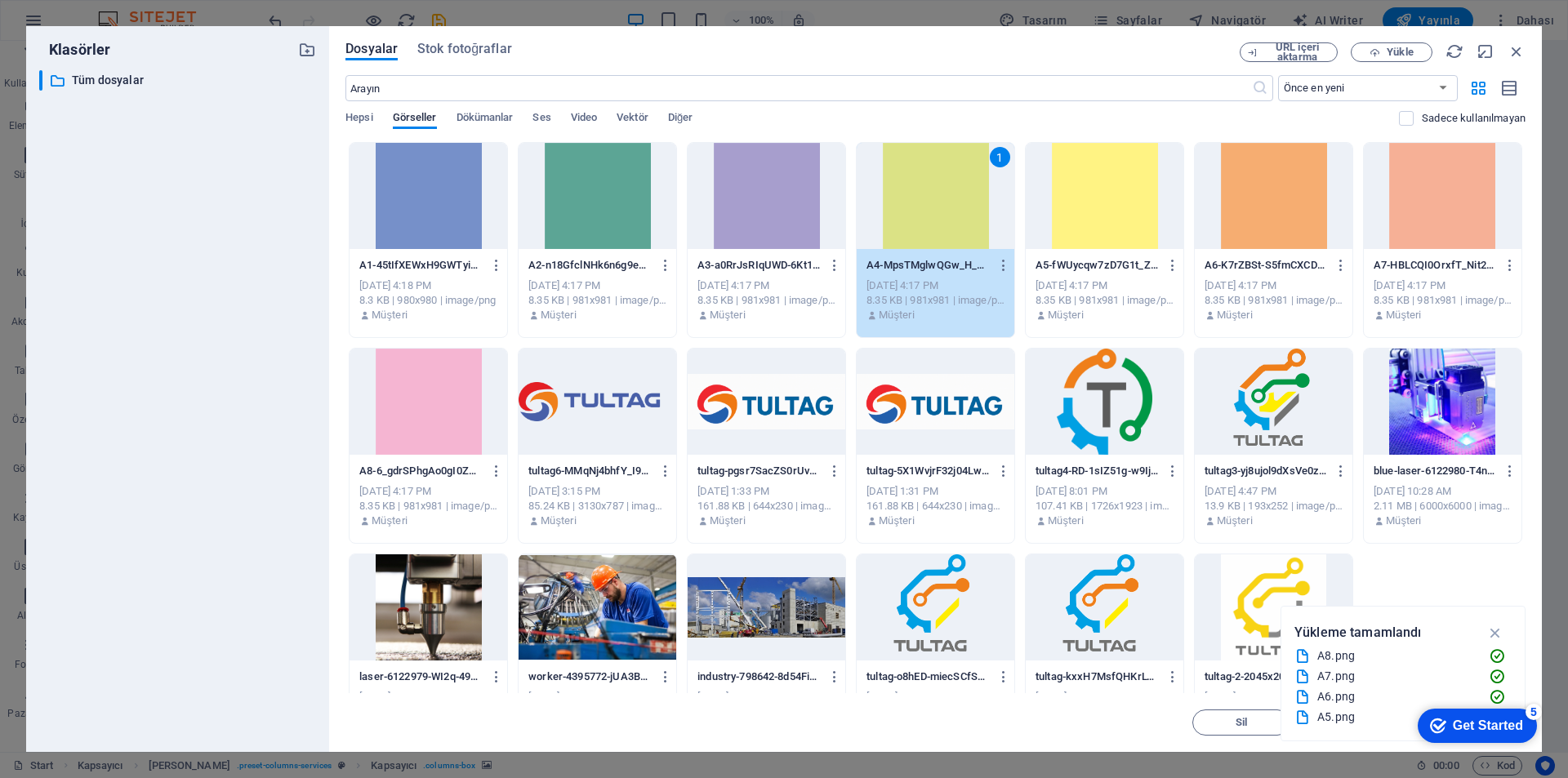
click at [926, 227] on div "1" at bounding box center [935, 196] width 158 height 107
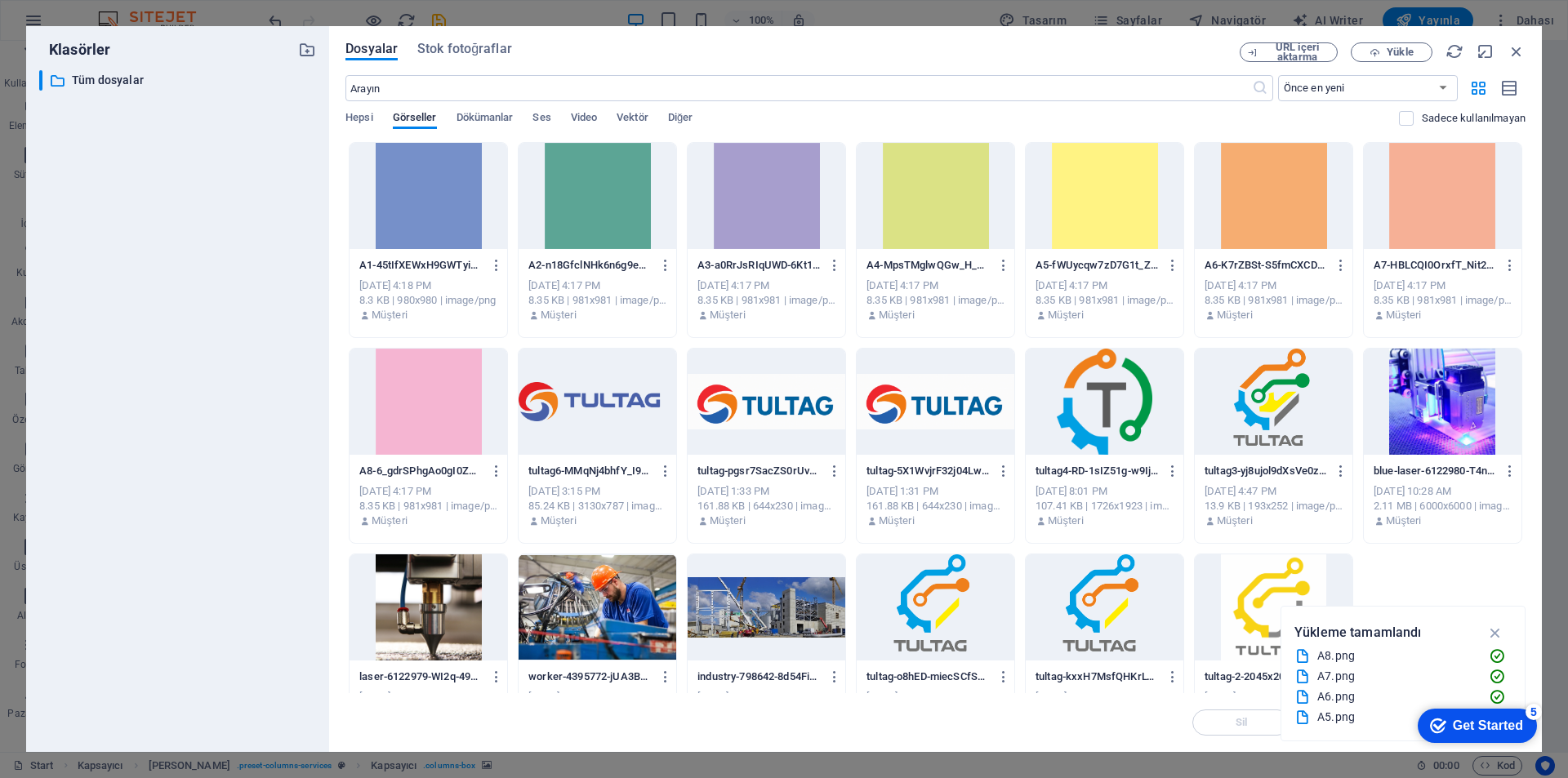
click at [926, 227] on div at bounding box center [935, 196] width 158 height 107
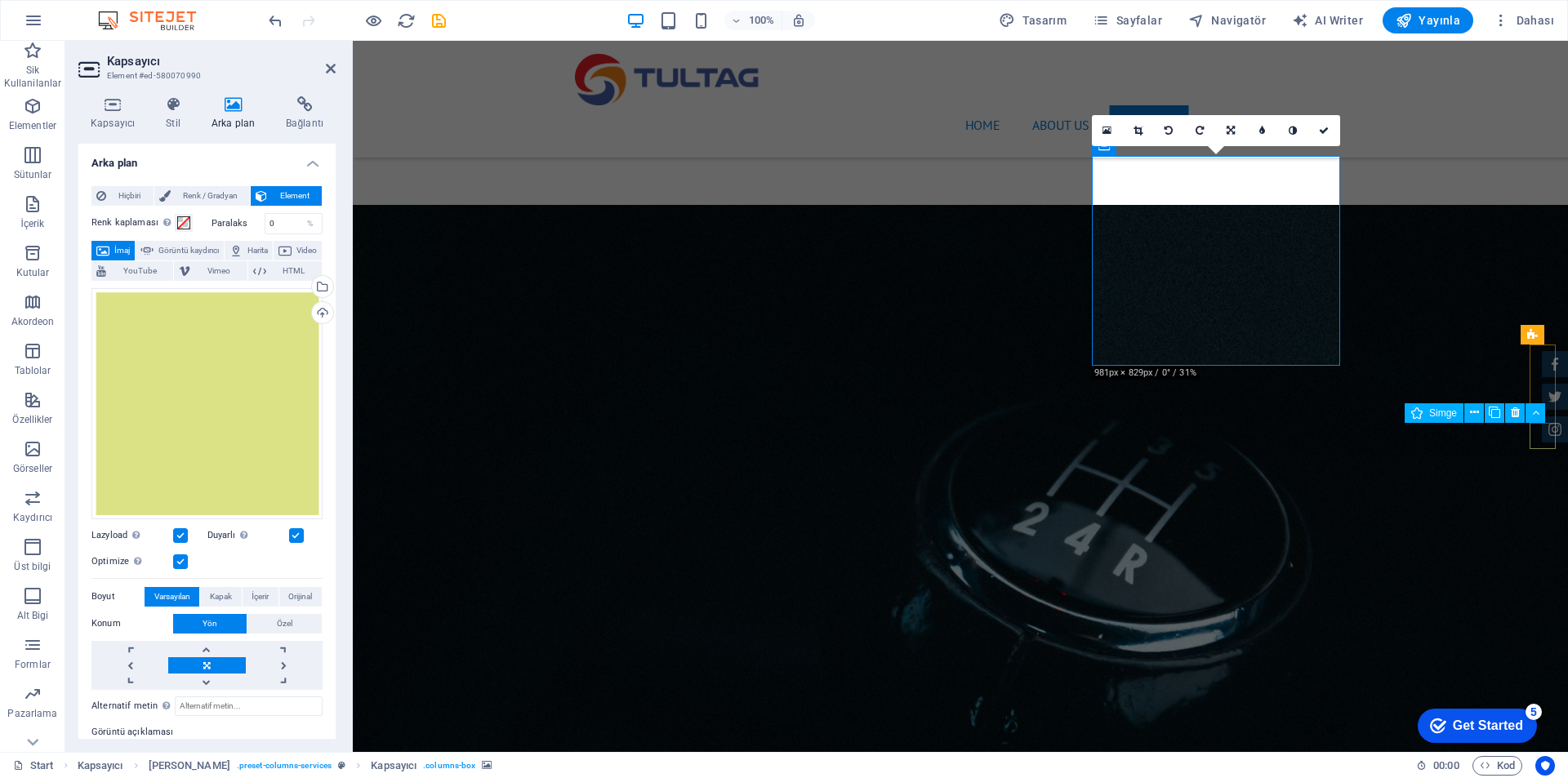
click at [1546, 429] on figure at bounding box center [1554, 429] width 26 height 26
